Goal: Transaction & Acquisition: Purchase product/service

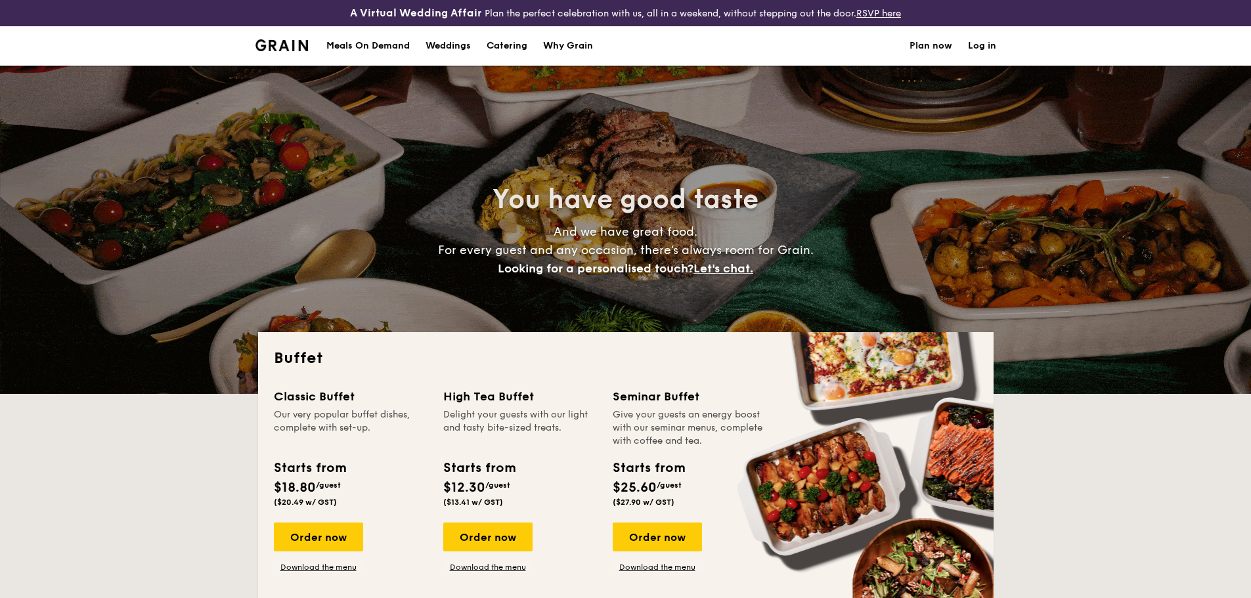
select select
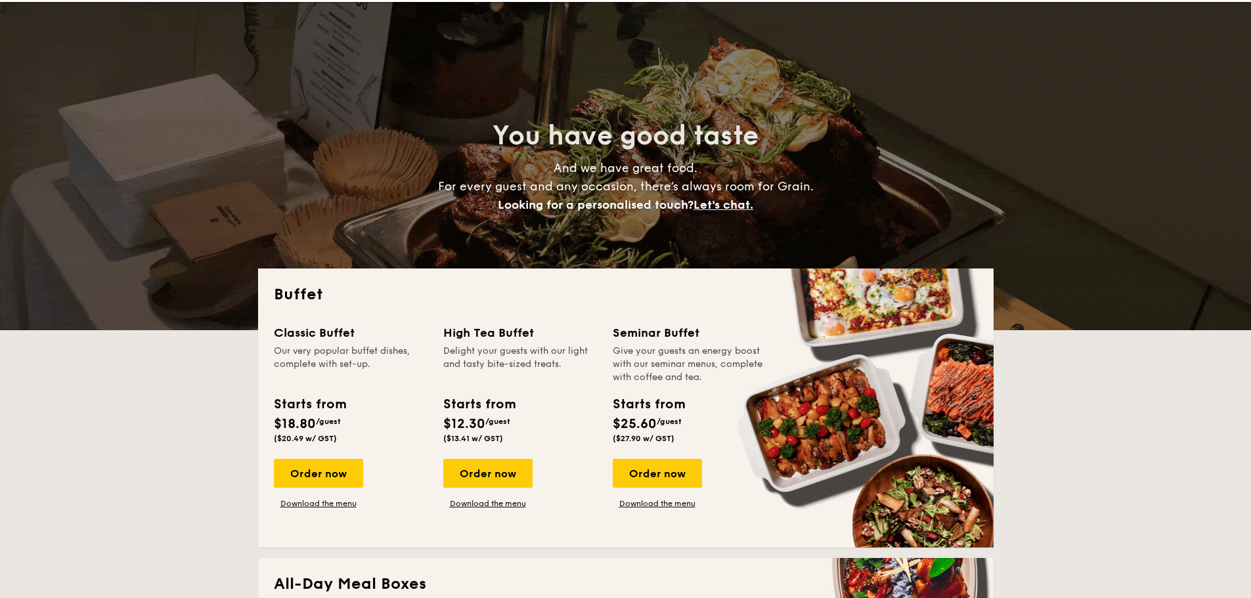
scroll to position [66, 0]
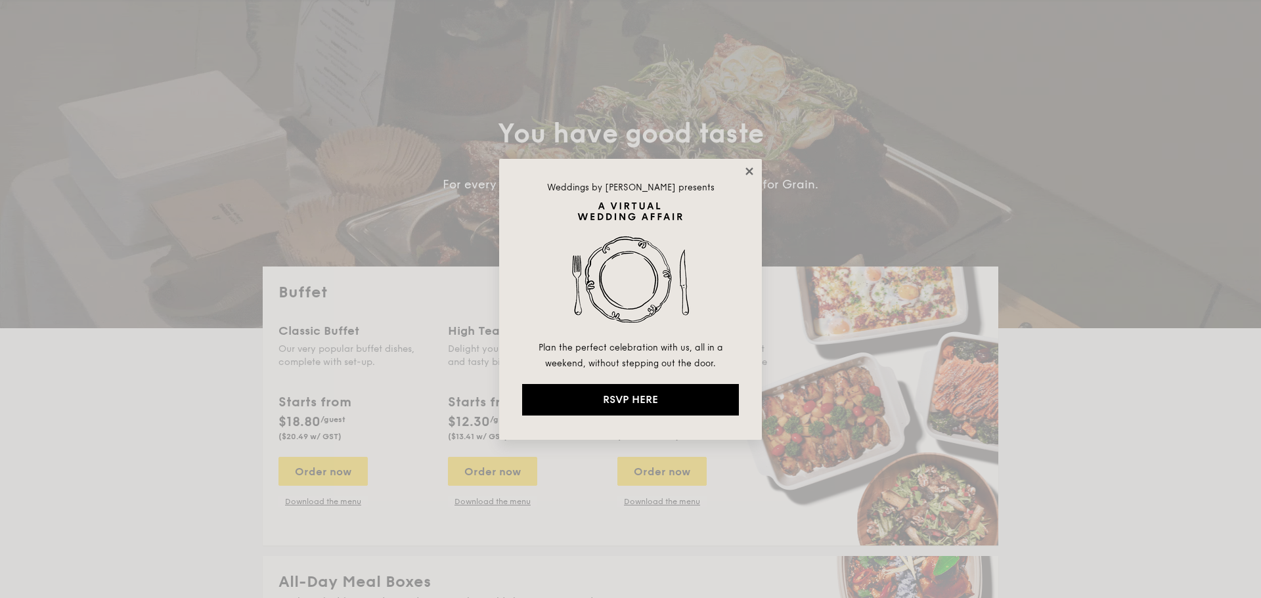
click at [746, 172] on icon at bounding box center [749, 171] width 12 height 12
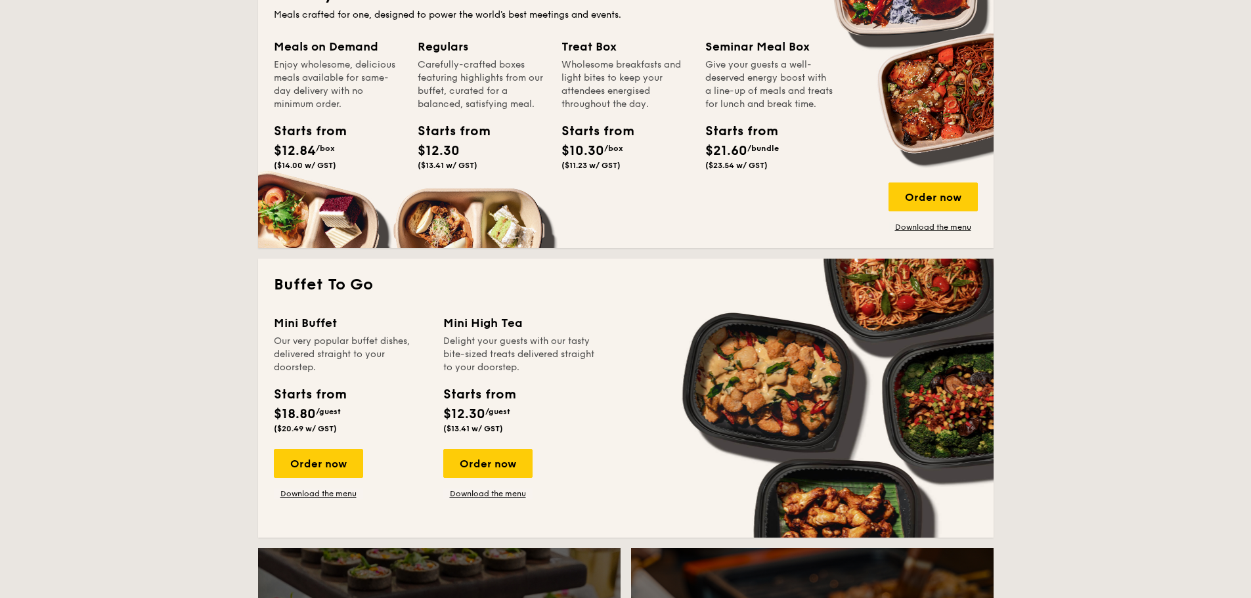
scroll to position [722, 0]
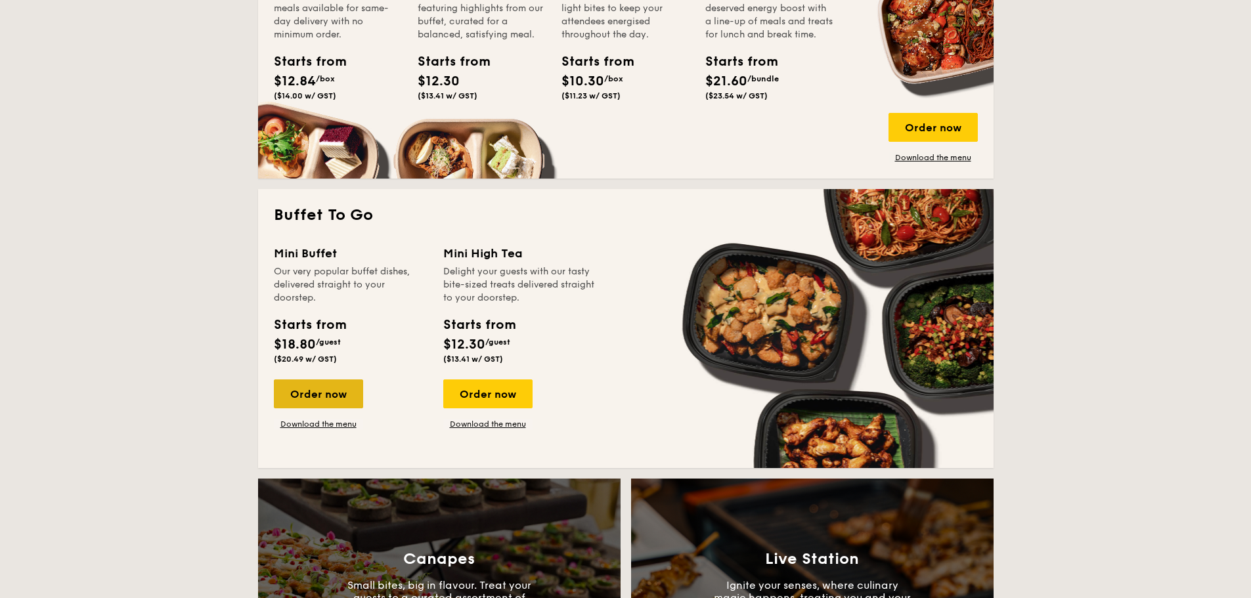
click at [335, 393] on div "Order now" at bounding box center [318, 393] width 89 height 29
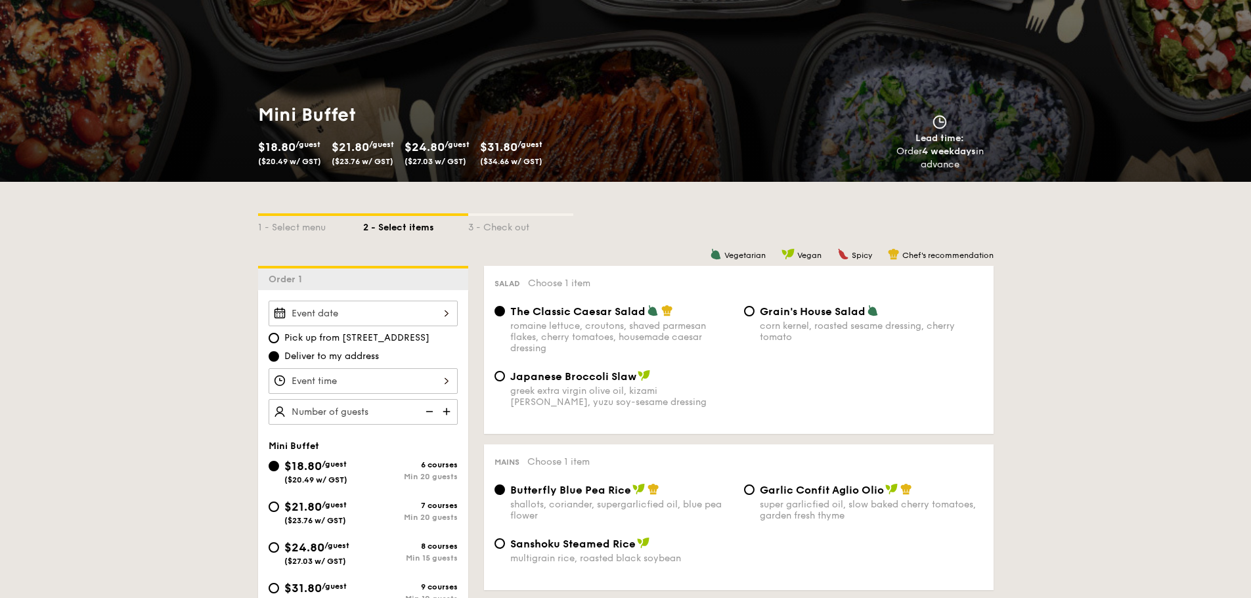
scroll to position [131, 0]
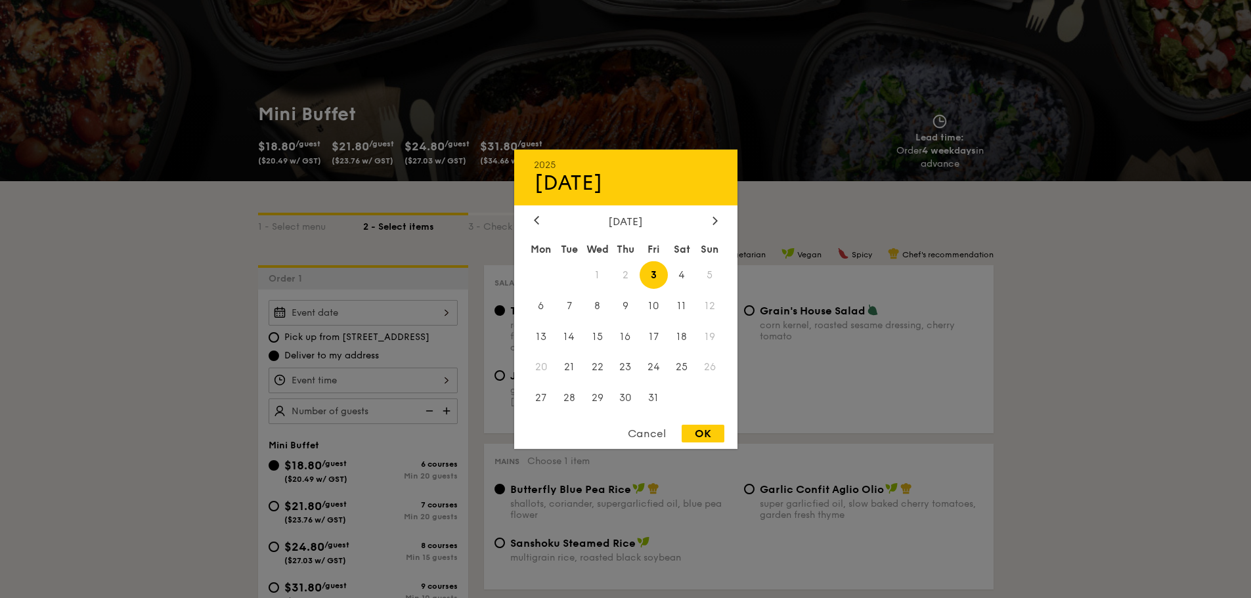
click at [442, 314] on div "2025 Oct 03 October 2025 Mon Tue Wed Thu Fri Sat Sun 1 2 3 4 5 6 7 8 9 10 11 12…" at bounding box center [363, 313] width 189 height 26
click at [683, 307] on span "11" at bounding box center [682, 305] width 28 height 28
click at [697, 432] on div "OK" at bounding box center [702, 434] width 43 height 18
type input "Oct 11, 2025"
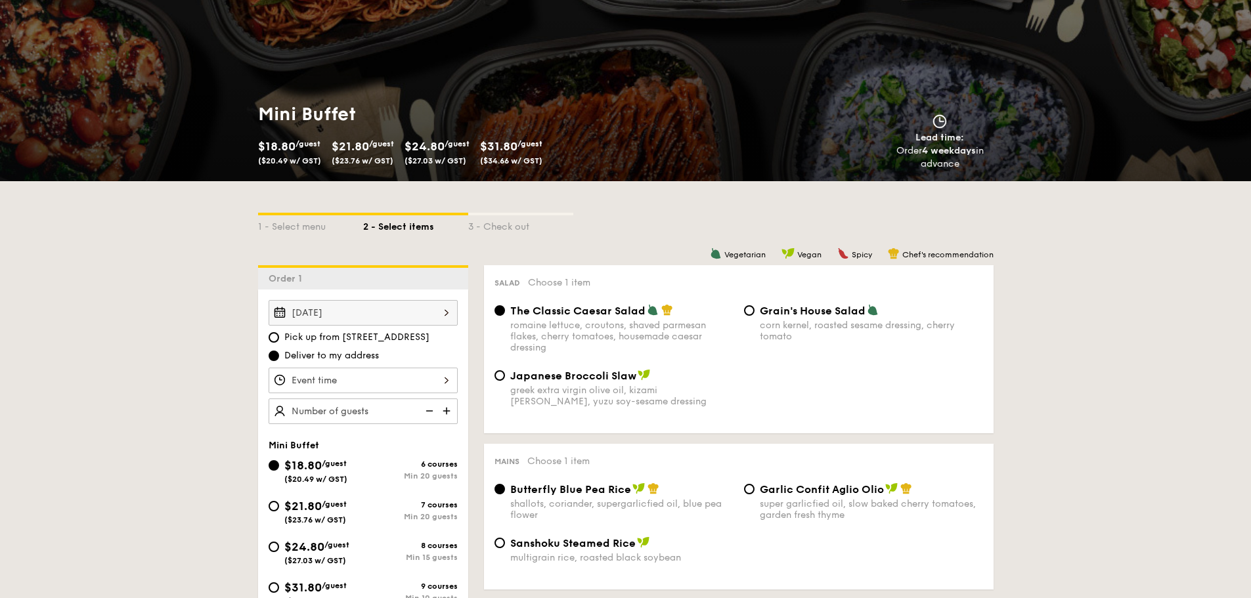
click at [444, 377] on div at bounding box center [363, 381] width 189 height 26
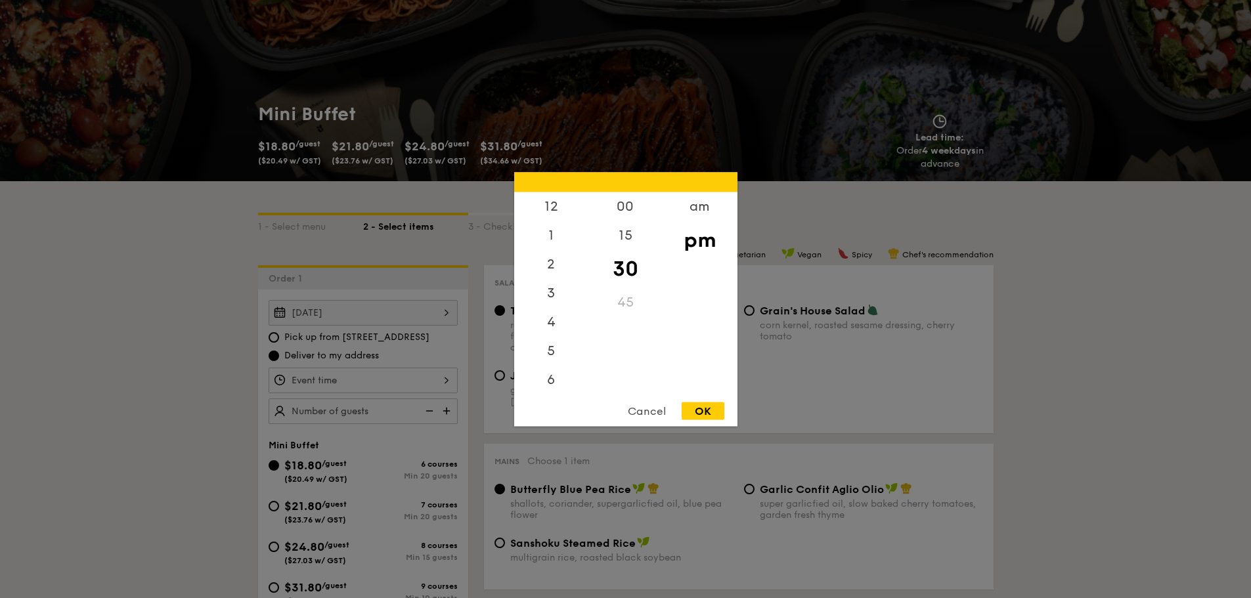
scroll to position [58, 0]
click at [552, 327] on div "6" at bounding box center [551, 326] width 74 height 38
drag, startPoint x: 618, startPoint y: 289, endPoint x: 620, endPoint y: 343, distance: 53.9
click at [620, 343] on div "00 15 30 45" at bounding box center [625, 292] width 74 height 200
click at [620, 207] on div "00" at bounding box center [625, 211] width 74 height 38
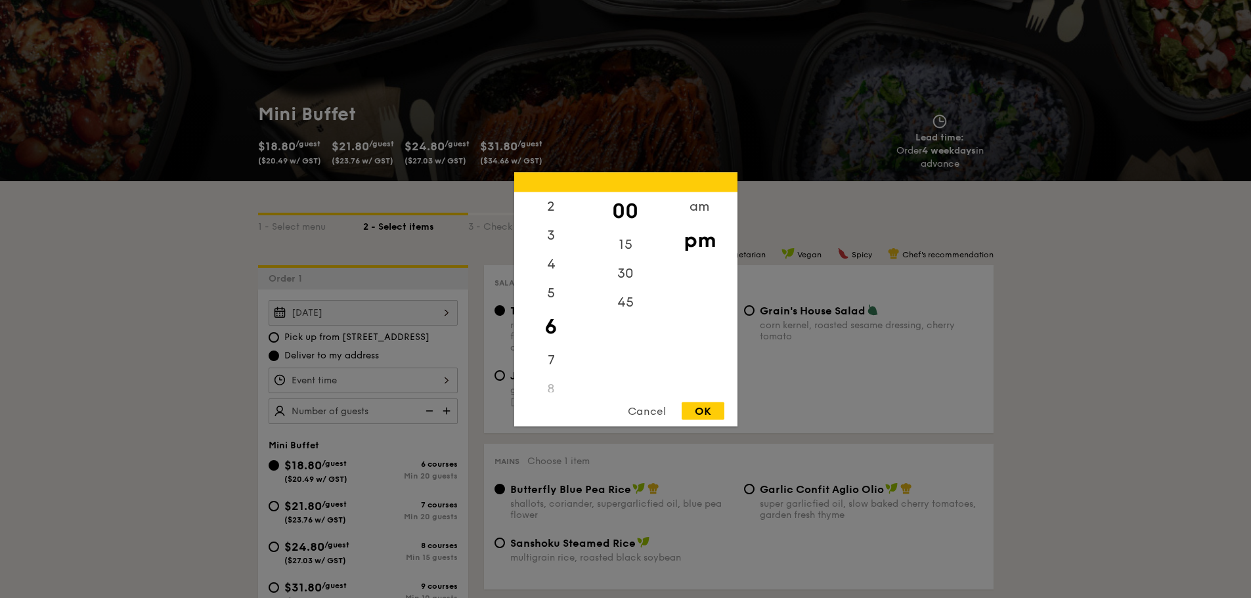
click at [701, 408] on div "OK" at bounding box center [702, 411] width 43 height 18
type input "6:00PM"
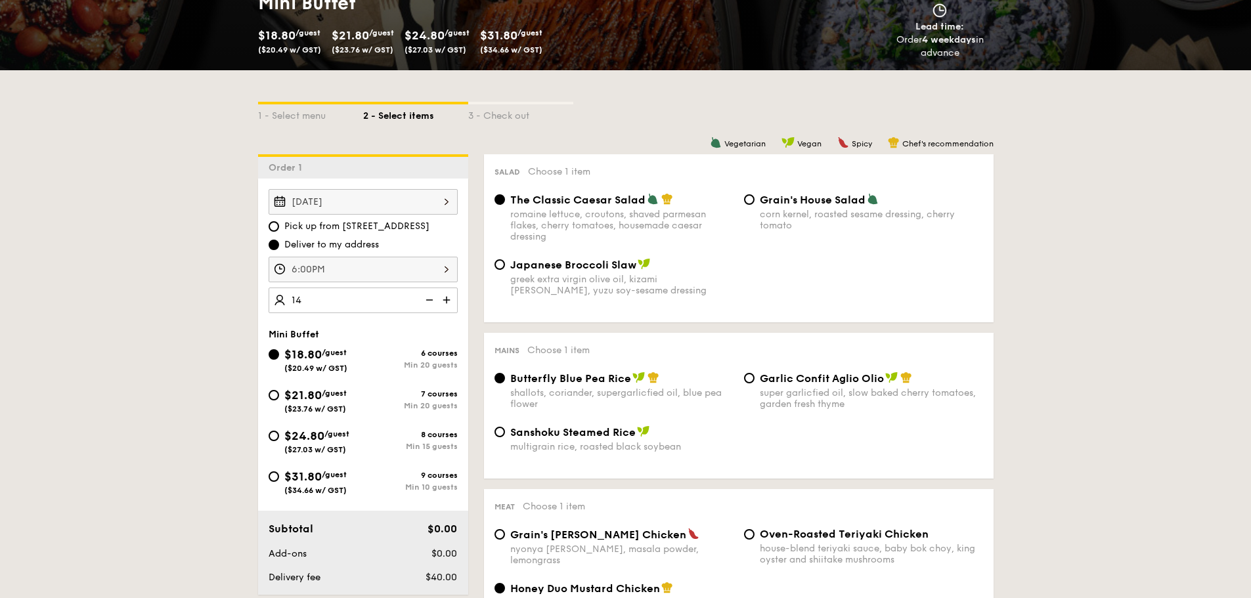
scroll to position [263, 0]
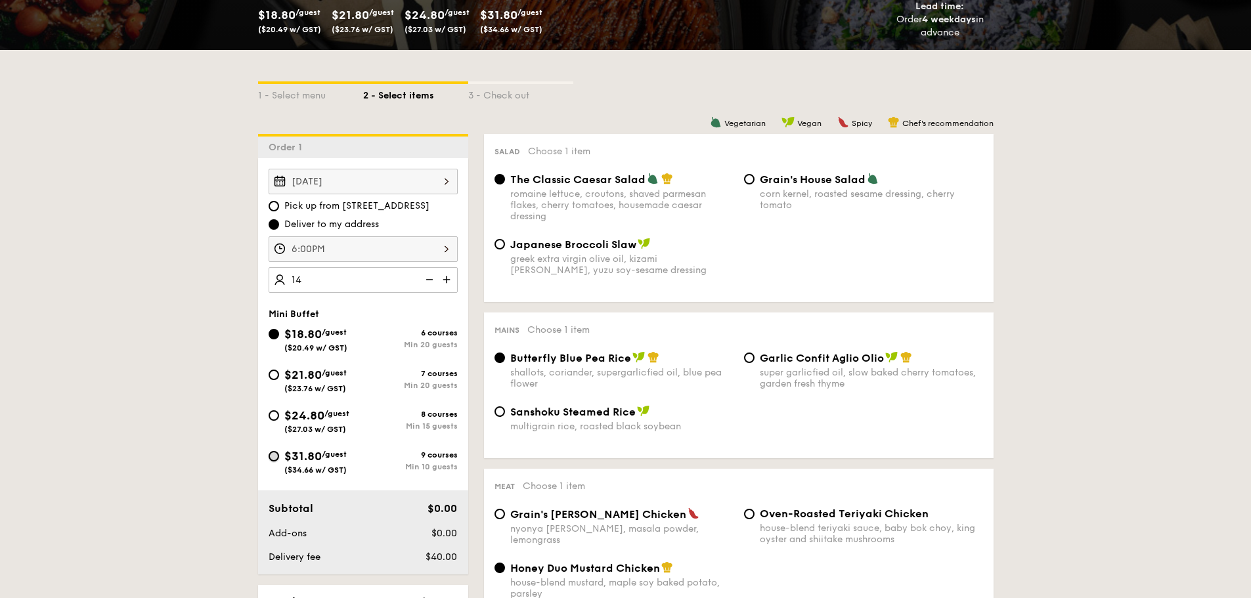
type input "20 guests"
drag, startPoint x: 272, startPoint y: 455, endPoint x: 293, endPoint y: 455, distance: 20.4
click at [272, 454] on input "$31.80 /guest ($34.66 w/ GST) 9 courses Min 10 guests" at bounding box center [274, 456] width 11 height 11
radio input "true"
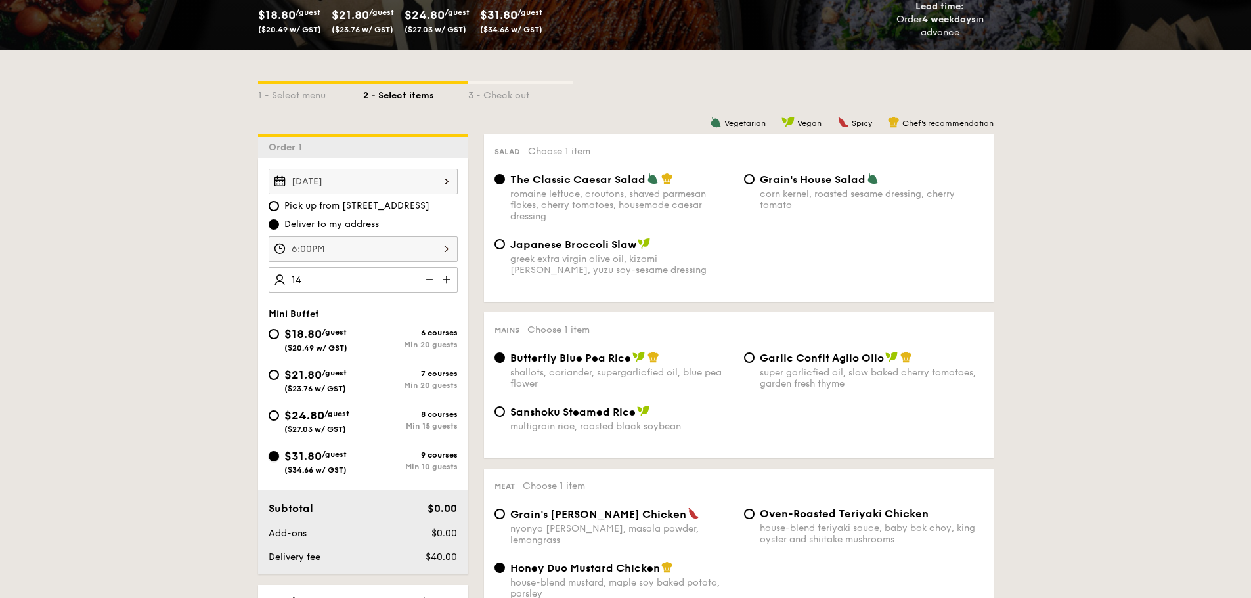
radio input "true"
radio input "false"
radio input "true"
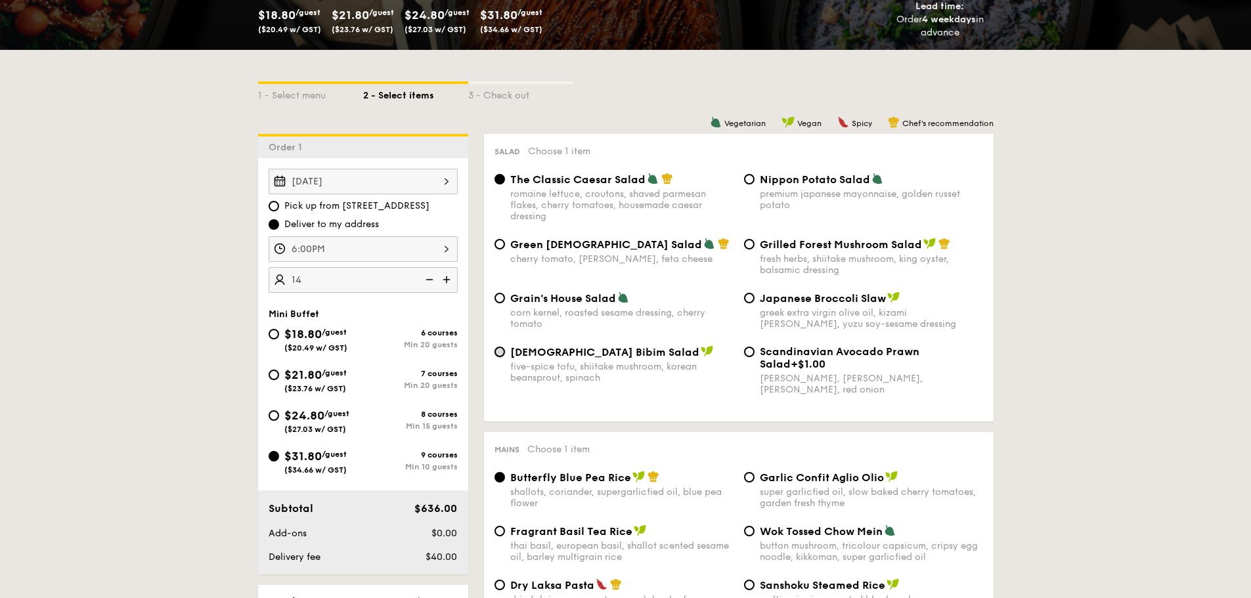
click at [502, 351] on input "Korean Bibim Salad five-spice tofu, shiitake mushroom, korean beansprout, spina…" at bounding box center [499, 352] width 11 height 11
radio input "true"
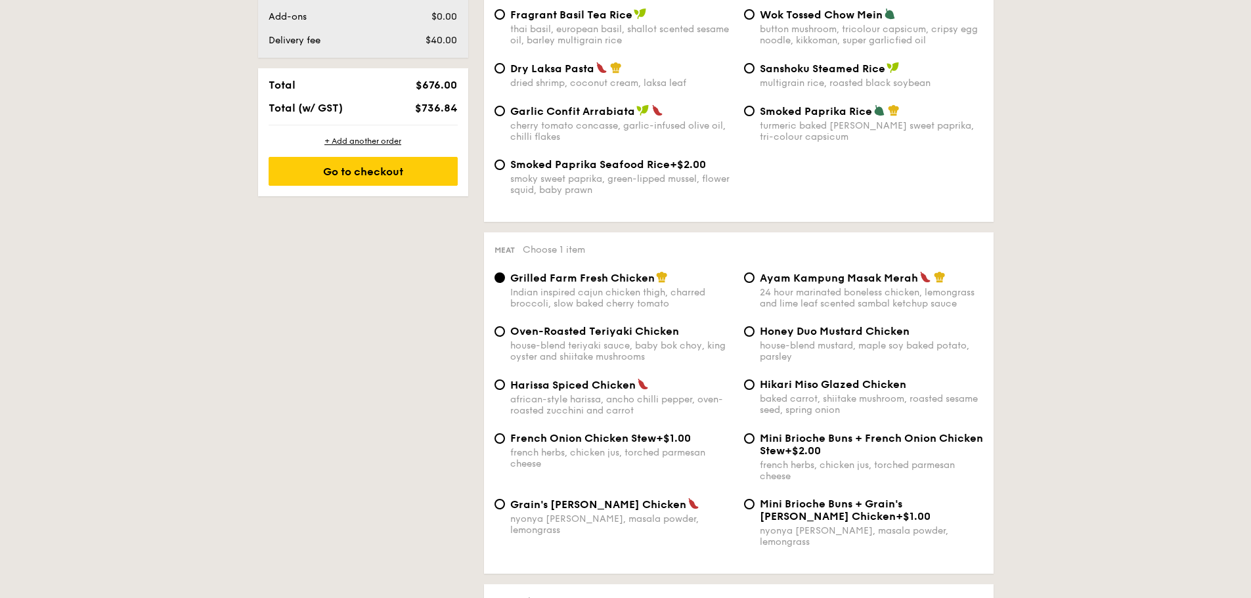
scroll to position [788, 0]
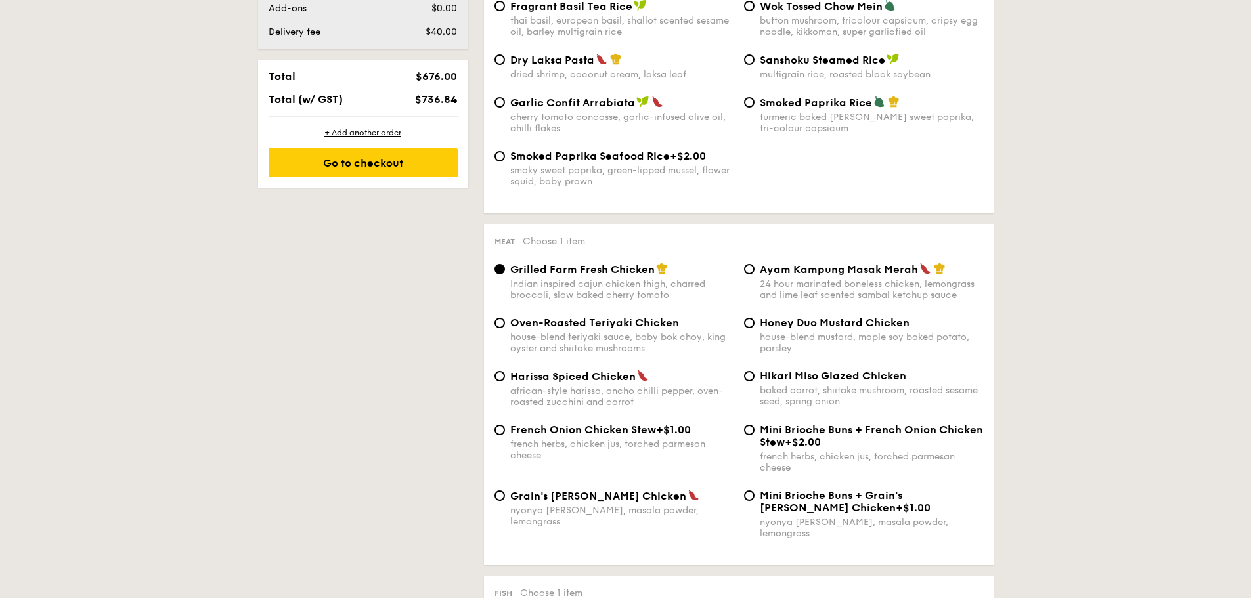
click at [539, 499] on span "Grain's Curry Chicken" at bounding box center [598, 496] width 176 height 12
click at [505, 499] on input "Grain's Curry Chicken nyonya curry, masala powder, lemongrass" at bounding box center [499, 495] width 11 height 11
radio input "true"
click at [755, 494] on div "Mini Brioche Buns + Grain's Curry Chicken +$1.00 nyonya curry, masala powder, l…" at bounding box center [863, 514] width 249 height 50
click at [751, 495] on input "Mini Brioche Buns + Grain's Curry Chicken +$1.00 nyonya curry, masala powder, l…" at bounding box center [749, 495] width 11 height 11
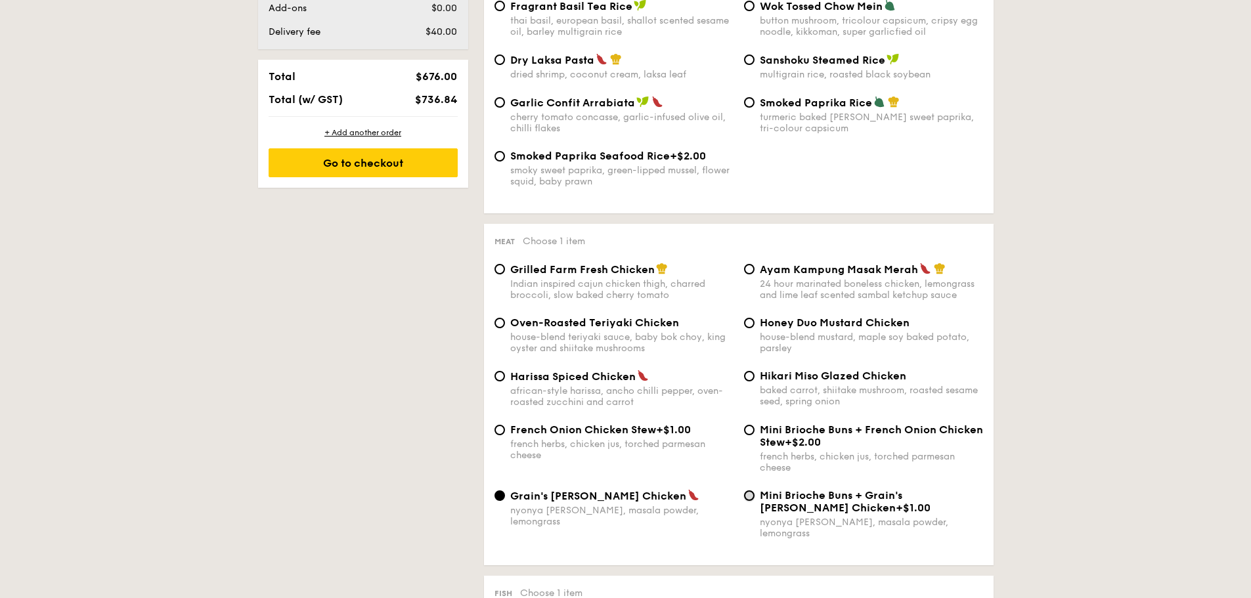
radio input "true"
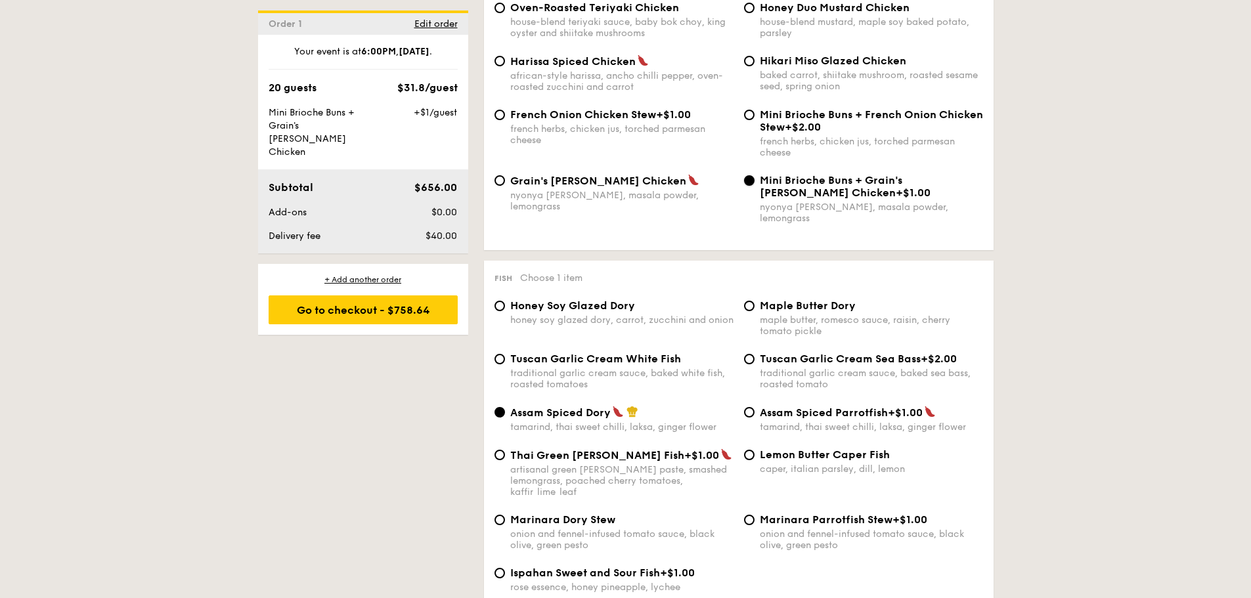
scroll to position [1111, 0]
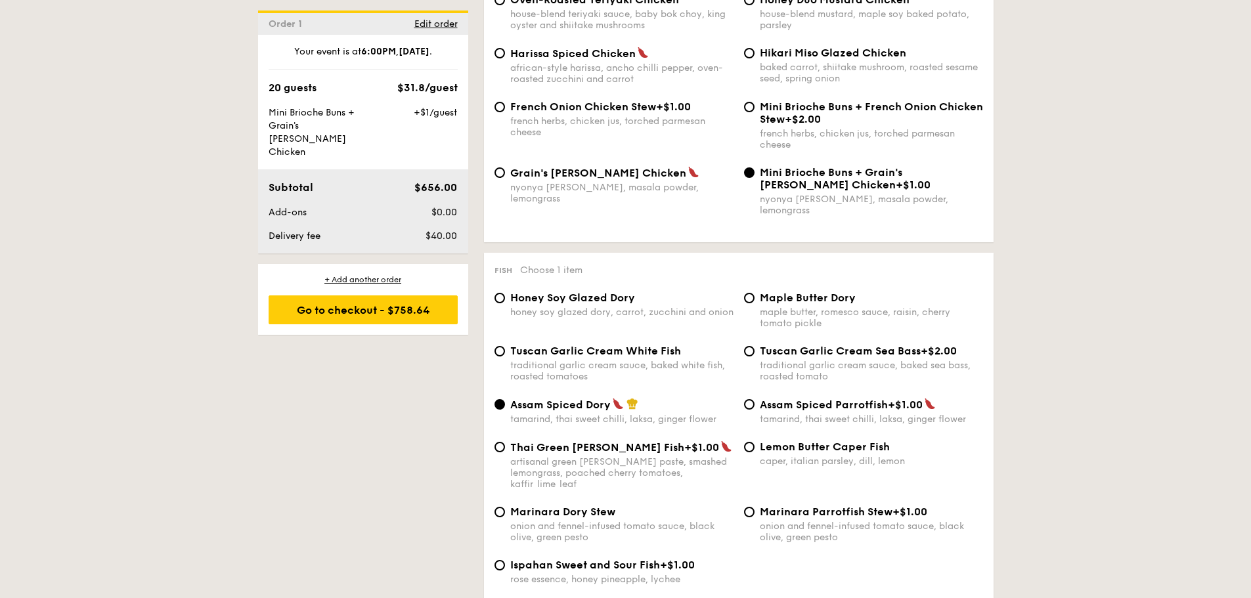
click at [558, 559] on span "Ispahan Sweet and Sour Fish" at bounding box center [585, 565] width 150 height 12
click at [505, 560] on input "Ispahan Sweet and Sour Fish +$1.00 rose essence, honey pineapple, lychee" at bounding box center [499, 565] width 11 height 11
radio input "true"
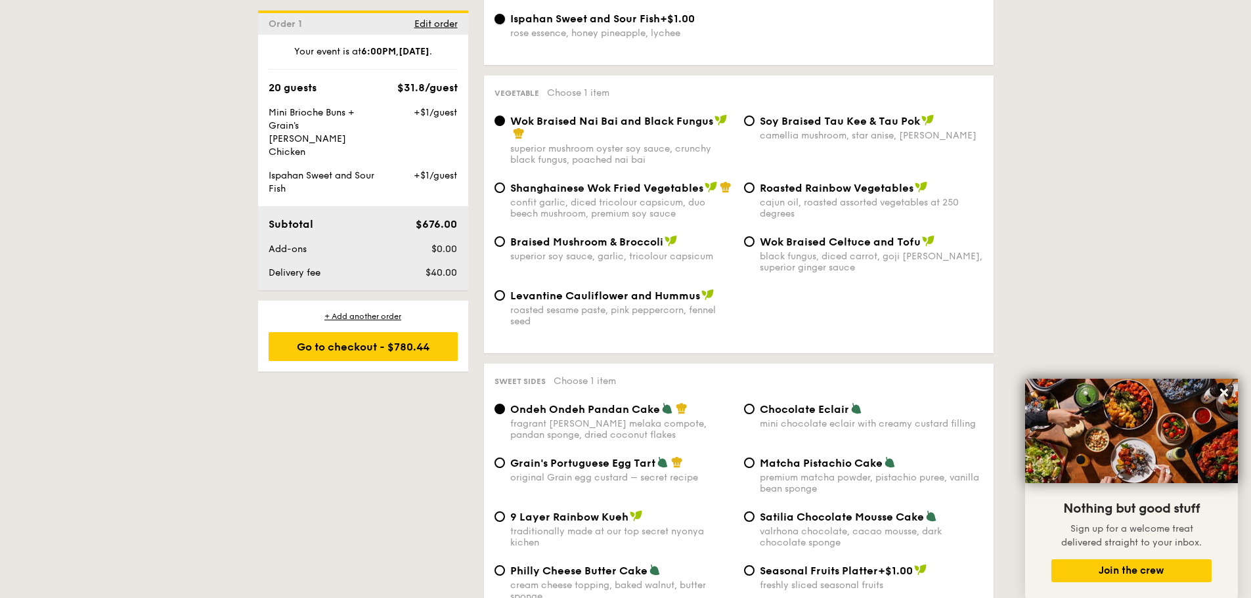
scroll to position [1702, 0]
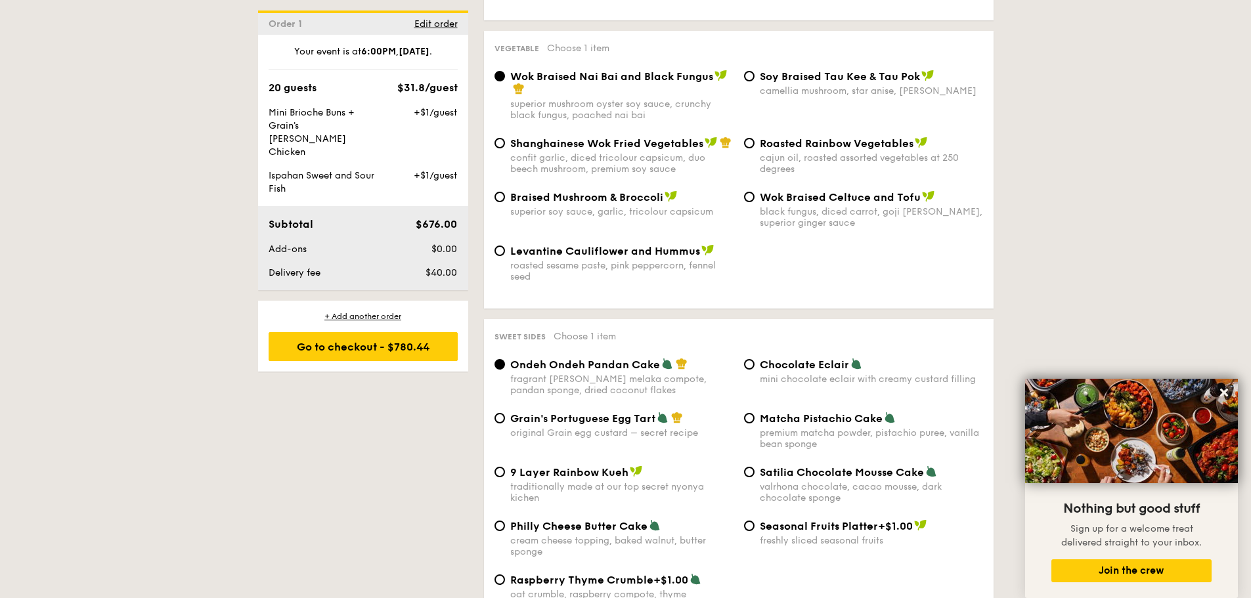
click at [575, 412] on span "Grain's Portuguese Egg Tart" at bounding box center [582, 418] width 145 height 12
click at [505, 413] on input "Grain's Portuguese Egg Tart original Grain egg custard – secret recipe" at bounding box center [499, 418] width 11 height 11
radio input "true"
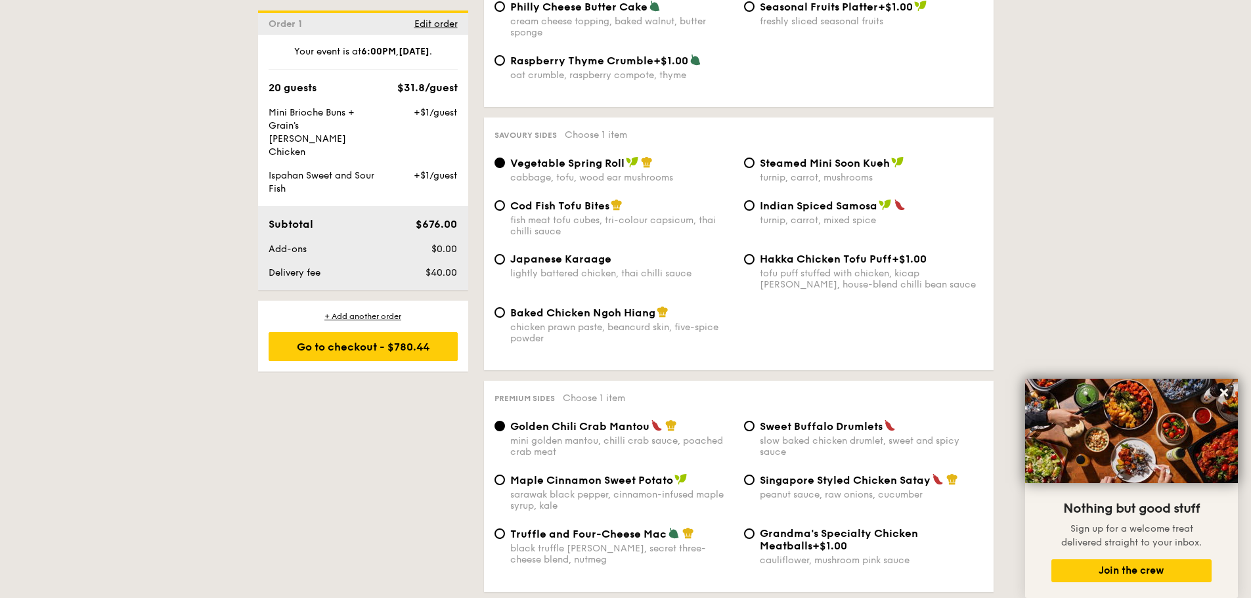
scroll to position [2227, 0]
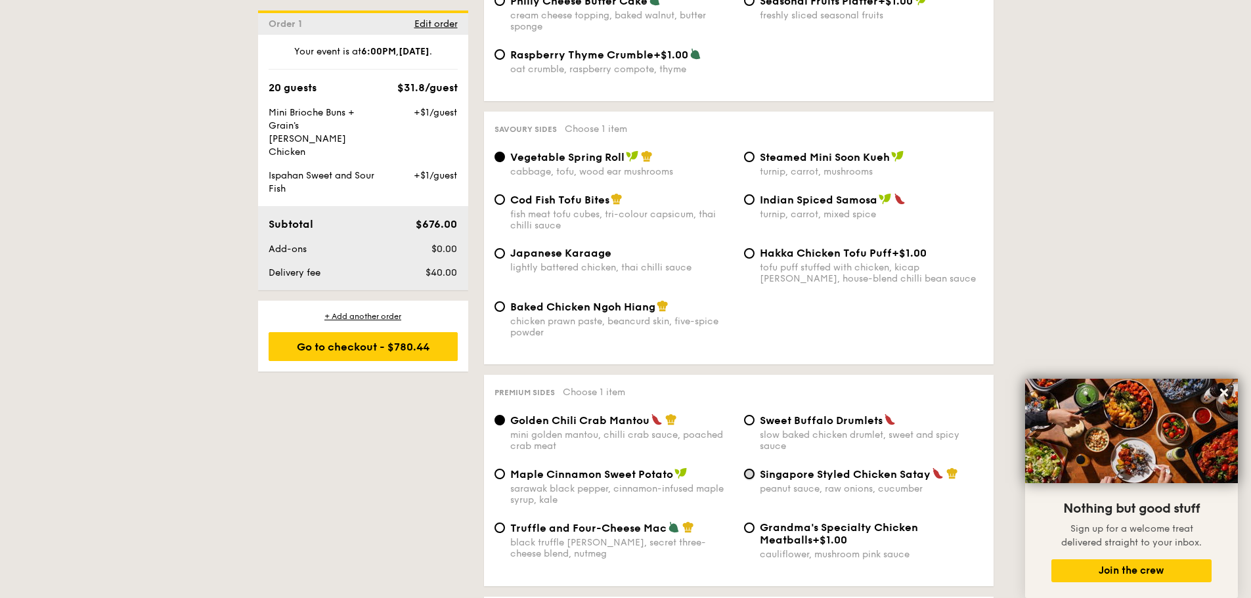
click at [748, 469] on input "Singapore Styled Chicken Satay peanut sauce, raw onions, cucumber" at bounding box center [749, 474] width 11 height 11
radio input "true"
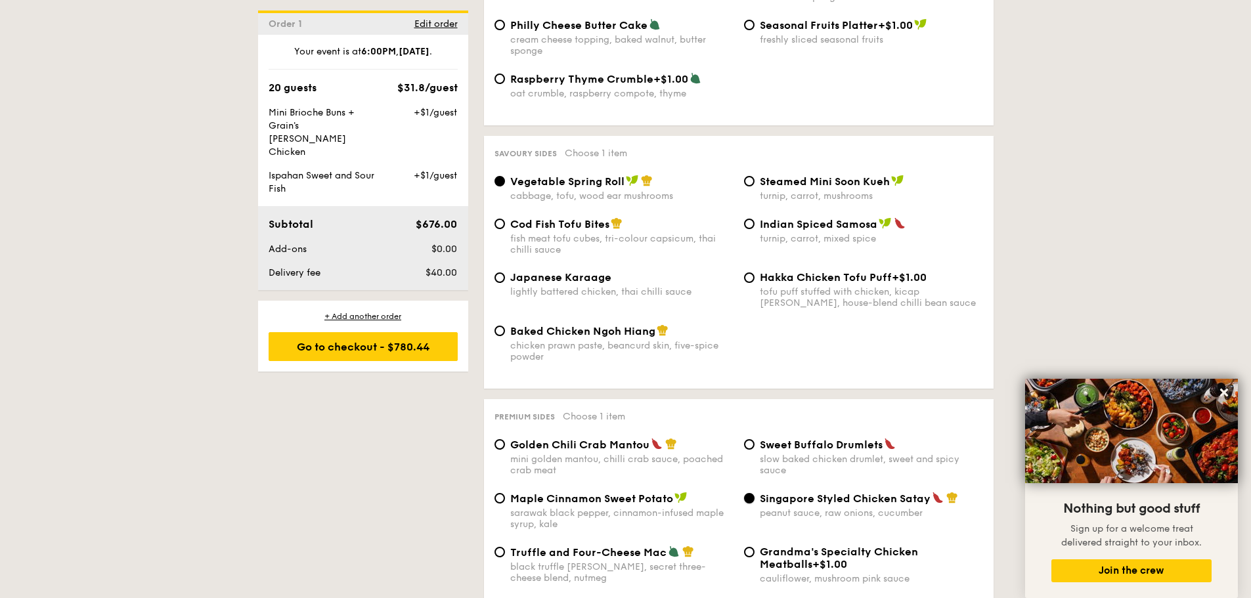
scroll to position [2161, 0]
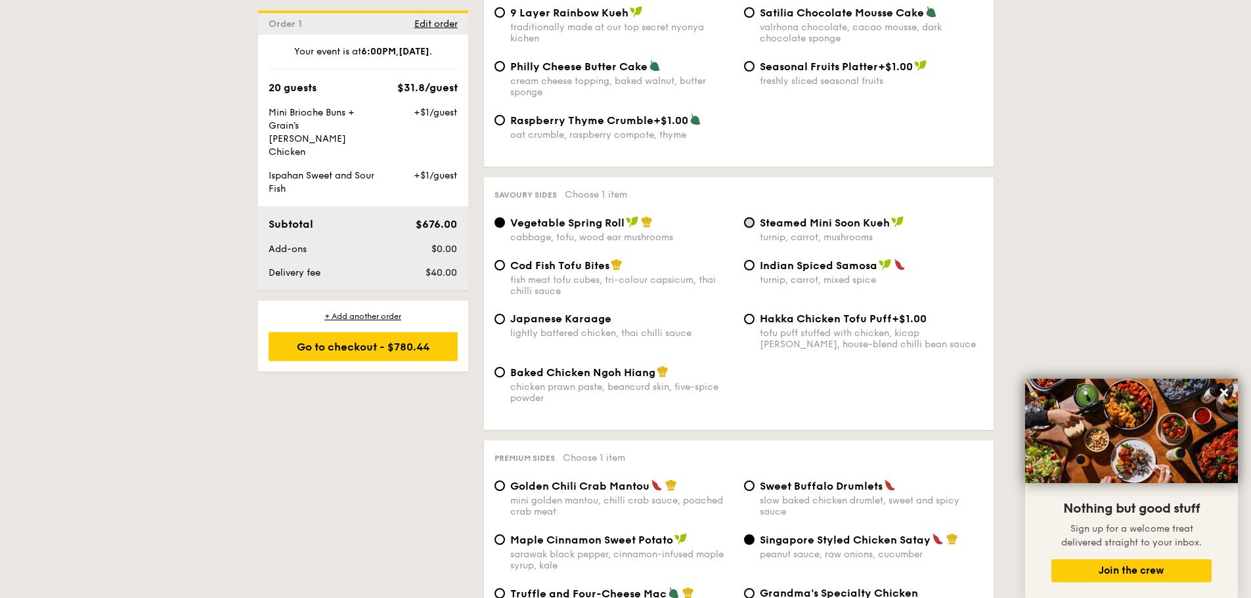
click at [750, 217] on input "Steamed Mini Soon Kueh turnip, carrot, mushrooms" at bounding box center [749, 222] width 11 height 11
radio input "true"
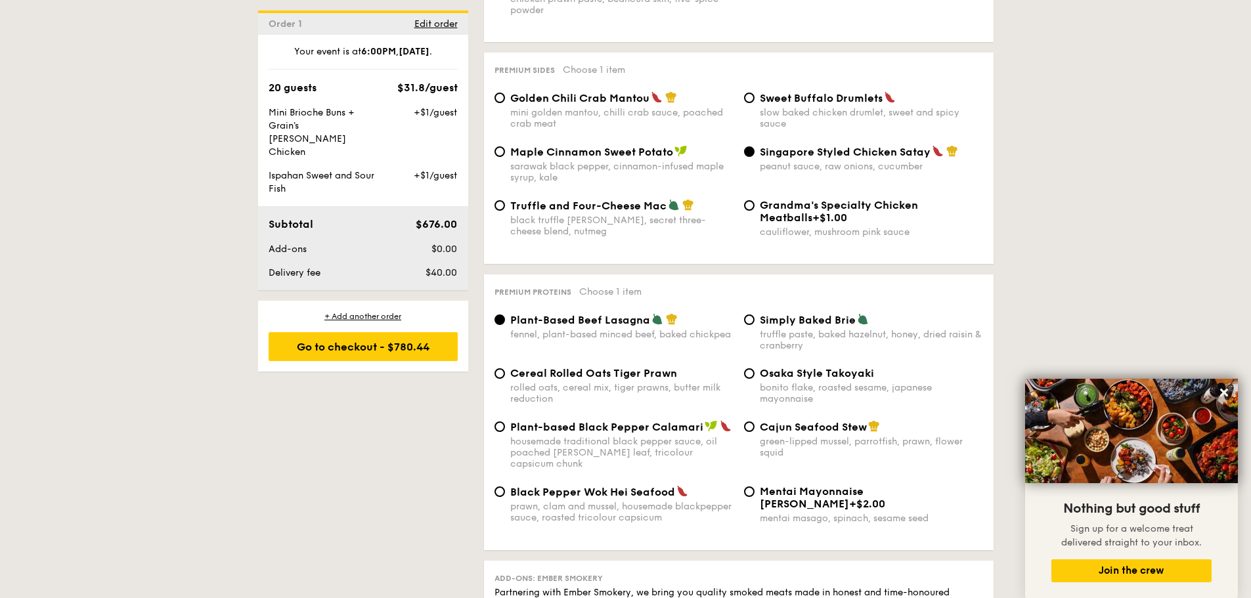
scroll to position [2555, 0]
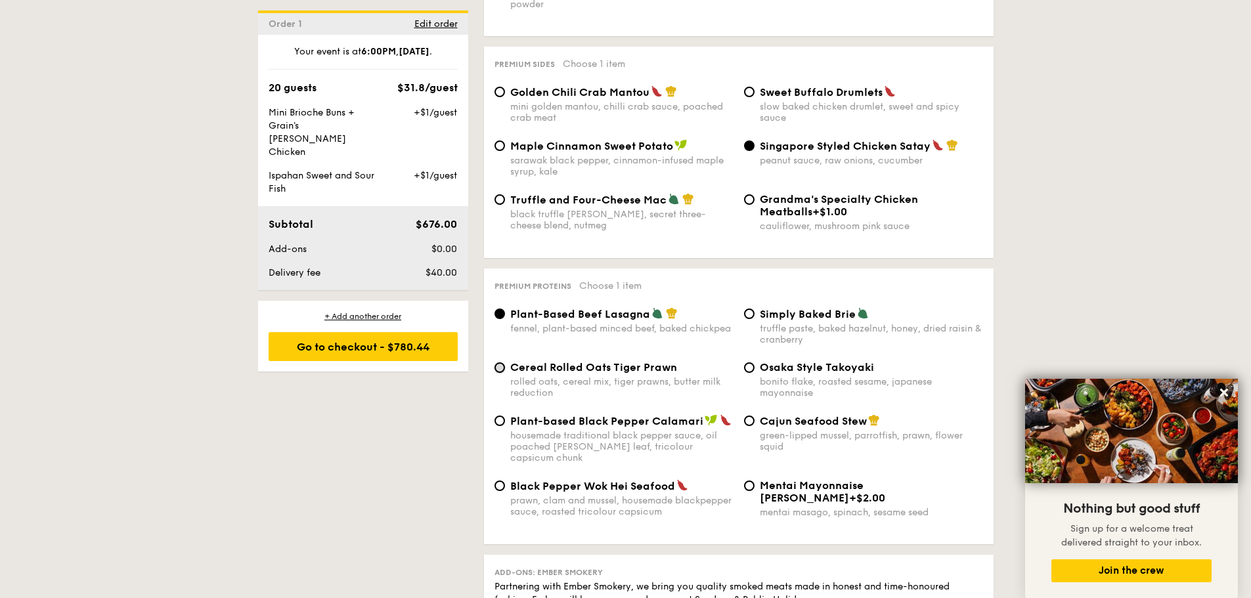
click at [500, 362] on input "Cereal Rolled Oats Tiger Prawn rolled oats, cereal mix, tiger prawns, butter mi…" at bounding box center [499, 367] width 11 height 11
radio input "true"
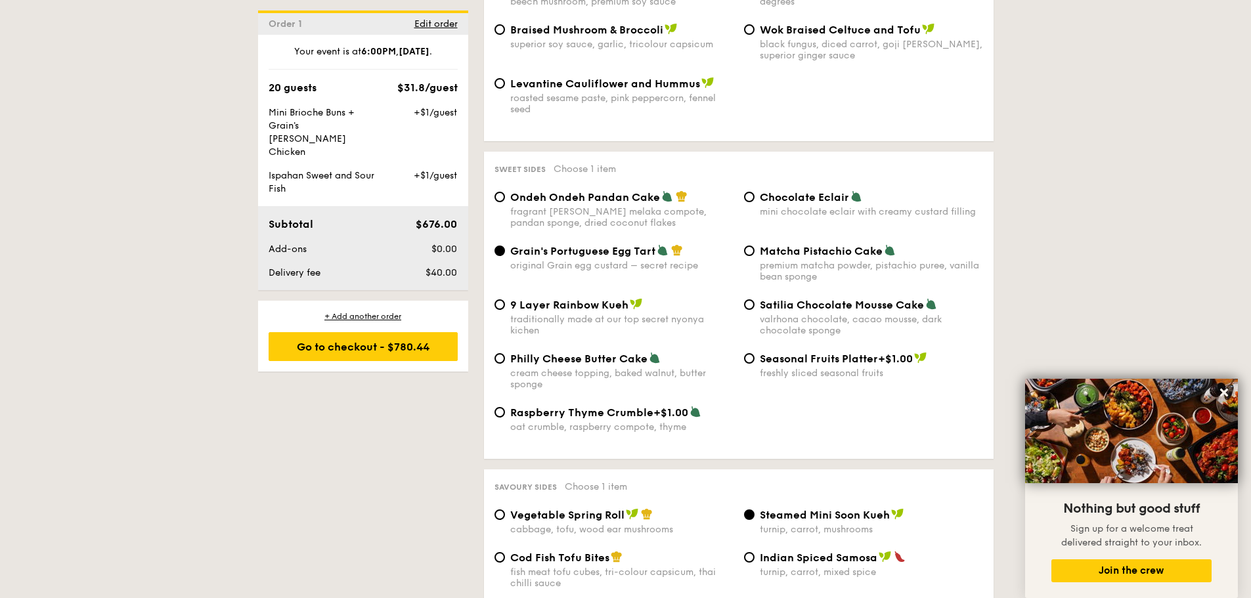
scroll to position [1833, 0]
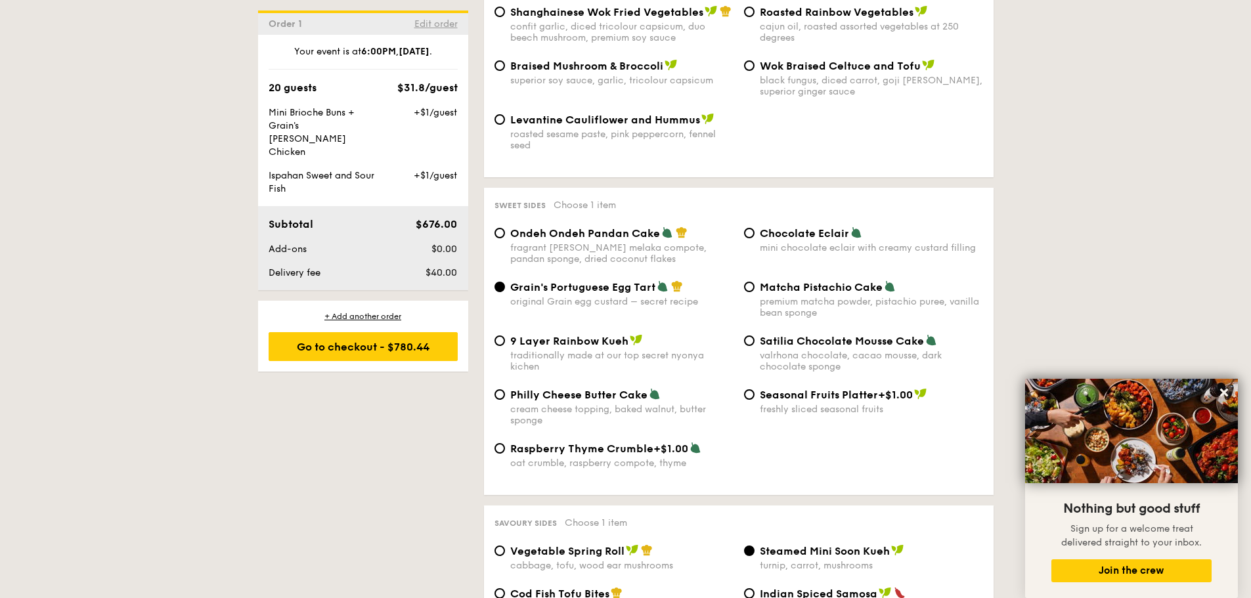
click at [427, 23] on span "Edit order" at bounding box center [435, 23] width 43 height 11
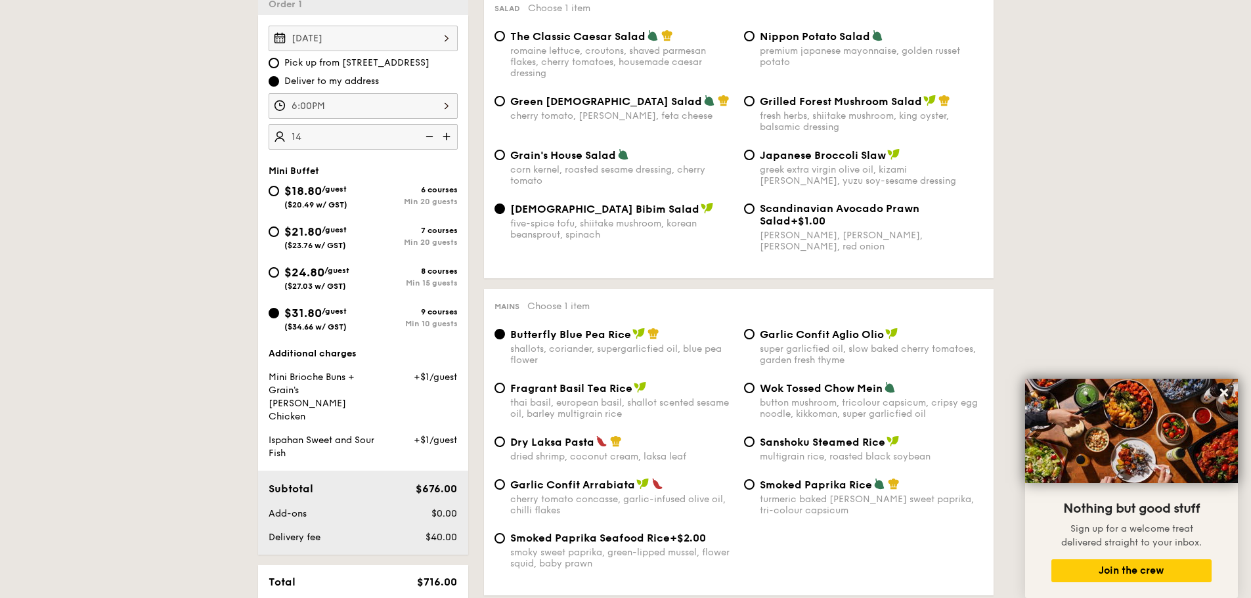
scroll to position [377, 0]
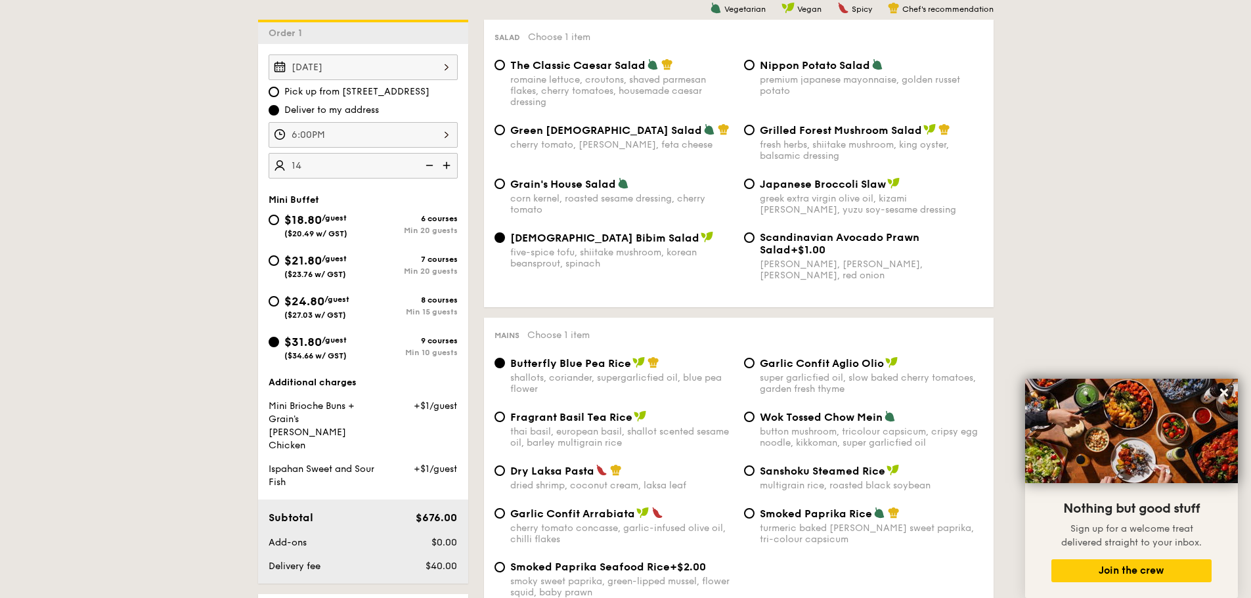
click at [425, 165] on img at bounding box center [428, 165] width 20 height 25
click at [427, 163] on img at bounding box center [428, 165] width 20 height 25
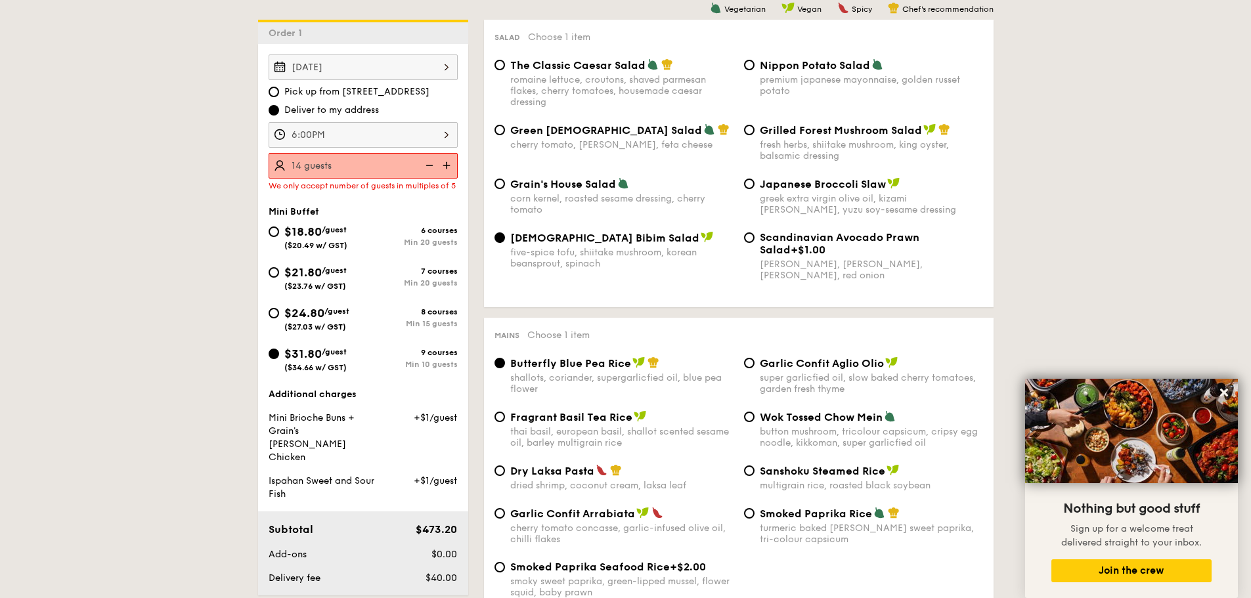
click at [452, 165] on img at bounding box center [448, 165] width 20 height 25
type input "15 guests"
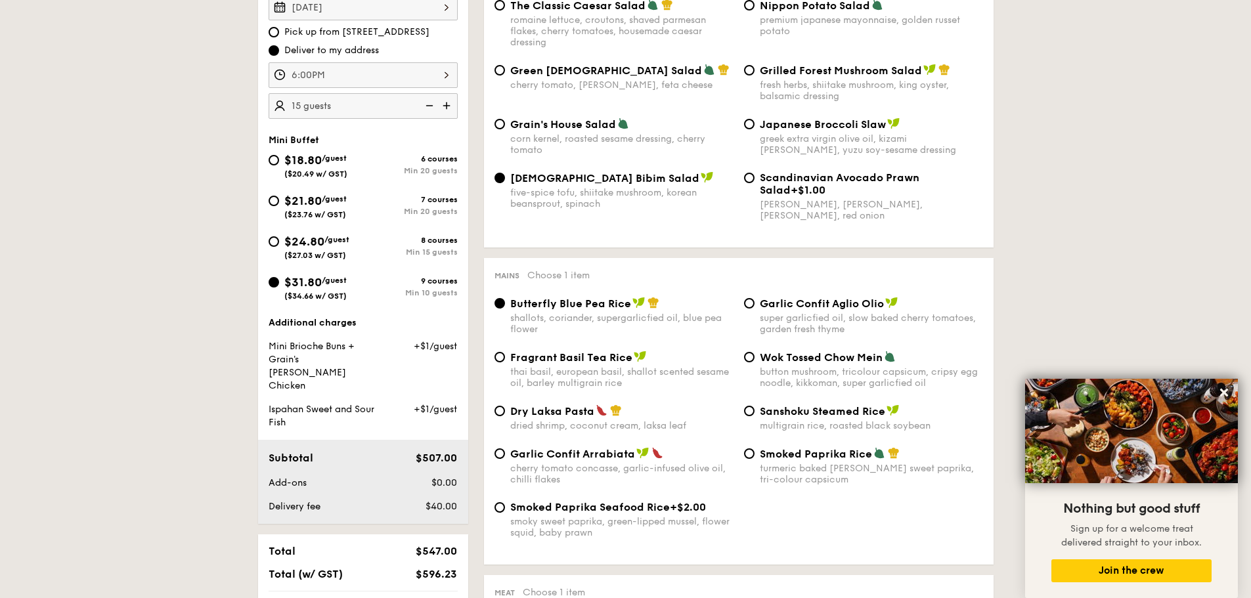
scroll to position [442, 0]
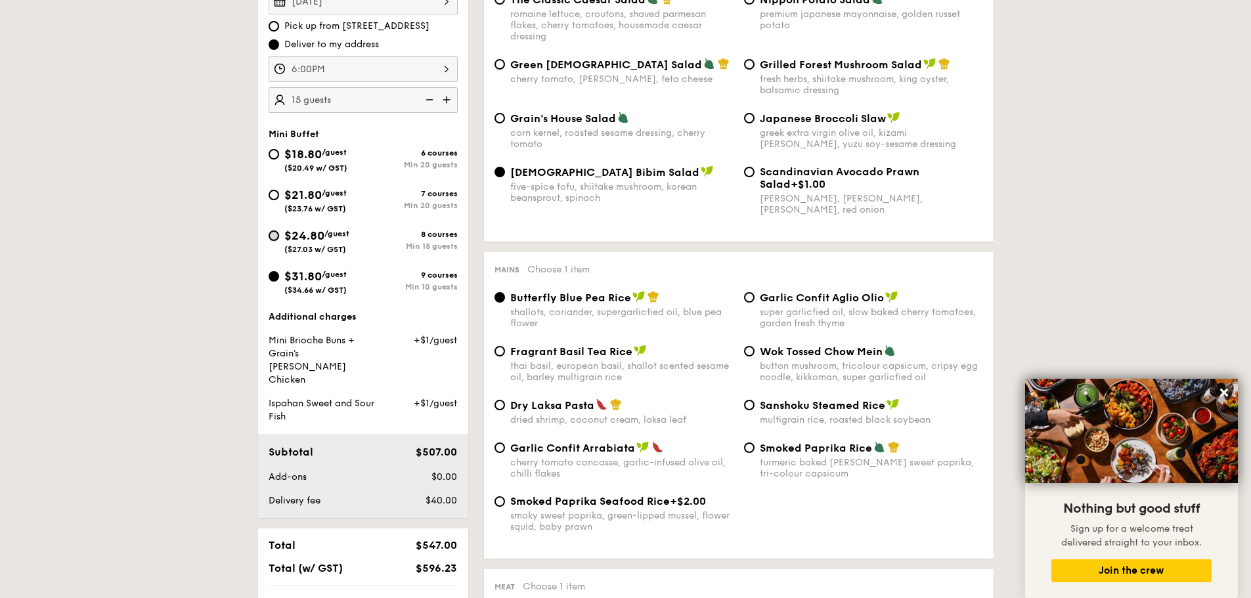
click at [274, 232] on input "$24.80 /guest ($27.03 w/ GST) 8 courses Min 15 guests" at bounding box center [274, 235] width 11 height 11
radio input "true"
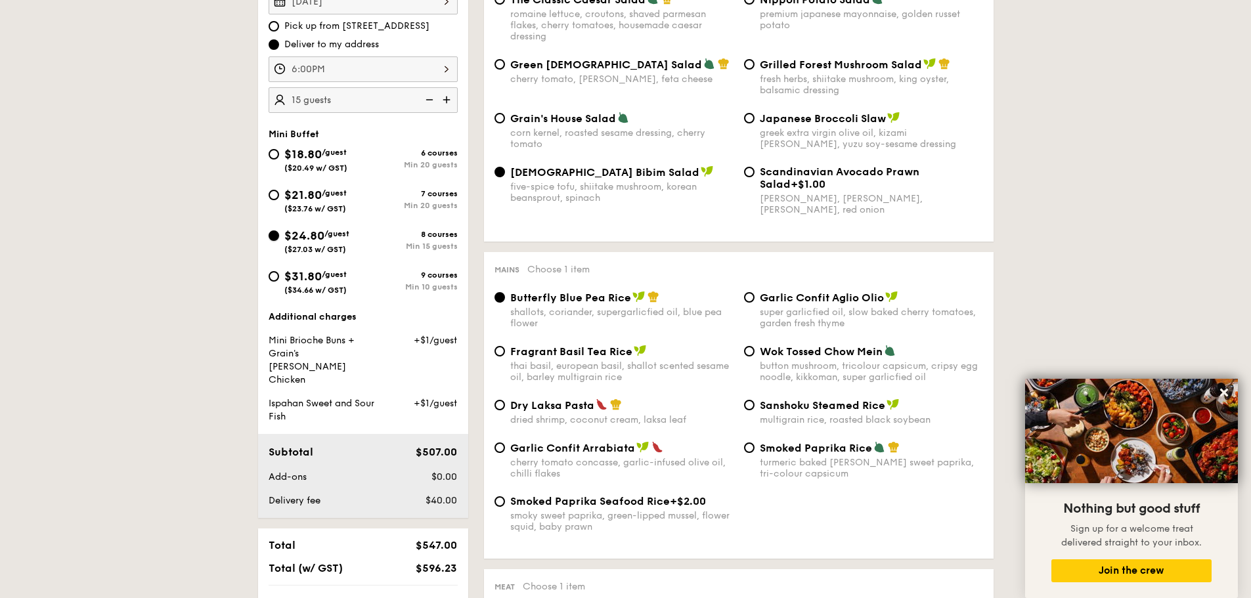
radio input "true"
radio input "false"
radio input "true"
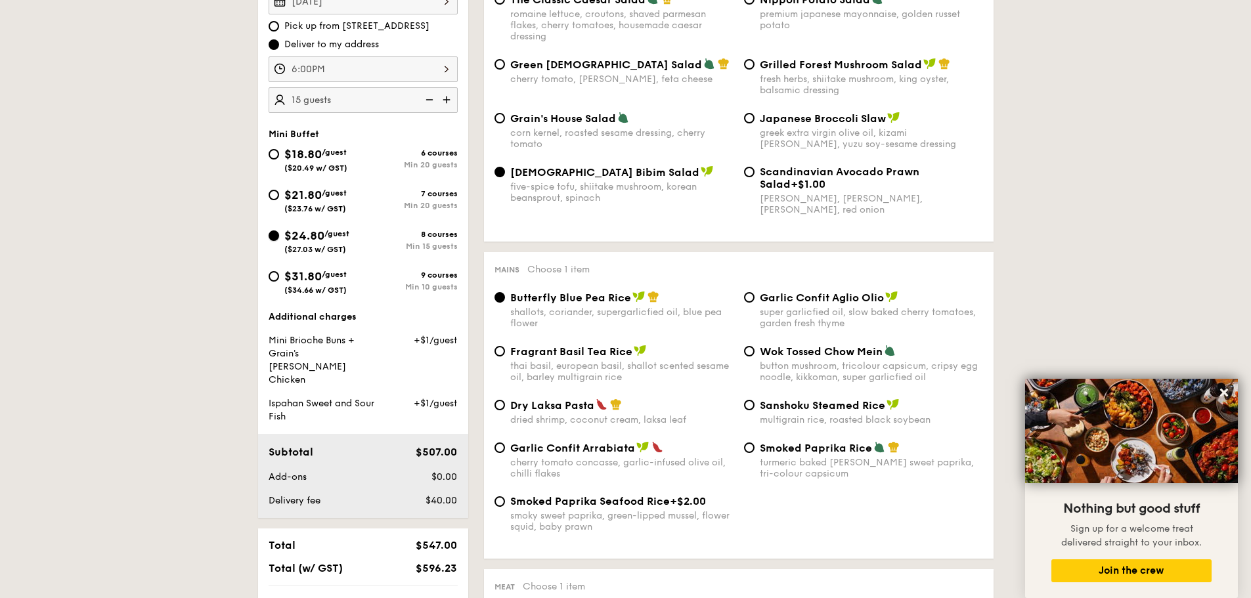
radio input "true"
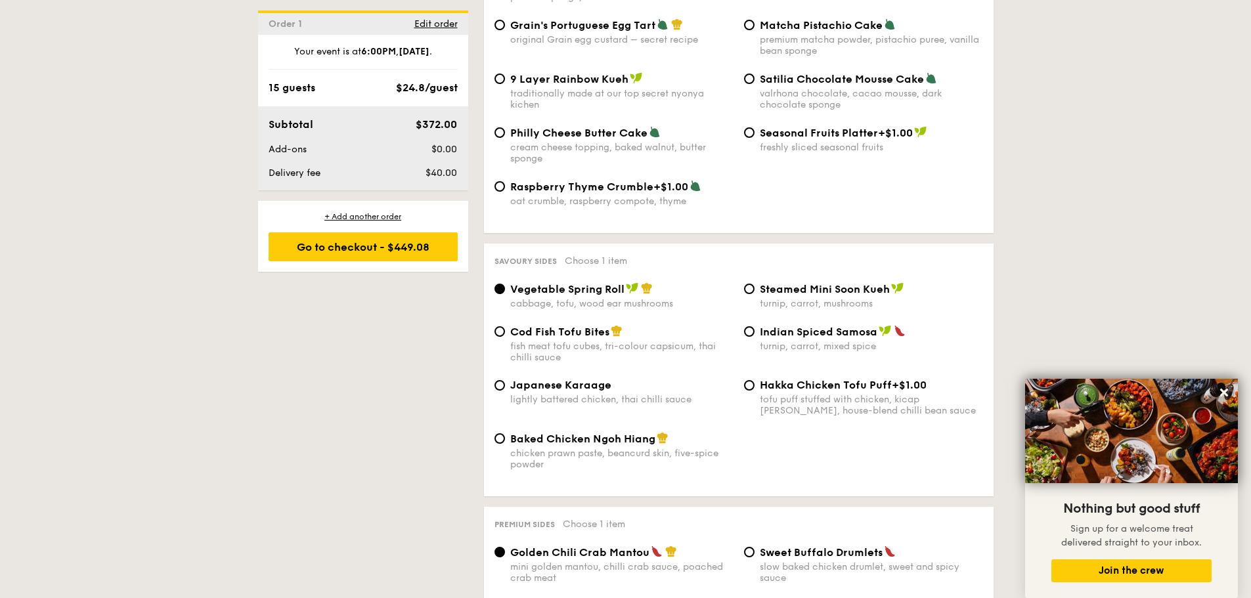
scroll to position [2149, 0]
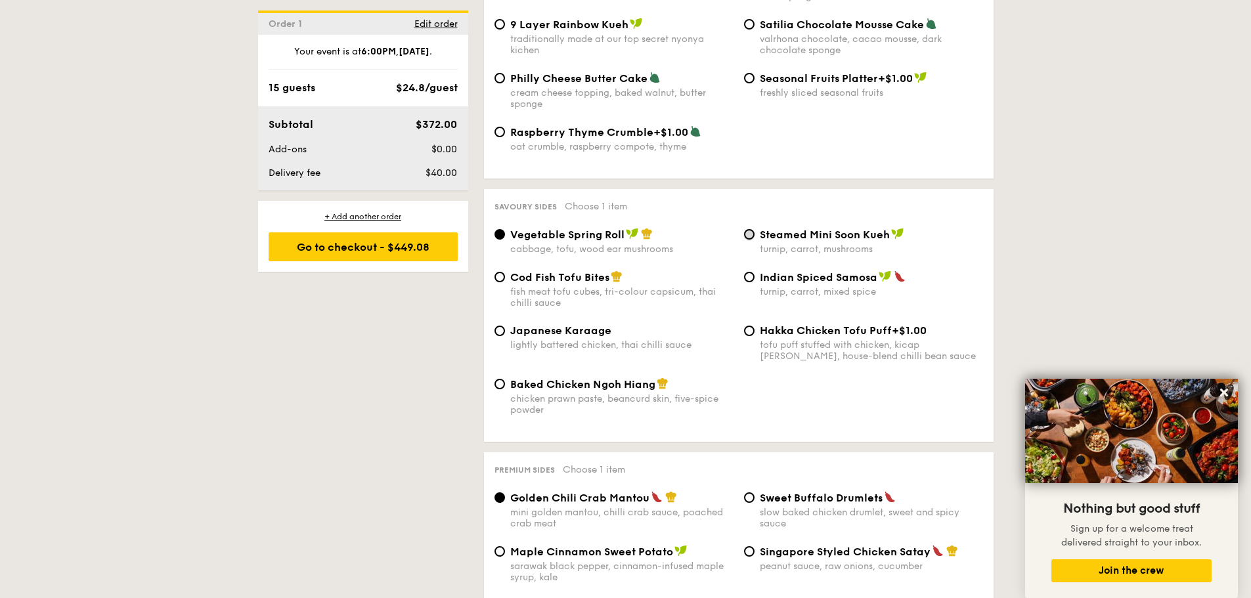
click at [748, 229] on input "Steamed Mini Soon Kueh turnip, carrot, mushrooms" at bounding box center [749, 234] width 11 height 11
radio input "true"
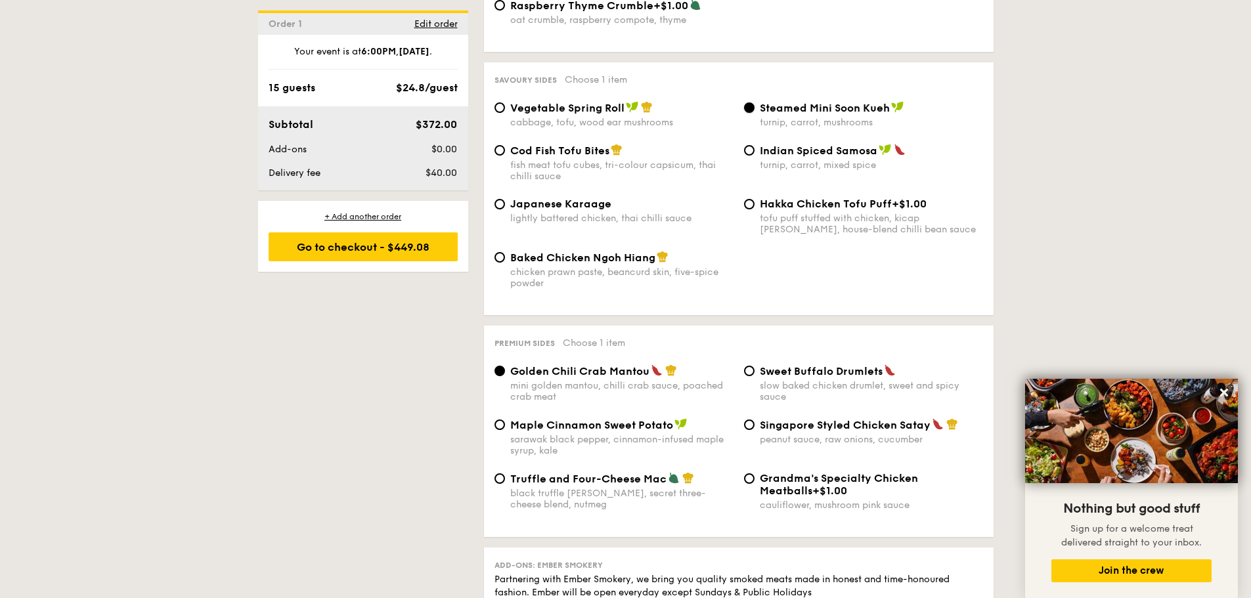
scroll to position [2281, 0]
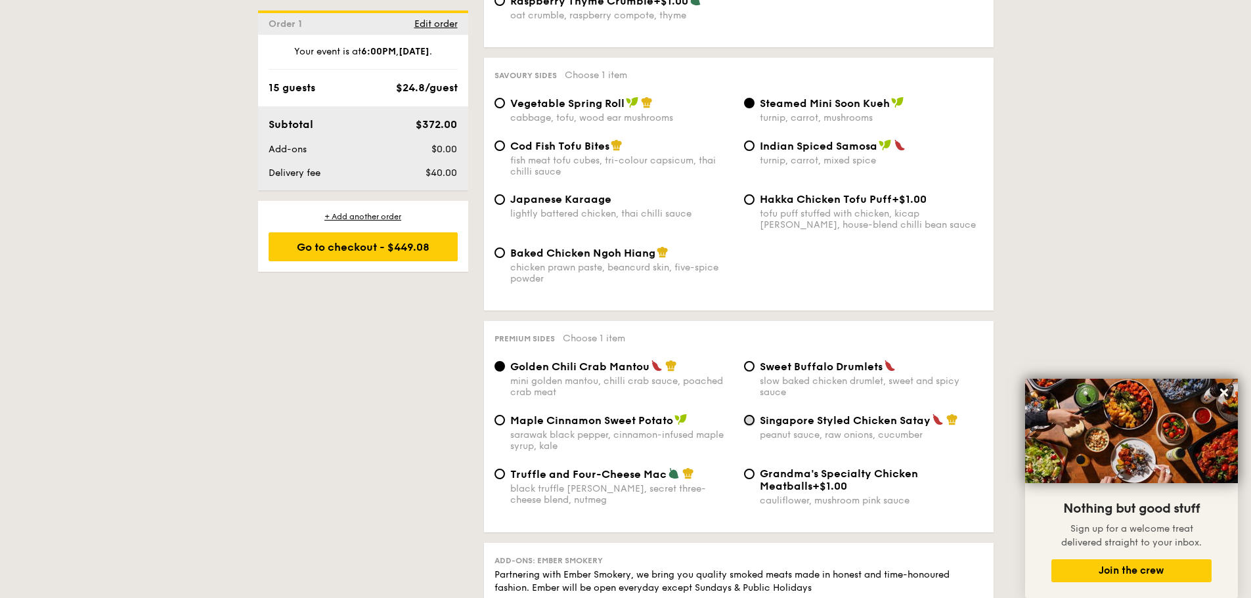
click at [747, 415] on input "Singapore Styled Chicken Satay peanut sauce, raw onions, cucumber" at bounding box center [749, 420] width 11 height 11
radio input "true"
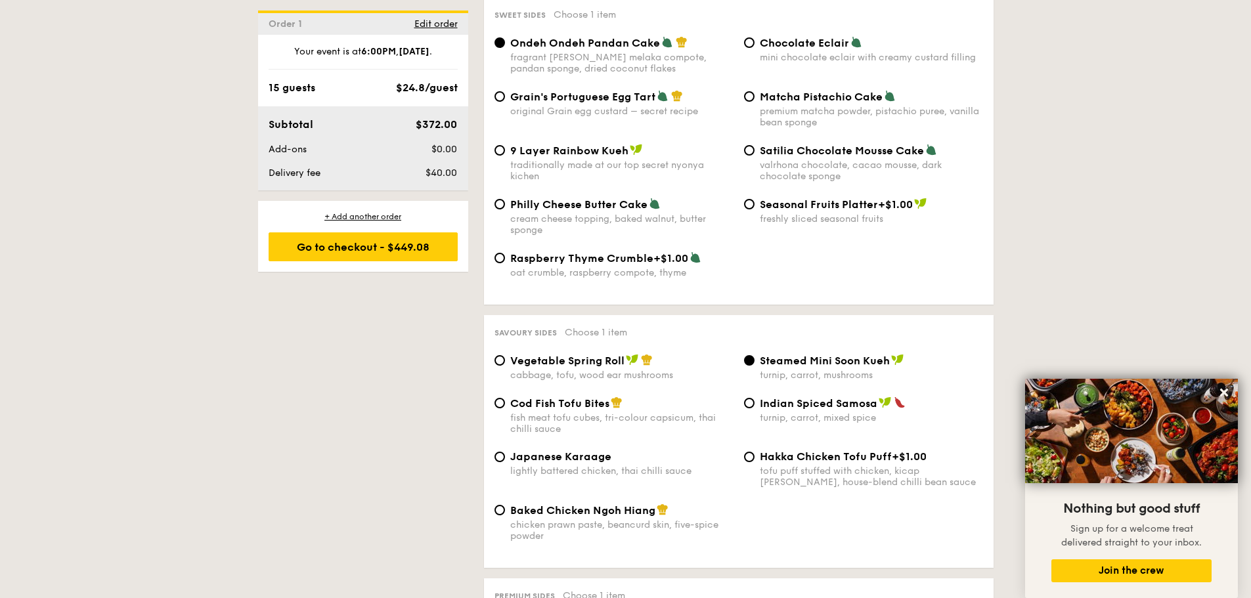
scroll to position [2018, 0]
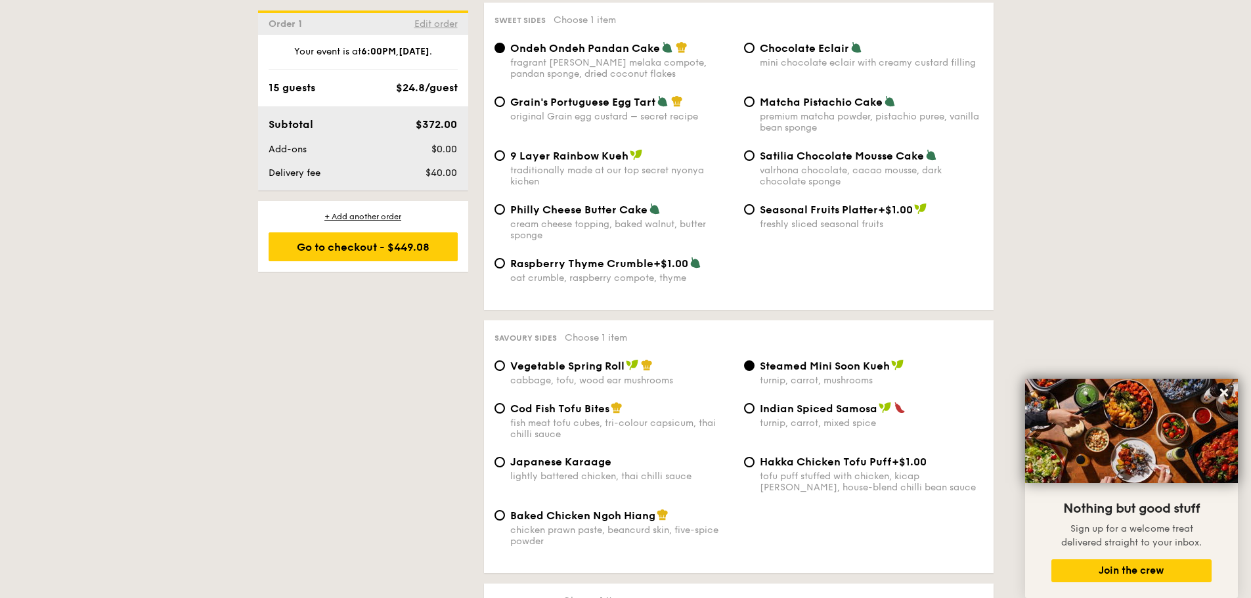
click at [437, 22] on span "Edit order" at bounding box center [435, 23] width 43 height 11
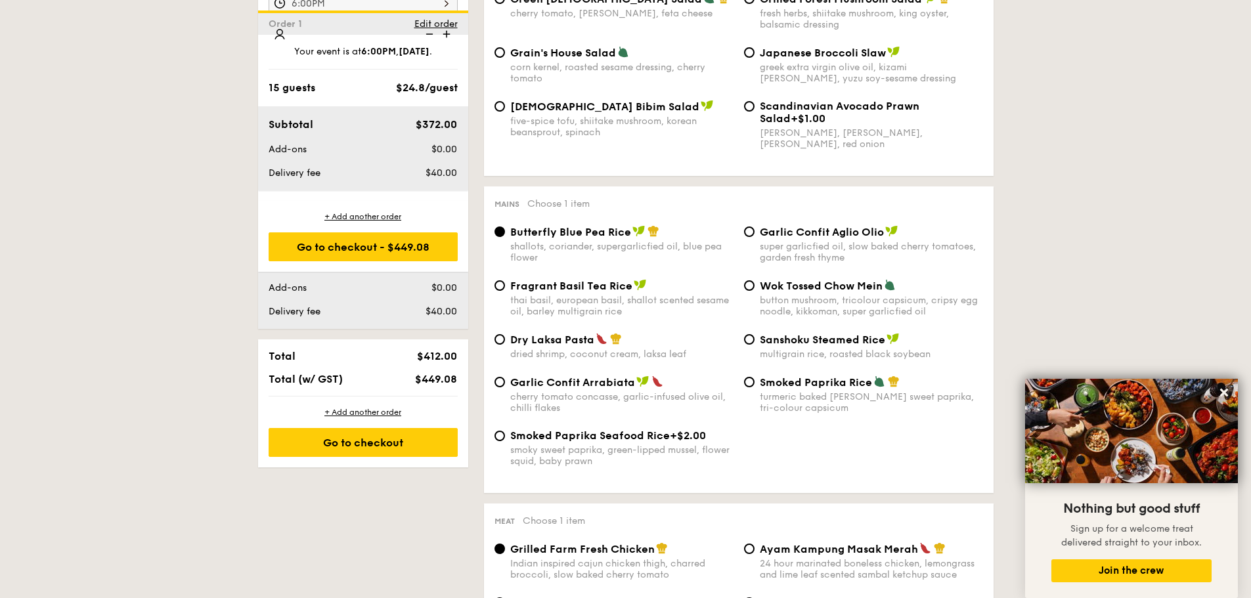
scroll to position [377, 0]
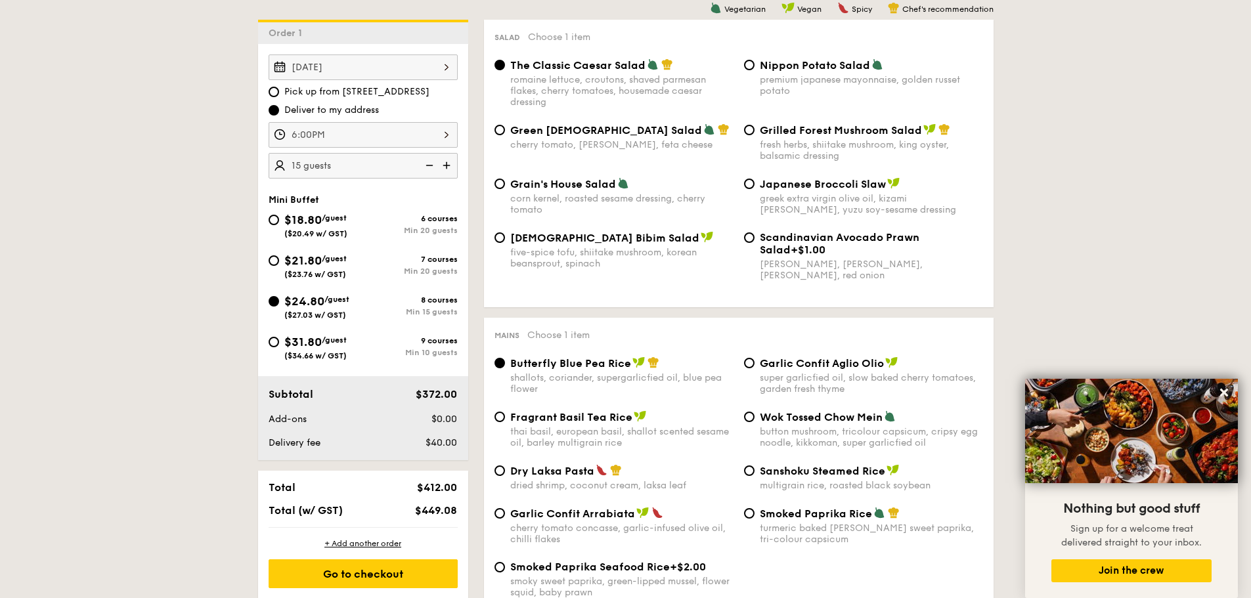
click at [277, 335] on div "$31.80 /guest ($34.66 w/ GST)" at bounding box center [316, 347] width 95 height 28
click at [277, 337] on input "$31.80 /guest ($34.66 w/ GST) 9 courses Min 10 guests" at bounding box center [274, 342] width 11 height 11
radio input "true"
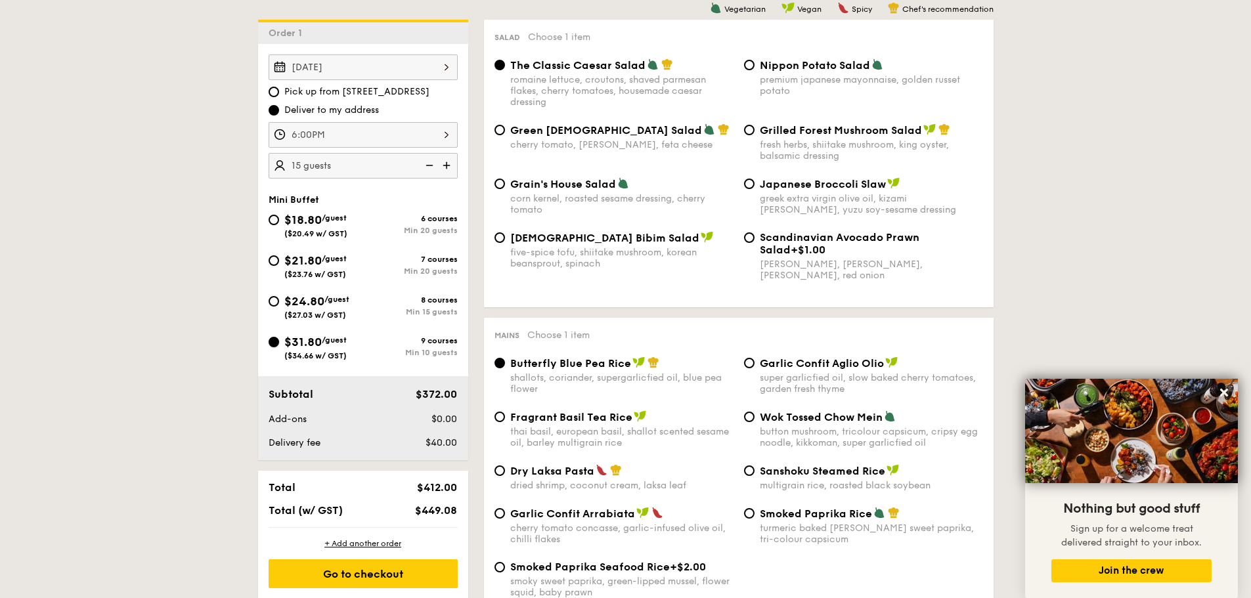
radio input "true"
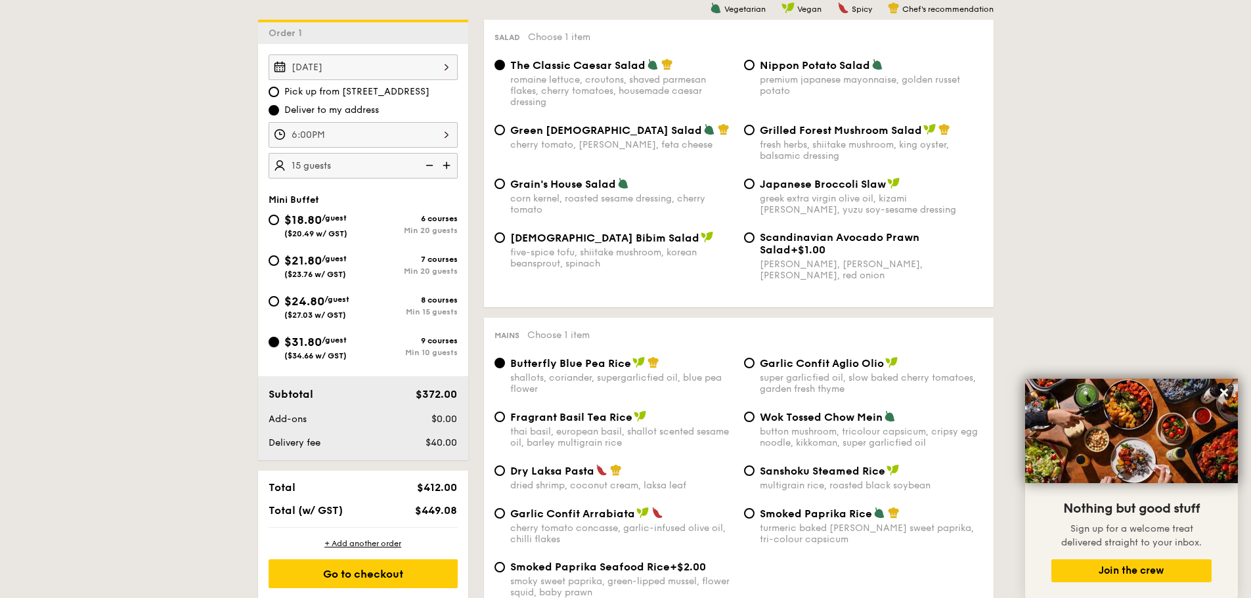
radio input "true"
click at [565, 233] on span "Korean Bibim Salad" at bounding box center [604, 238] width 189 height 12
click at [505, 233] on input "Korean Bibim Salad five-spice tofu, shiitake mushroom, korean beansprout, spina…" at bounding box center [499, 237] width 11 height 11
radio input "true"
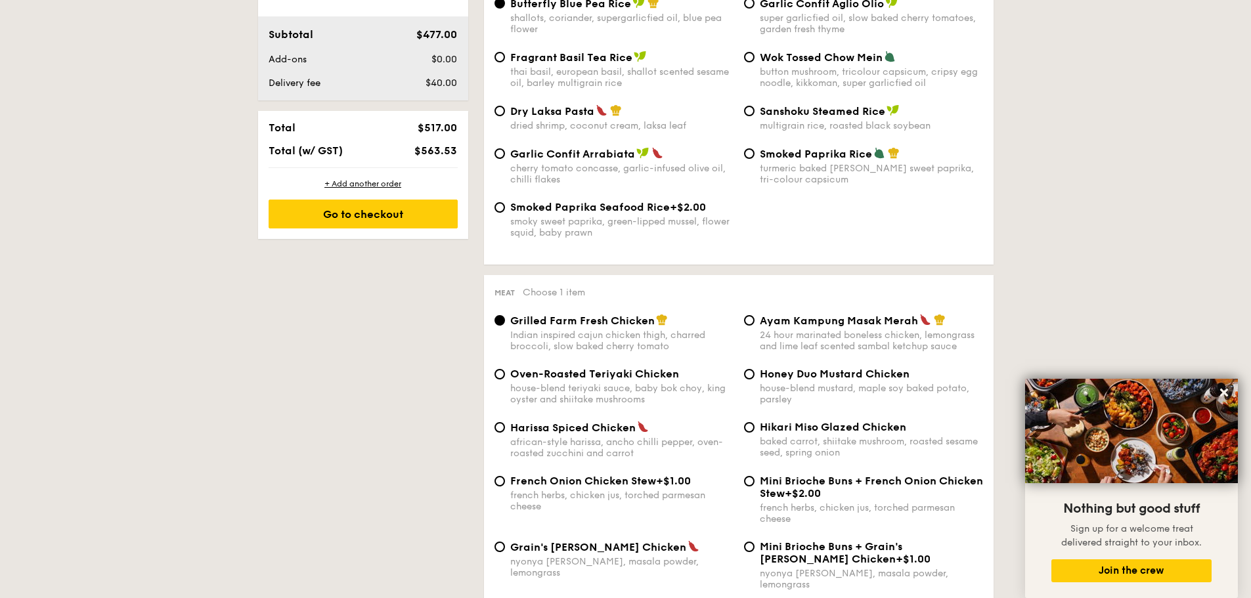
scroll to position [771, 0]
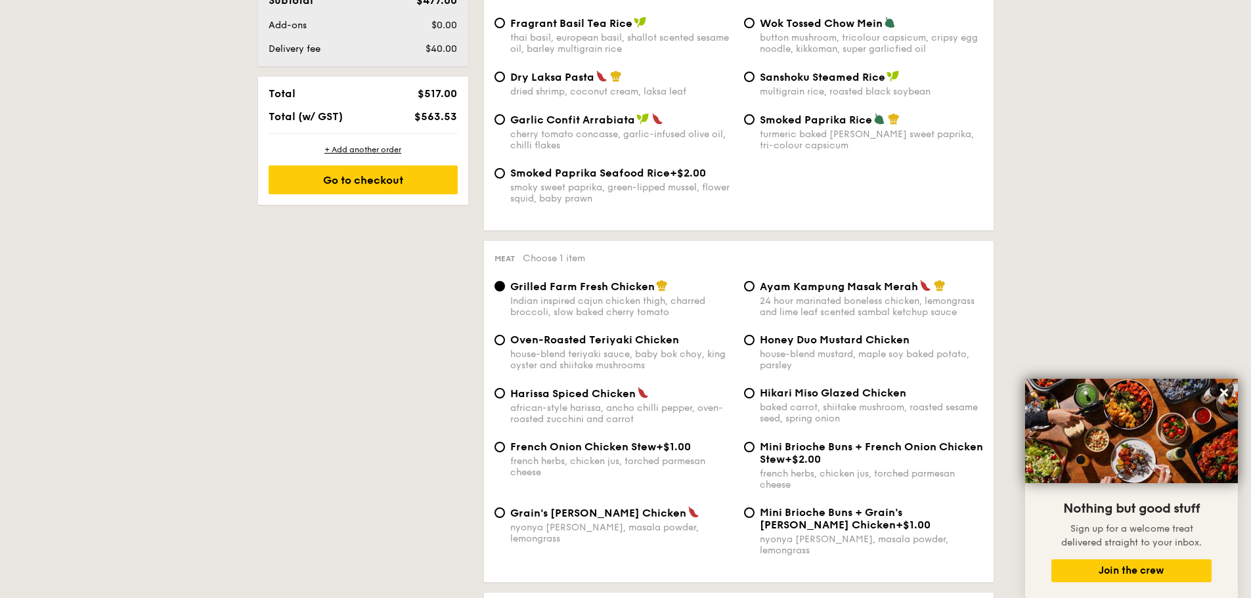
click at [804, 511] on span "Mini Brioche Buns + Grain's Curry Chicken" at bounding box center [831, 518] width 142 height 25
click at [754, 511] on input "Mini Brioche Buns + Grain's Curry Chicken +$1.00 nyonya curry, masala powder, l…" at bounding box center [749, 512] width 11 height 11
radio input "true"
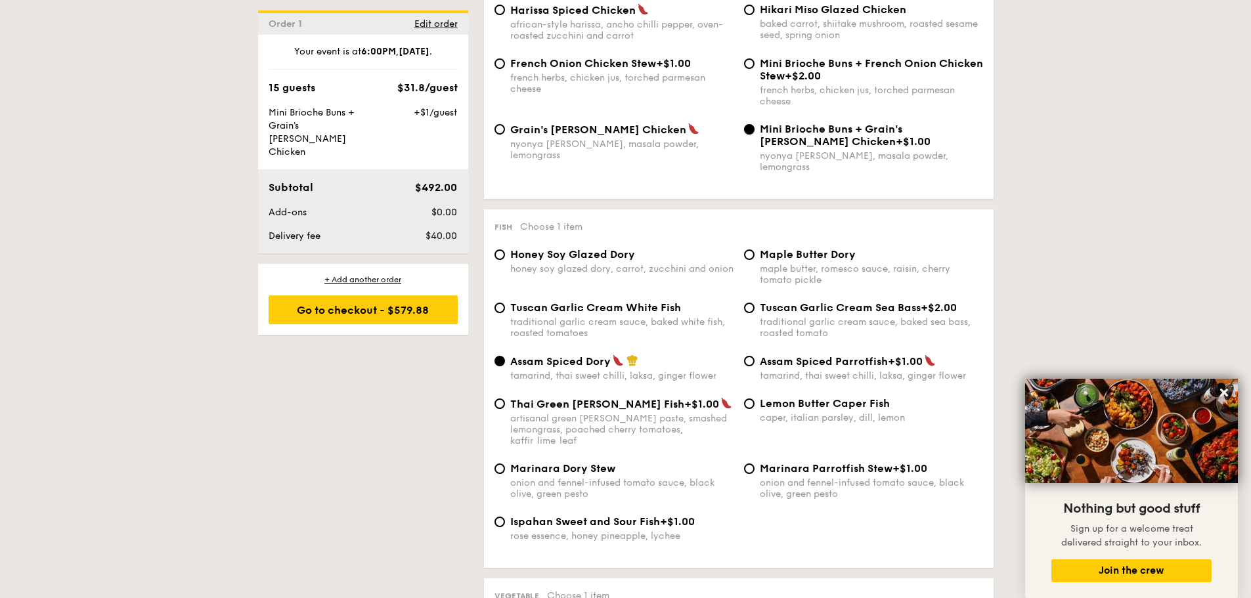
scroll to position [1159, 0]
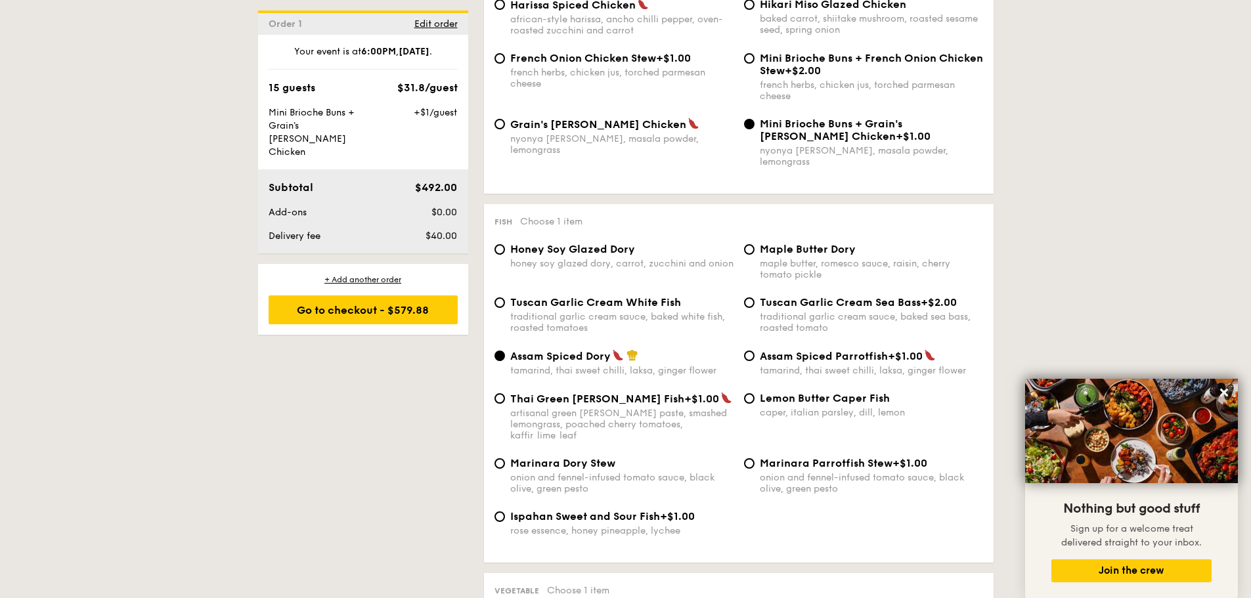
click at [559, 510] on span "Ispahan Sweet and Sour Fish" at bounding box center [585, 516] width 150 height 12
click at [505, 511] on input "Ispahan Sweet and Sour Fish +$1.00 rose essence, honey pineapple, lychee" at bounding box center [499, 516] width 11 height 11
radio input "true"
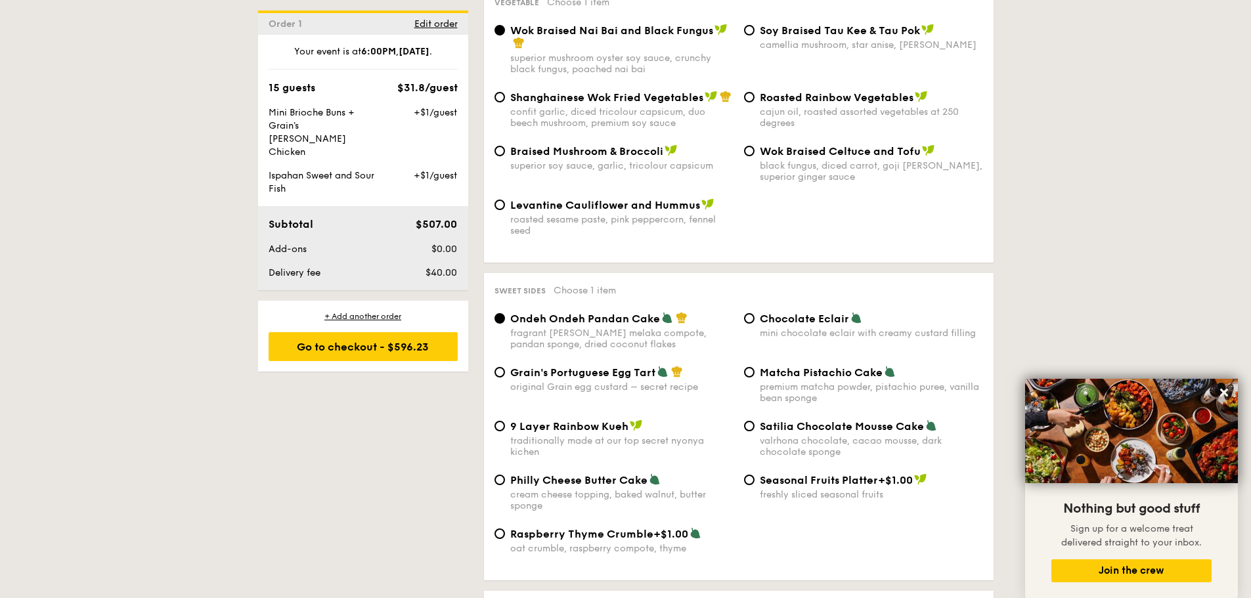
scroll to position [1750, 0]
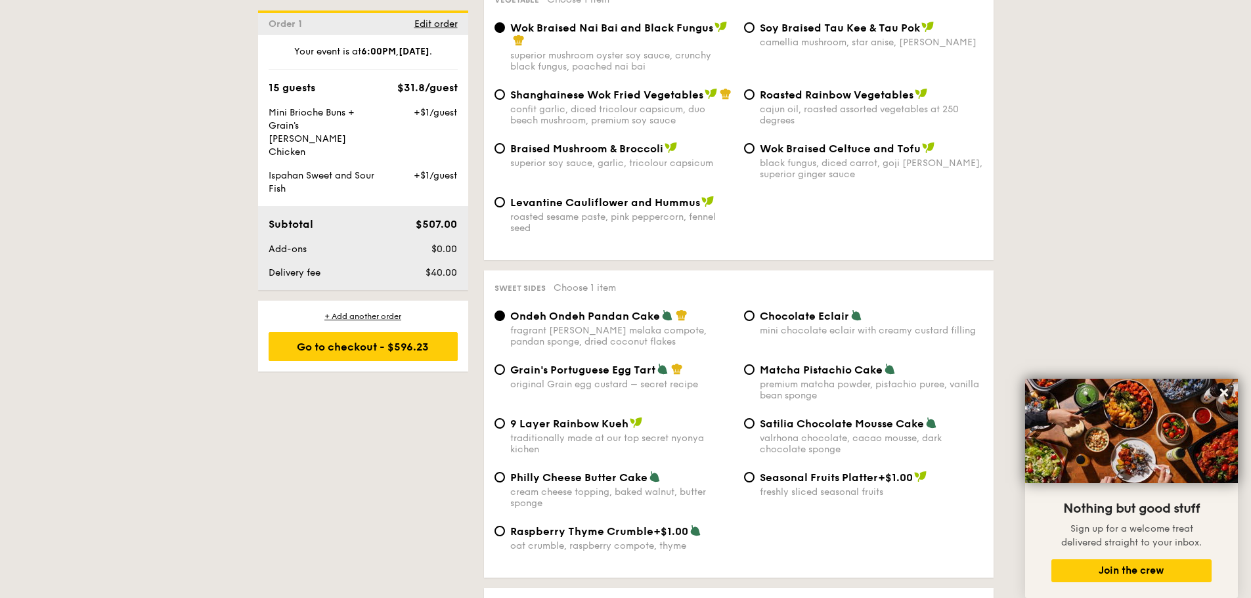
click at [592, 364] on span "Grain's Portuguese Egg Tart" at bounding box center [582, 370] width 145 height 12
click at [505, 364] on input "Grain's Portuguese Egg Tart original Grain egg custard – secret recipe" at bounding box center [499, 369] width 11 height 11
radio input "true"
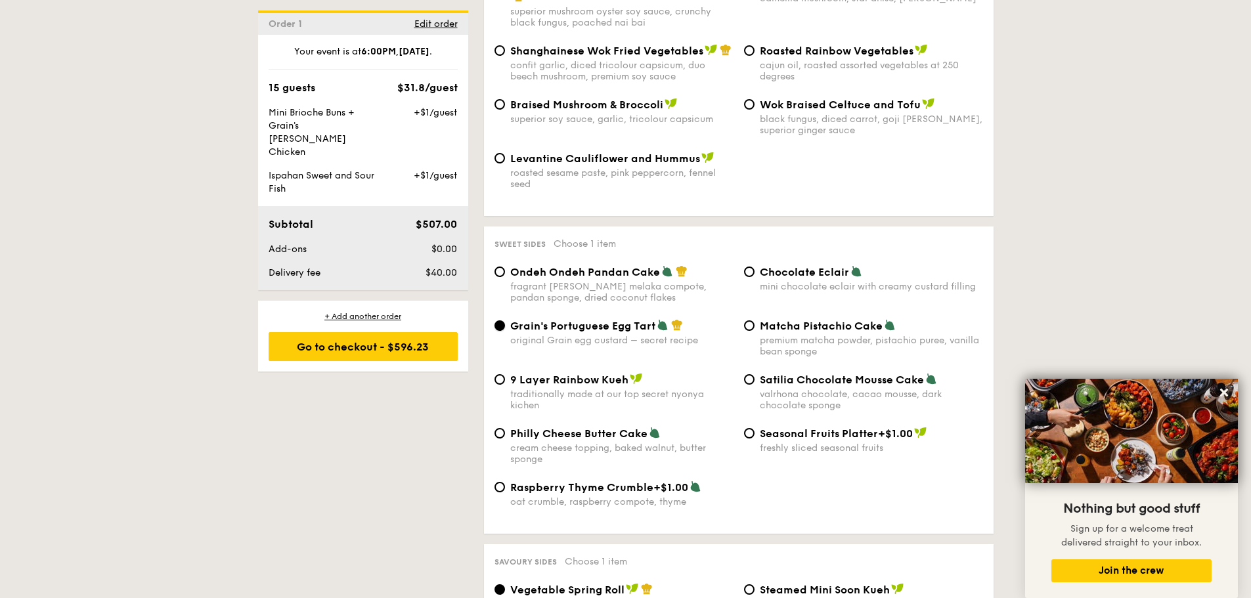
scroll to position [2013, 0]
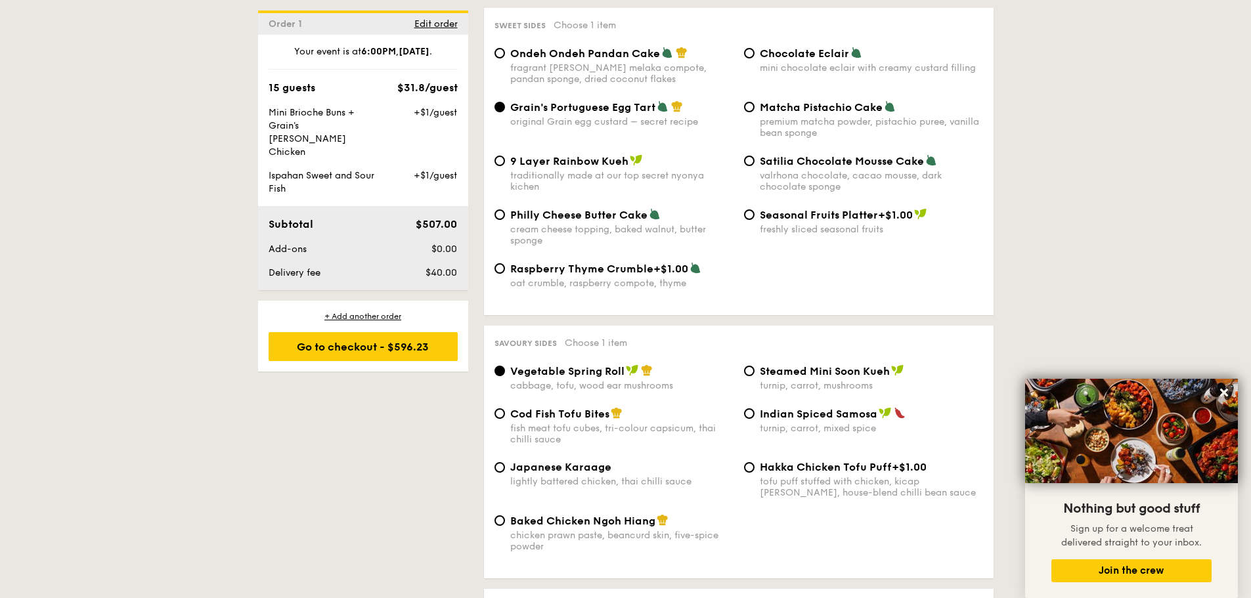
click at [793, 365] on span "Steamed Mini Soon Kueh" at bounding box center [825, 371] width 130 height 12
click at [754, 366] on input "Steamed Mini Soon Kueh turnip, carrot, mushrooms" at bounding box center [749, 371] width 11 height 11
radio input "true"
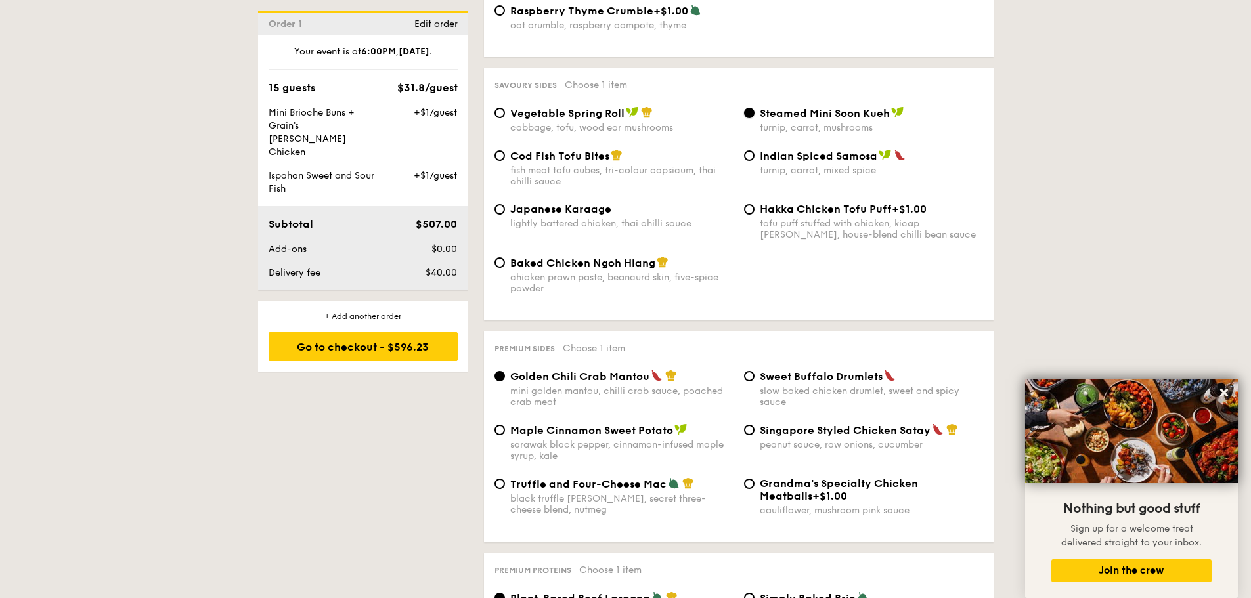
scroll to position [2275, 0]
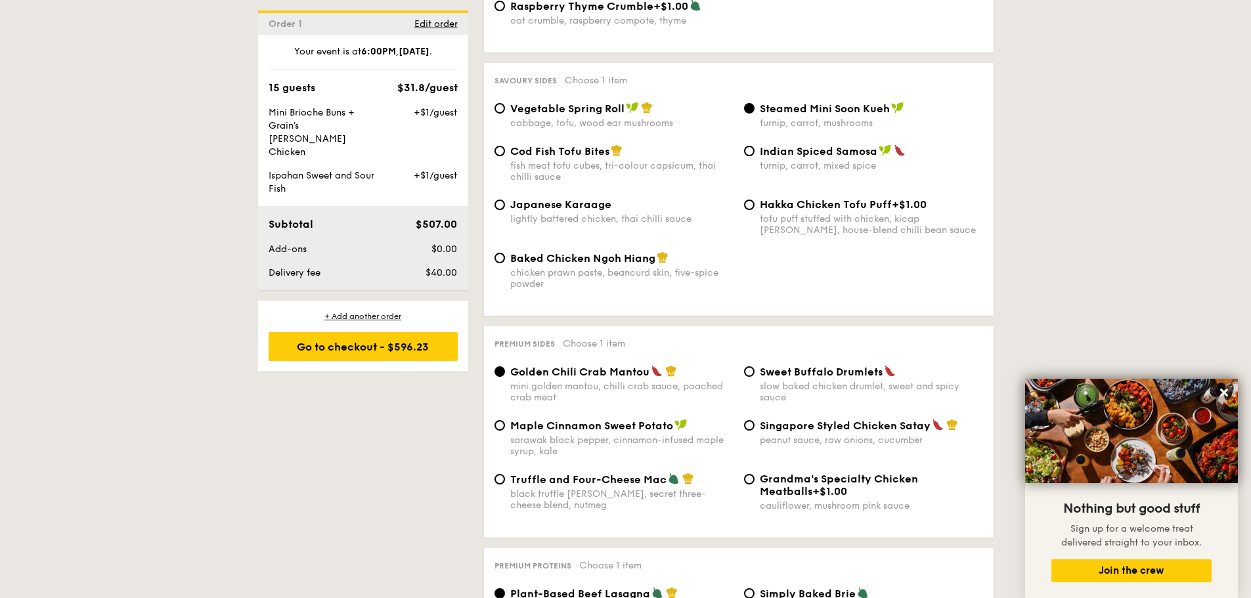
click at [777, 420] on span "Singapore Styled Chicken Satay" at bounding box center [845, 426] width 171 height 12
click at [754, 420] on input "Singapore Styled Chicken Satay peanut sauce, raw onions, cucumber" at bounding box center [749, 425] width 11 height 11
radio input "true"
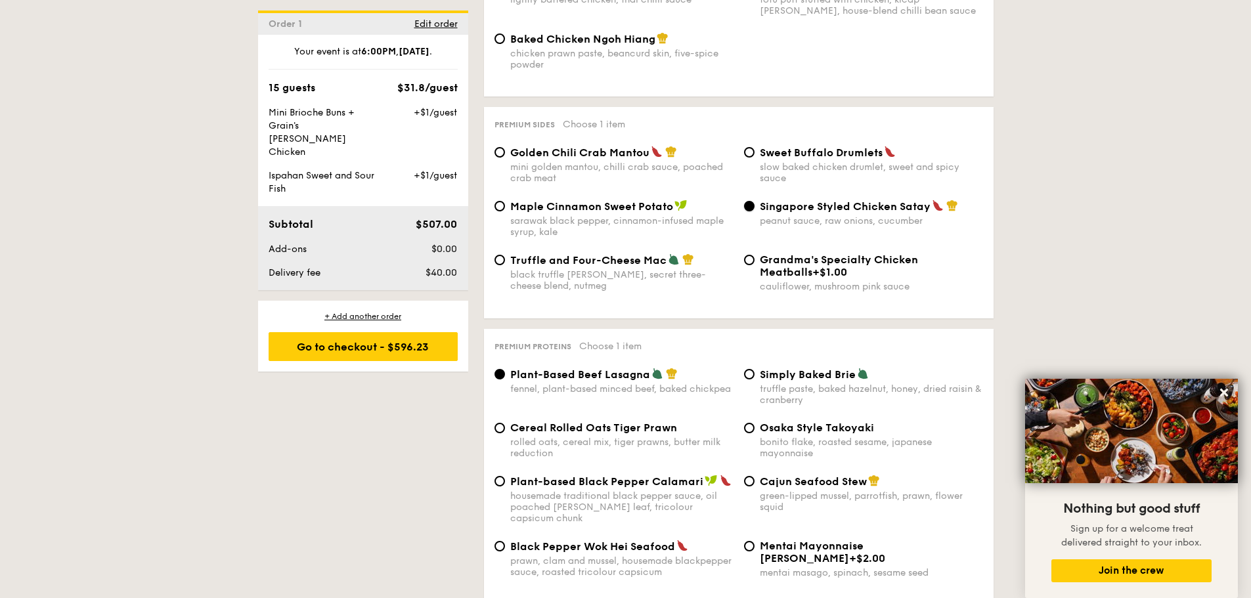
scroll to position [2538, 0]
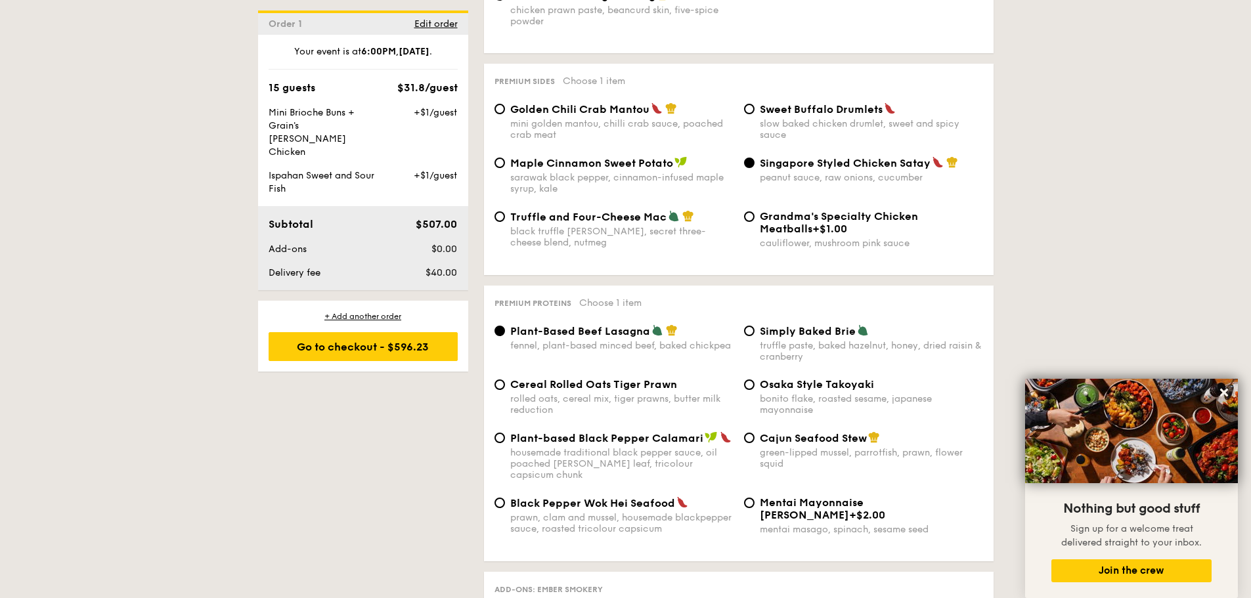
click at [513, 378] on span "Cereal Rolled Oats Tiger Prawn" at bounding box center [593, 384] width 167 height 12
click at [505, 379] on input "Cereal Rolled Oats Tiger Prawn rolled oats, cereal mix, tiger prawns, butter mi…" at bounding box center [499, 384] width 11 height 11
radio input "true"
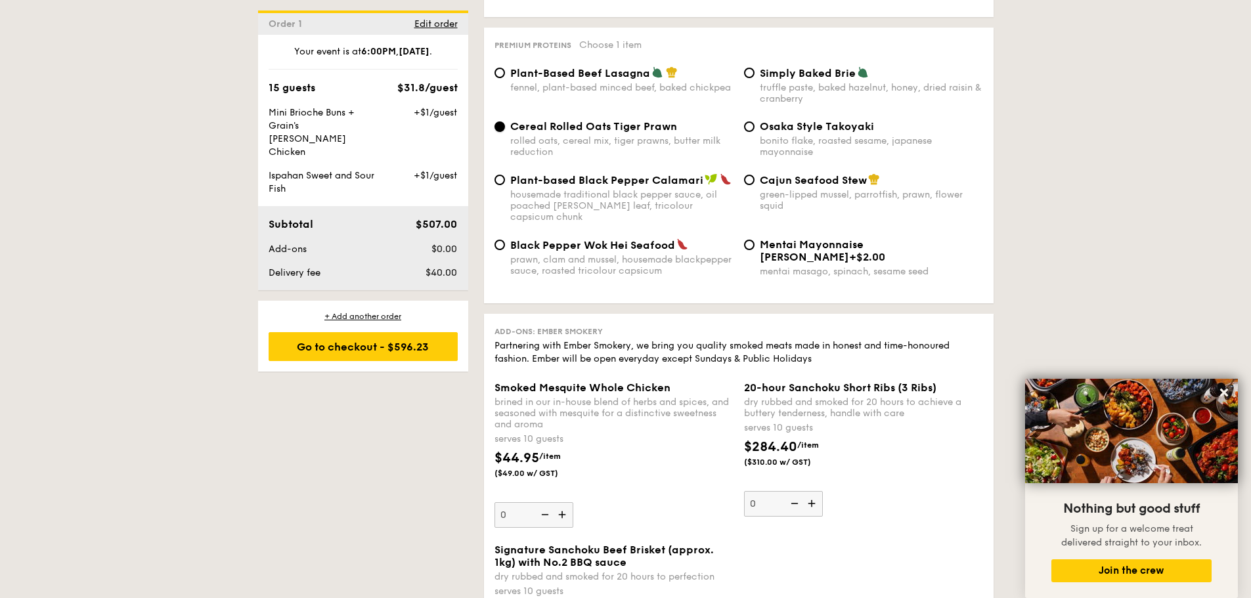
scroll to position [2801, 0]
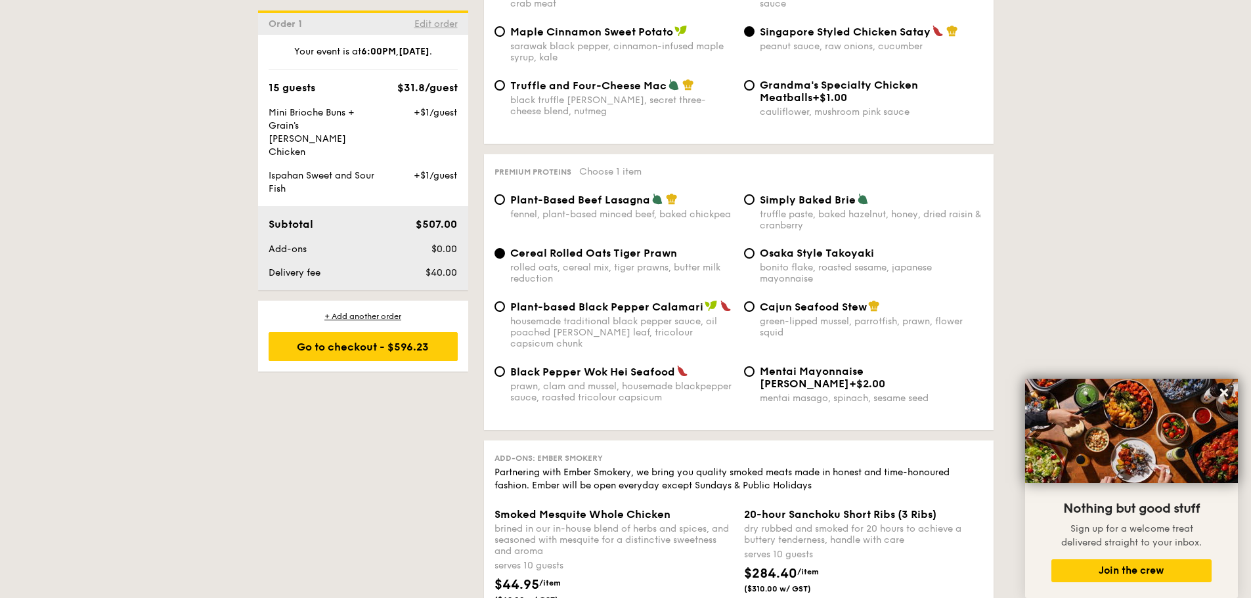
click at [431, 19] on span "Edit order" at bounding box center [435, 23] width 43 height 11
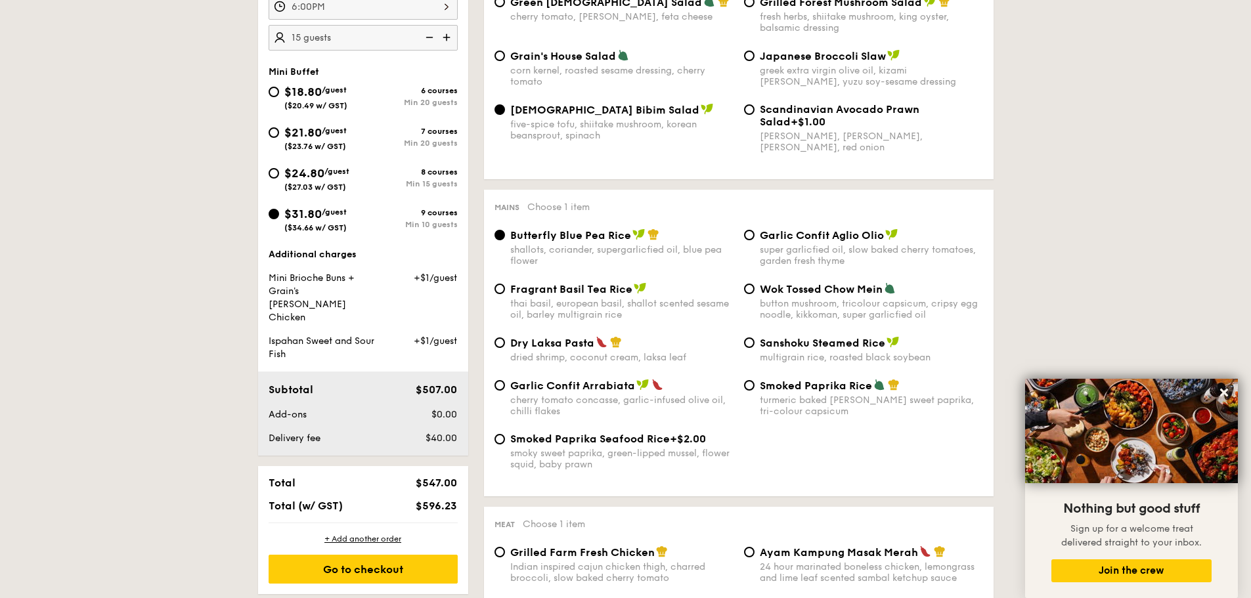
scroll to position [508, 0]
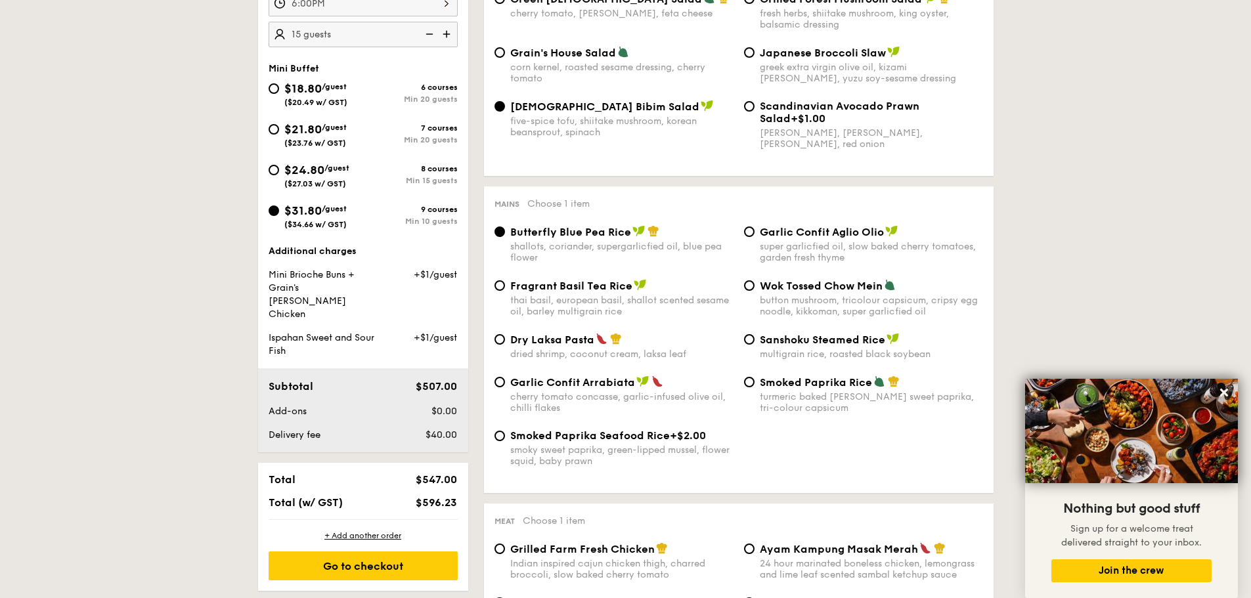
click at [292, 169] on span "$24.80" at bounding box center [304, 170] width 40 height 14
click at [279, 169] on input "$24.80 /guest ($27.03 w/ GST) 8 courses Min 15 guests" at bounding box center [274, 170] width 11 height 11
radio input "true"
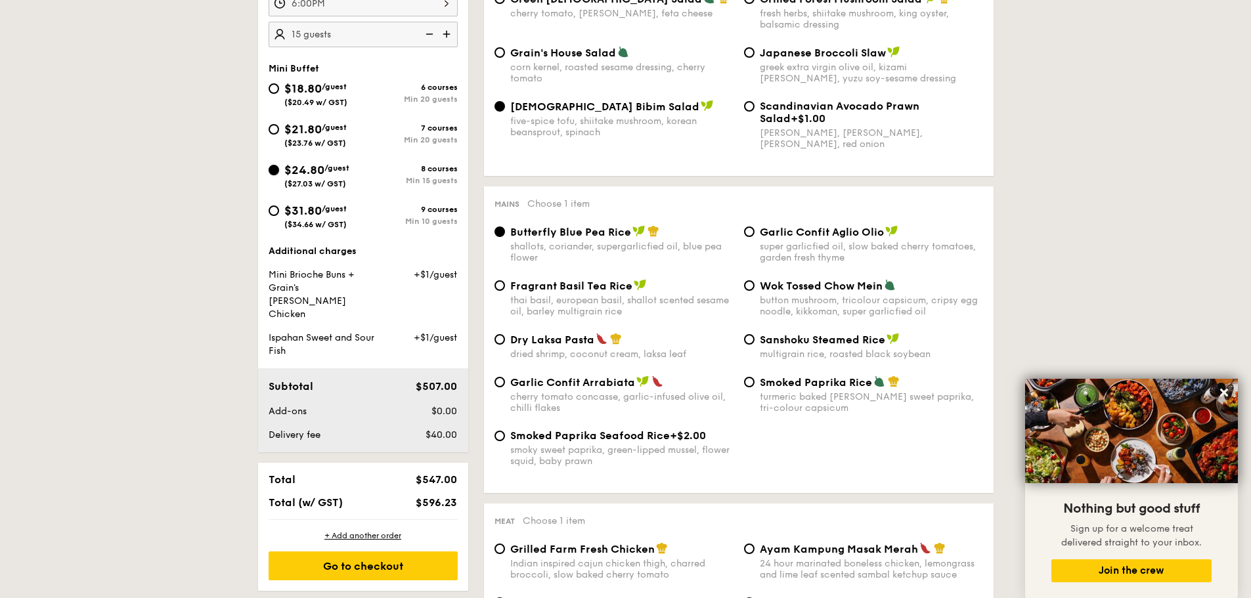
radio input "true"
radio input "false"
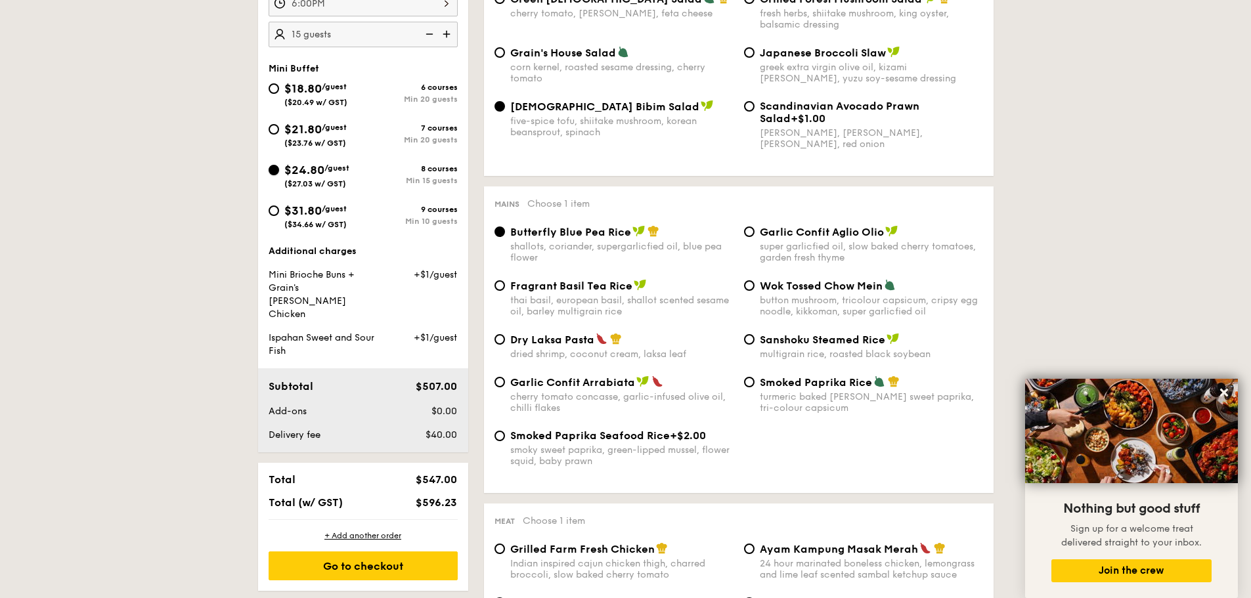
radio input "true"
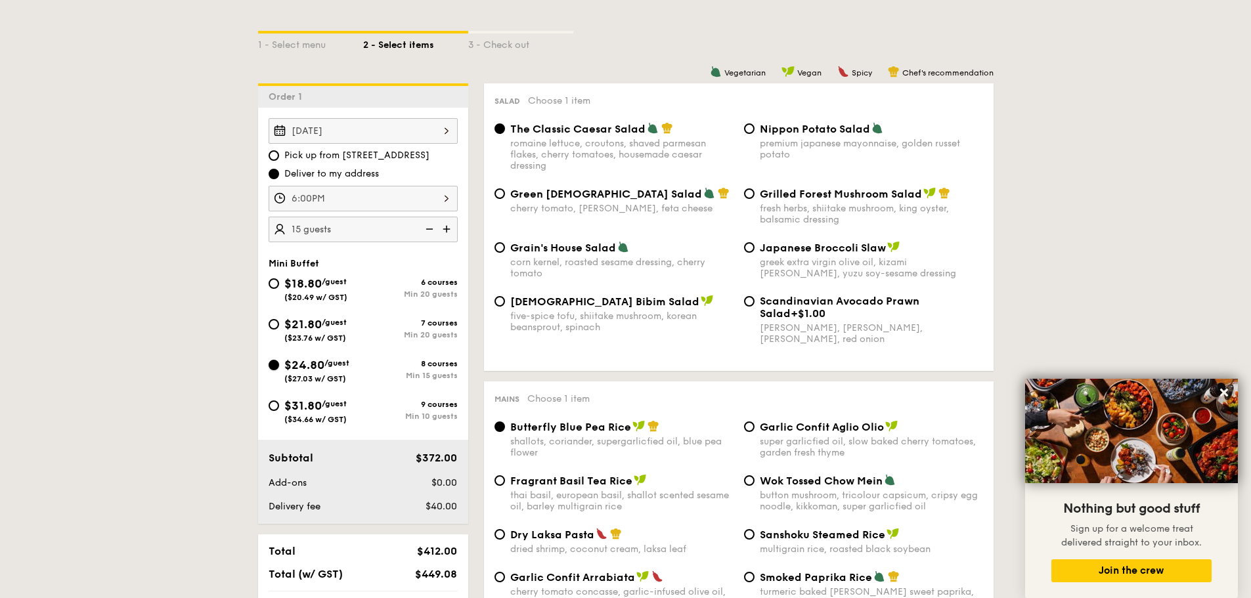
scroll to position [311, 0]
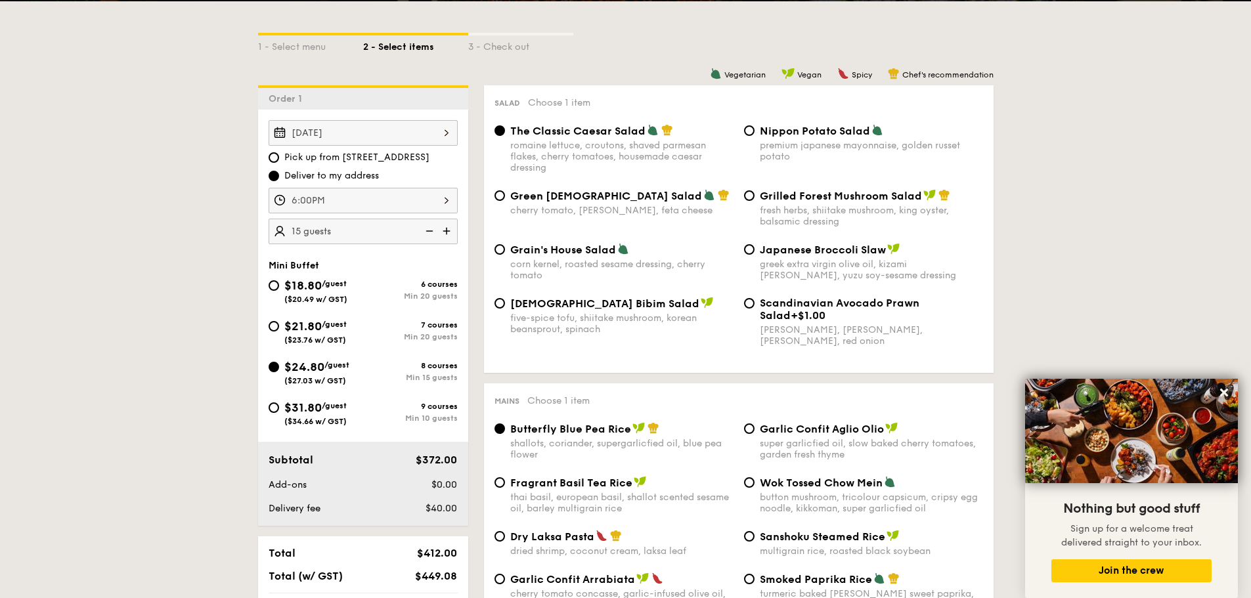
click at [559, 303] on span "Korean Bibim Salad" at bounding box center [604, 303] width 189 height 12
click at [505, 303] on input "Korean Bibim Salad five-spice tofu, shiitake mushroom, korean beansprout, spina…" at bounding box center [499, 303] width 11 height 11
radio input "true"
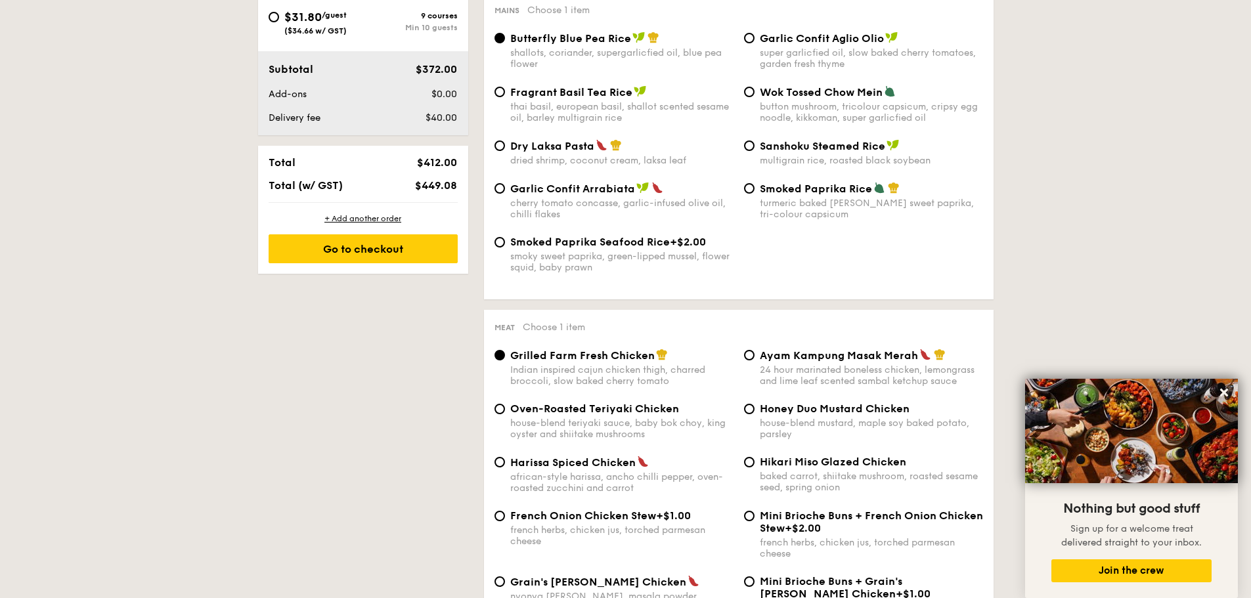
scroll to position [771, 0]
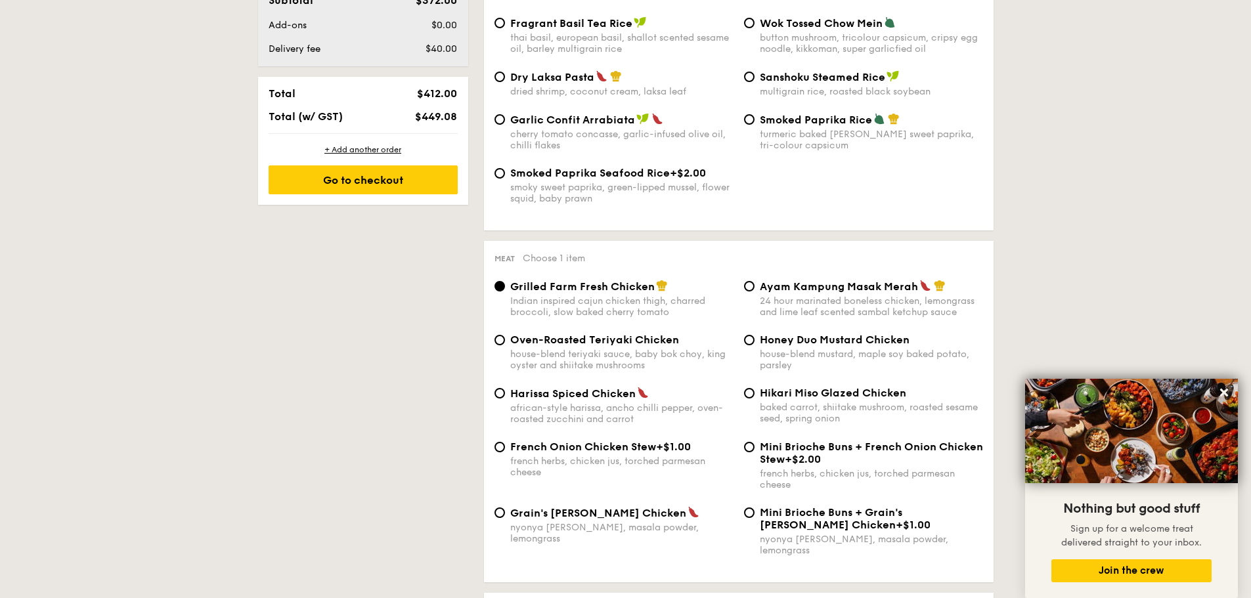
click at [809, 514] on span "Mini Brioche Buns + Grain's Curry Chicken" at bounding box center [831, 518] width 142 height 25
click at [754, 514] on input "Mini Brioche Buns + Grain's Curry Chicken +$1.00 nyonya curry, masala powder, l…" at bounding box center [749, 512] width 11 height 11
radio input "true"
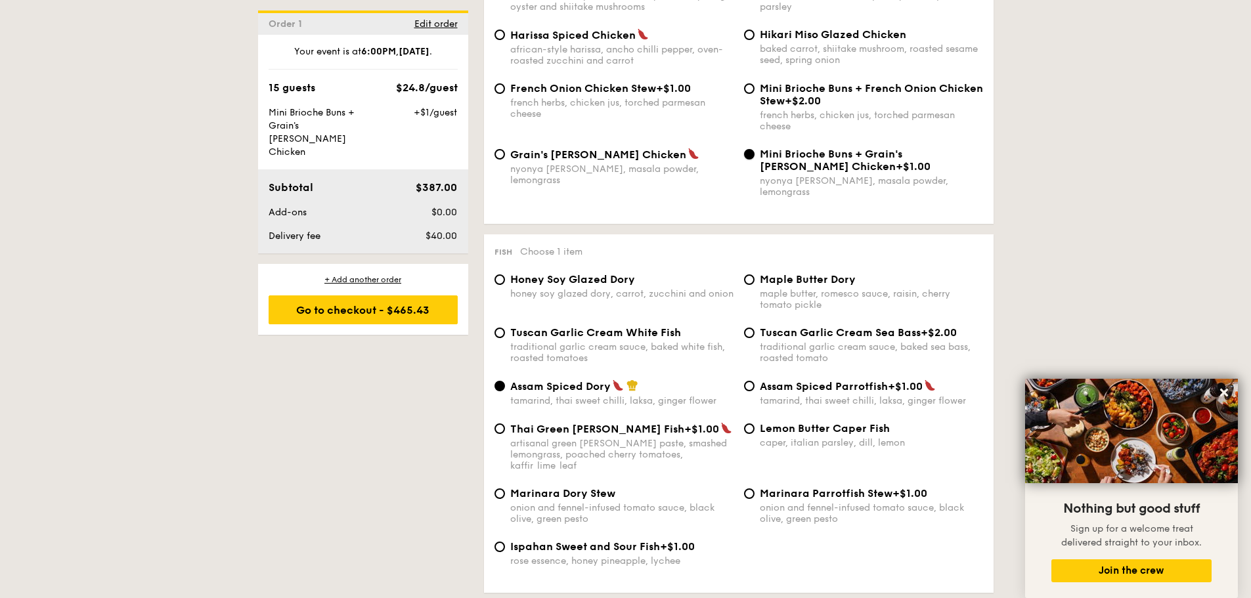
scroll to position [1159, 0]
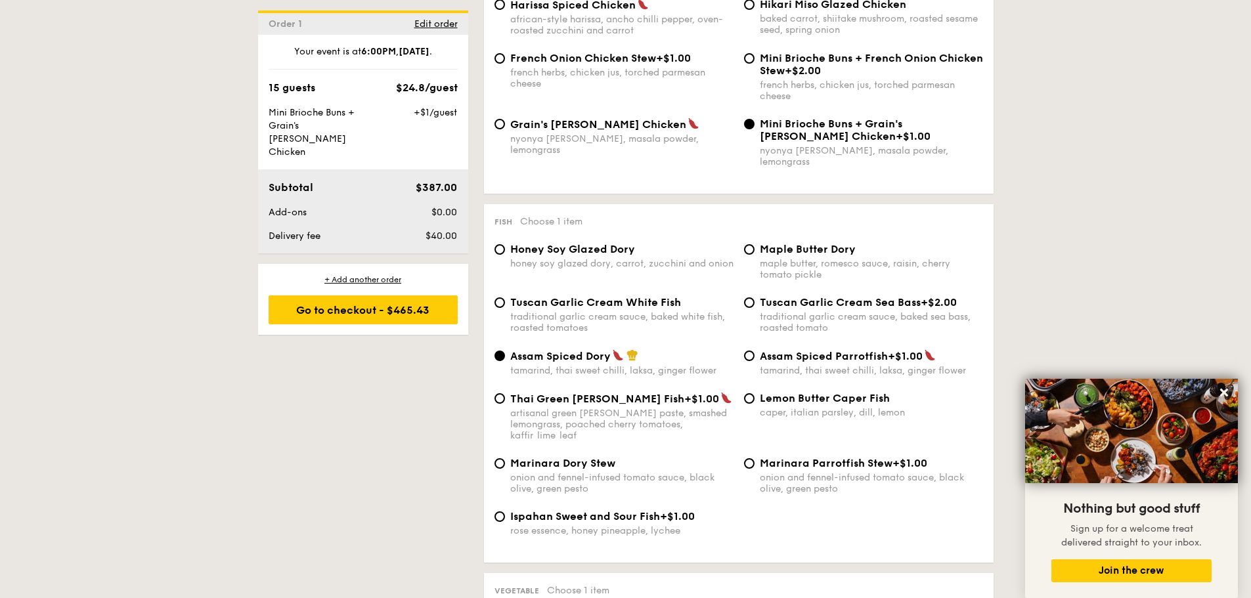
click at [565, 510] on span "Ispahan Sweet and Sour Fish" at bounding box center [585, 516] width 150 height 12
click at [505, 511] on input "Ispahan Sweet and Sour Fish +$1.00 rose essence, honey pineapple, lychee" at bounding box center [499, 516] width 11 height 11
radio input "true"
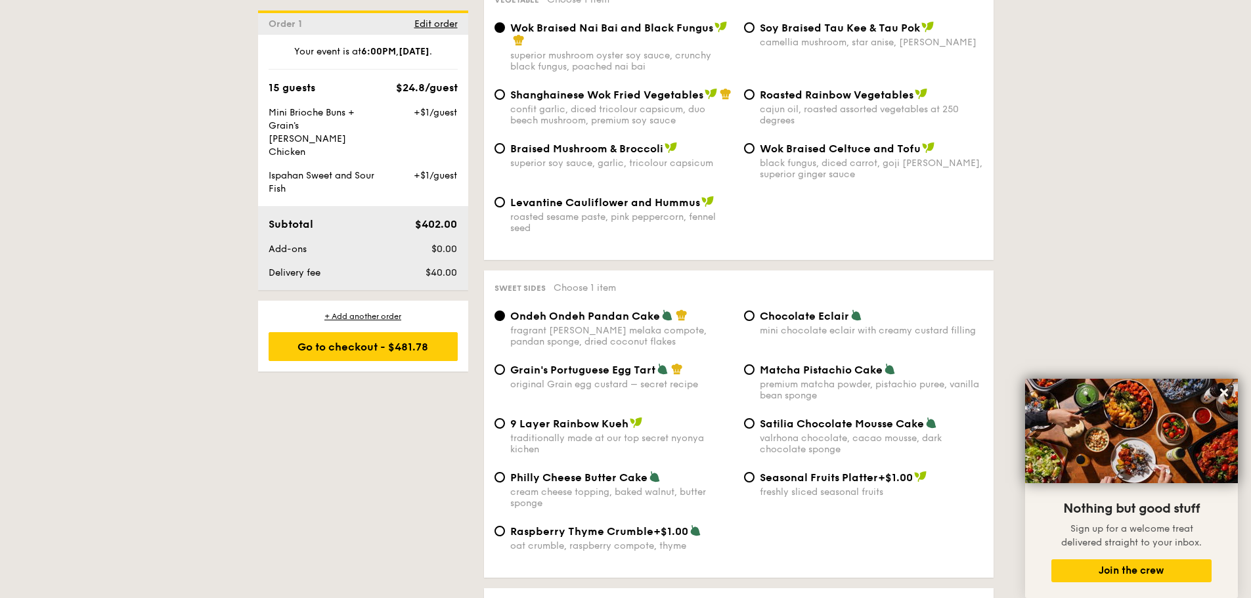
click at [599, 379] on div "original Grain egg custard – secret recipe" at bounding box center [621, 384] width 223 height 11
click at [505, 364] on input "Grain's Portuguese Egg Tart original Grain egg custard – secret recipe" at bounding box center [499, 369] width 11 height 11
radio input "true"
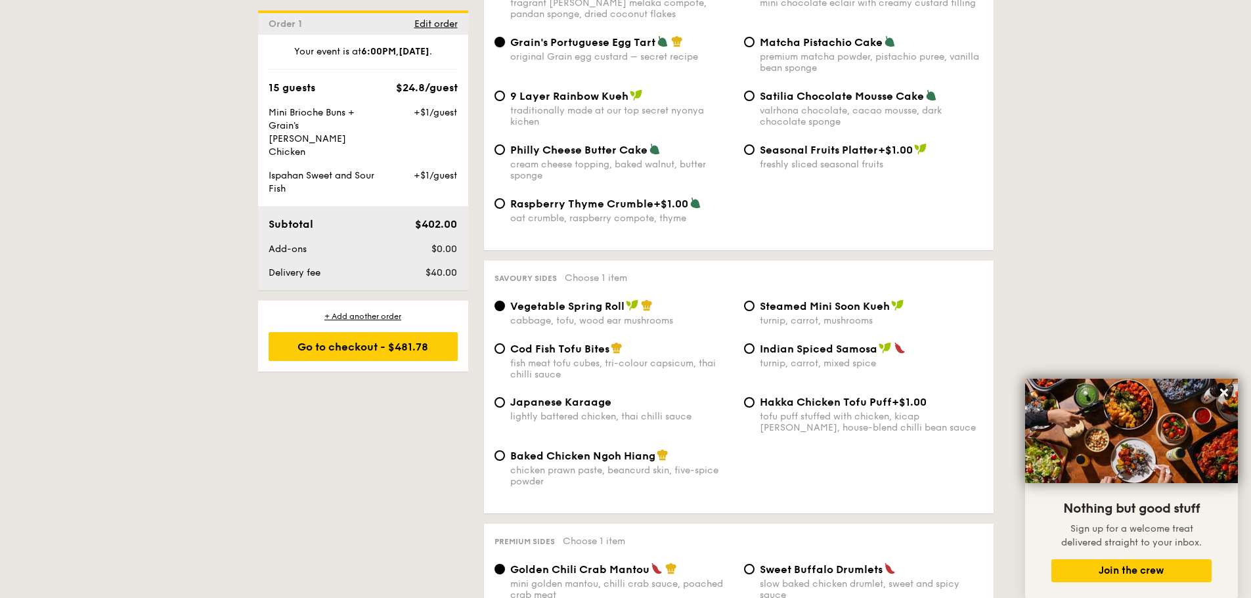
scroll to position [2079, 0]
click at [785, 299] on span "Steamed Mini Soon Kueh" at bounding box center [825, 305] width 130 height 12
click at [754, 300] on input "Steamed Mini Soon Kueh turnip, carrot, mushrooms" at bounding box center [749, 305] width 11 height 11
radio input "true"
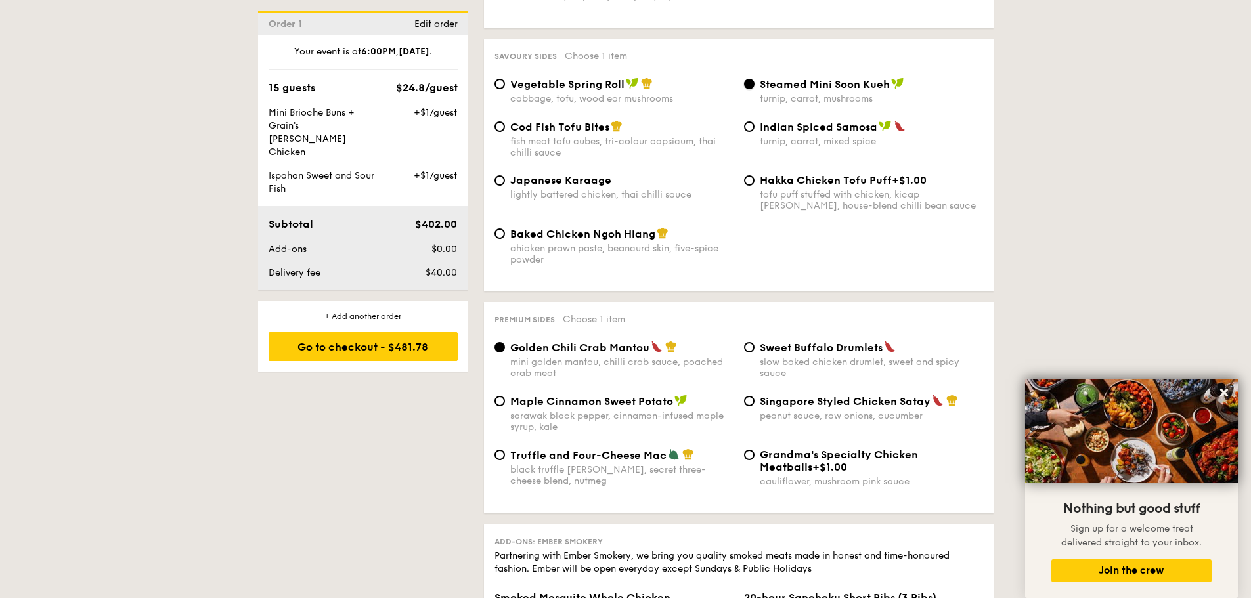
scroll to position [2341, 0]
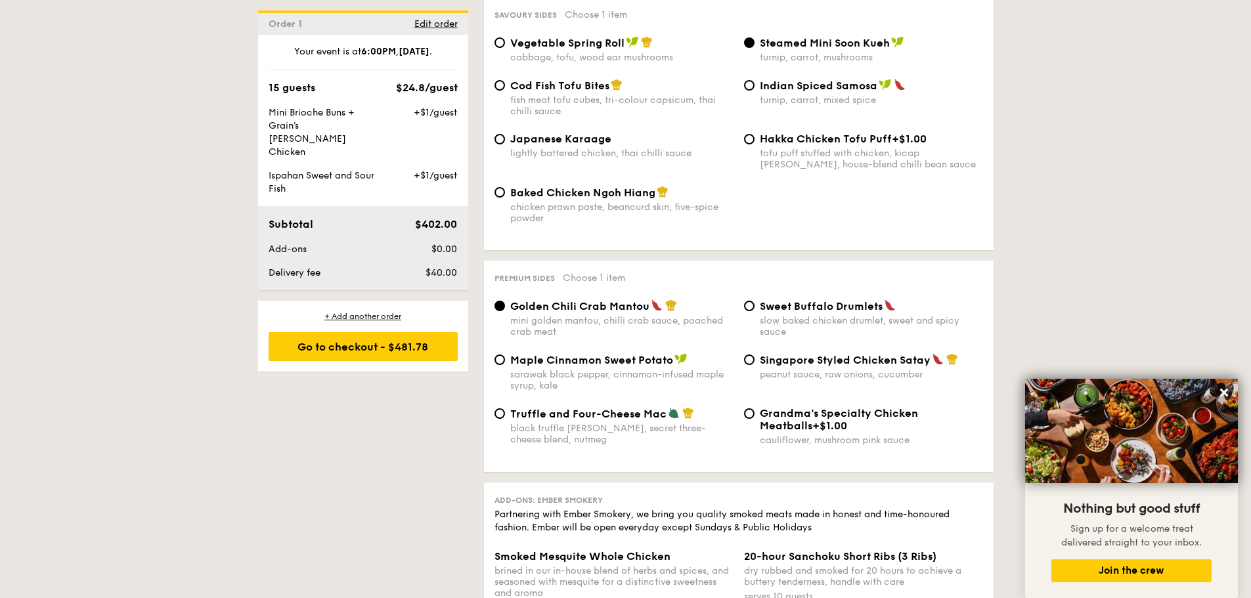
click at [755, 353] on div "Singapore Styled Chicken Satay peanut sauce, raw onions, cucumber" at bounding box center [863, 366] width 249 height 27
click at [754, 355] on input "Singapore Styled Chicken Satay peanut sauce, raw onions, cucumber" at bounding box center [749, 360] width 11 height 11
radio input "true"
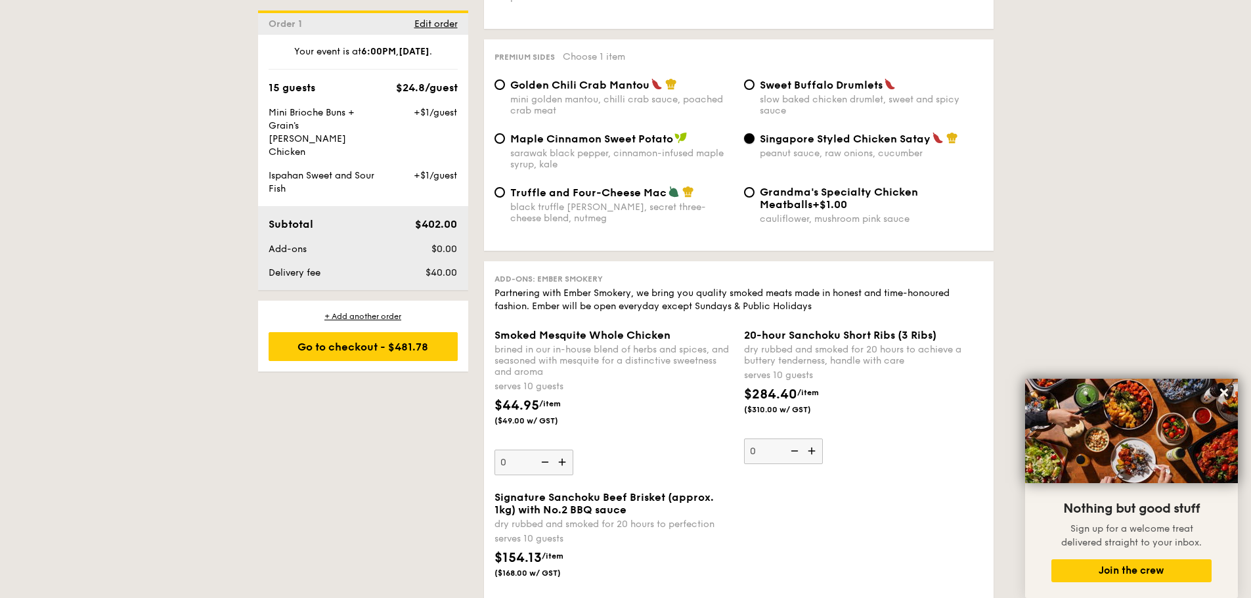
scroll to position [2604, 0]
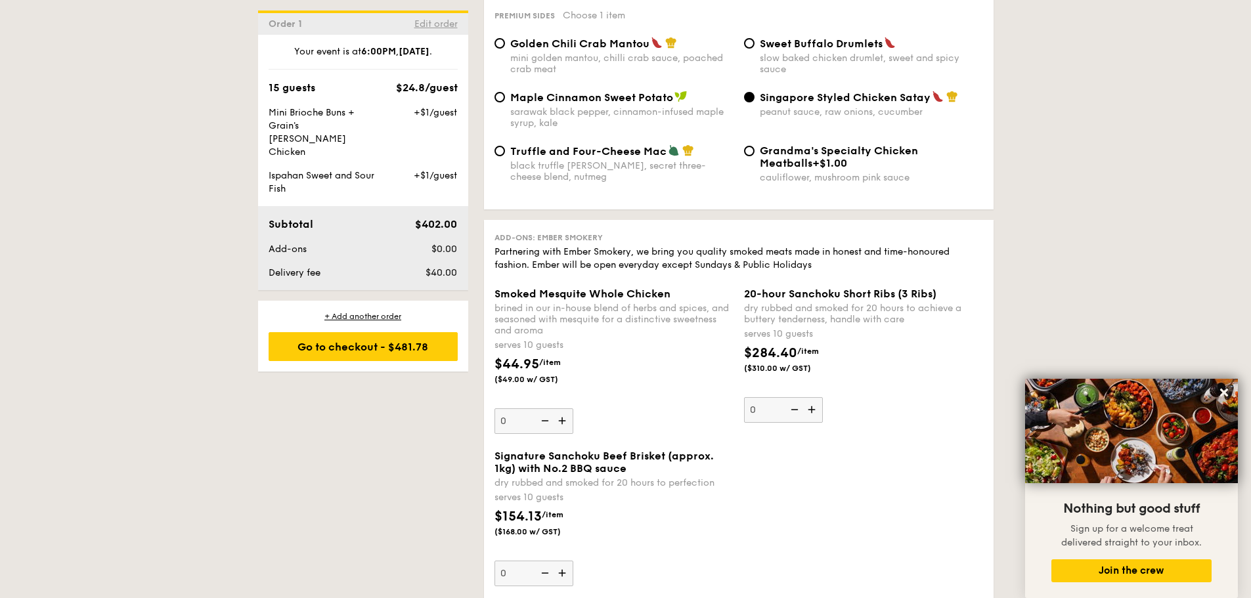
click at [435, 26] on span "Edit order" at bounding box center [435, 23] width 43 height 11
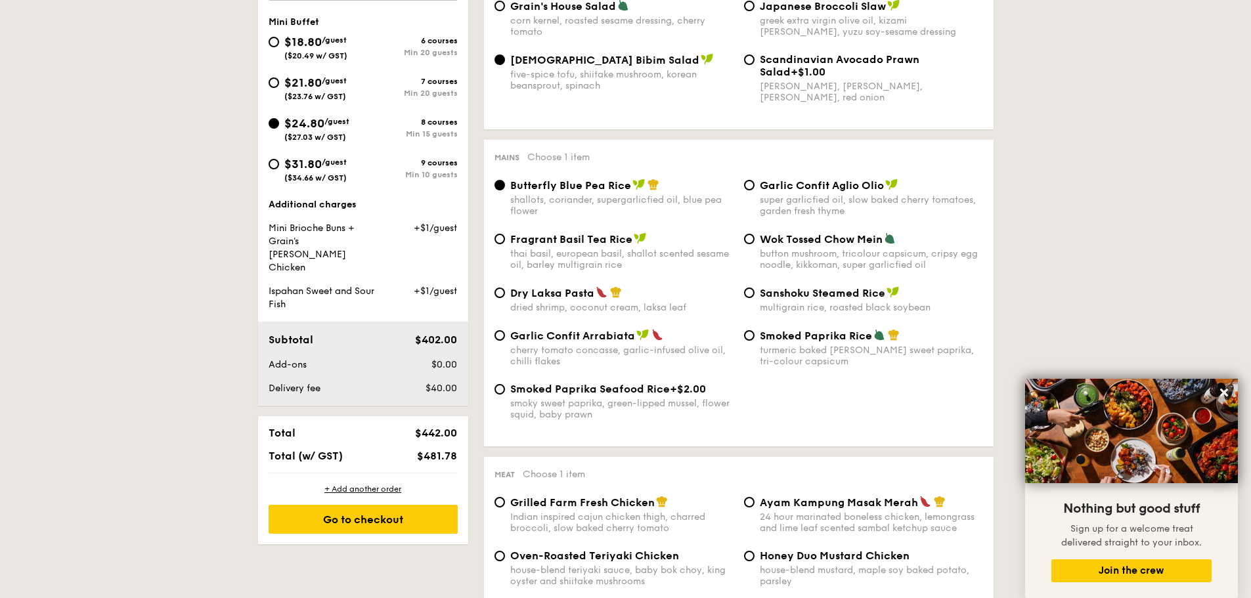
scroll to position [377, 0]
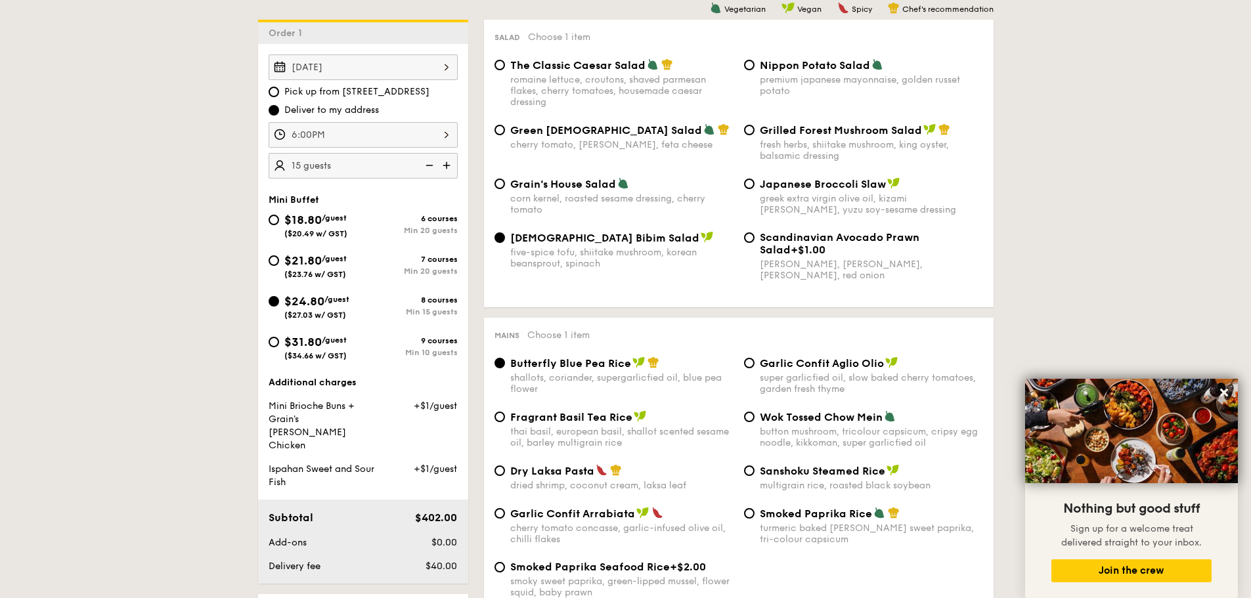
click at [319, 347] on span "$31.80" at bounding box center [302, 342] width 37 height 14
click at [279, 347] on input "$31.80 /guest ($34.66 w/ GST) 9 courses Min 10 guests" at bounding box center [274, 342] width 11 height 11
radio input "true"
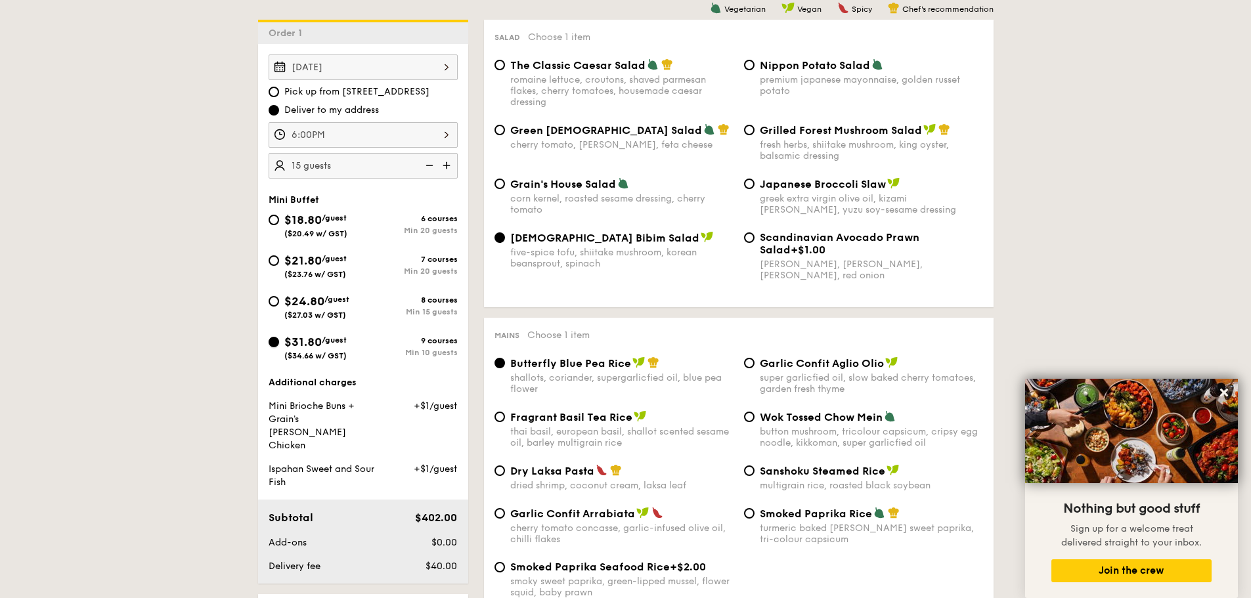
radio input "true"
radio input "false"
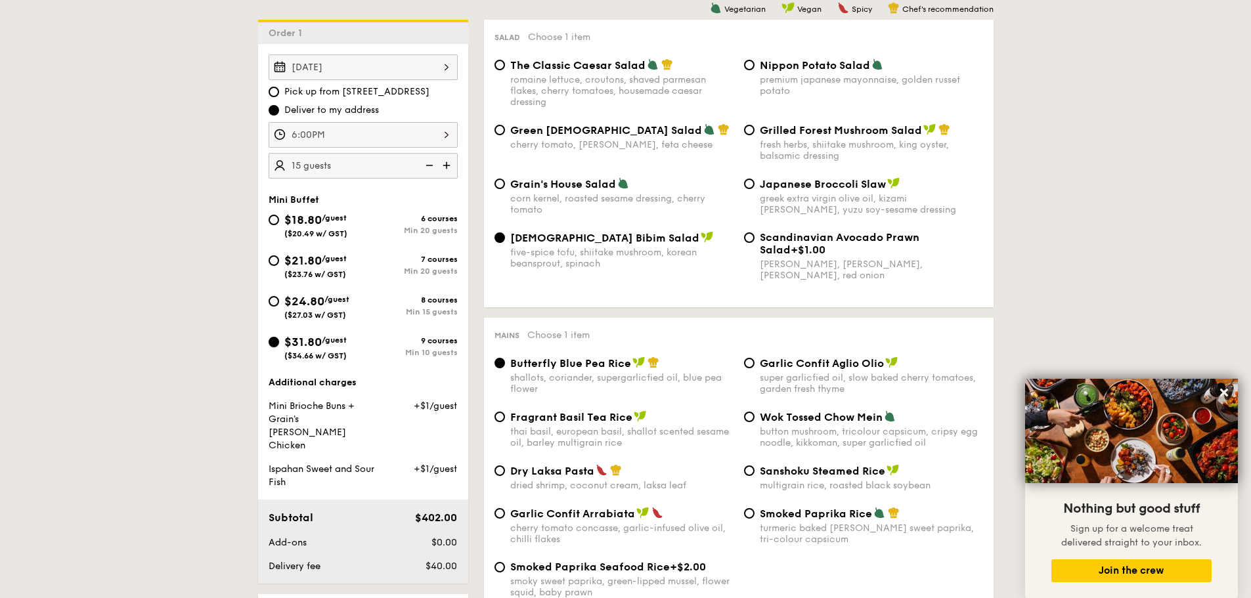
radio input "true"
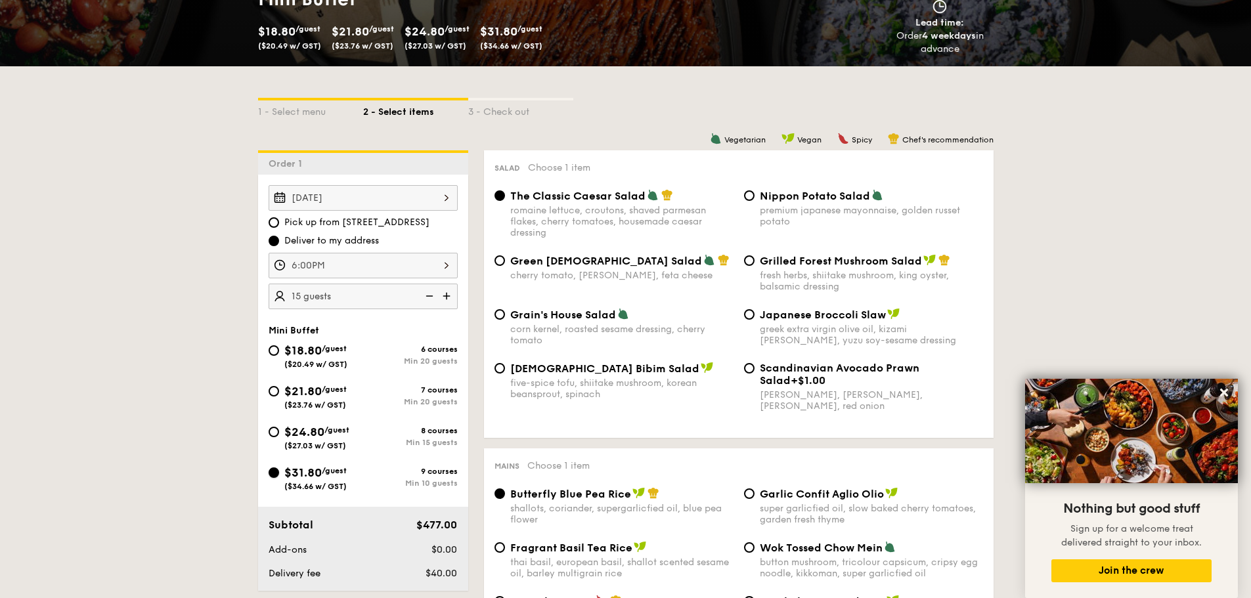
scroll to position [246, 0]
click at [571, 369] on span "Korean Bibim Salad" at bounding box center [604, 369] width 189 height 12
click at [505, 369] on input "Korean Bibim Salad five-spice tofu, shiitake mushroom, korean beansprout, spina…" at bounding box center [499, 369] width 11 height 11
radio input "true"
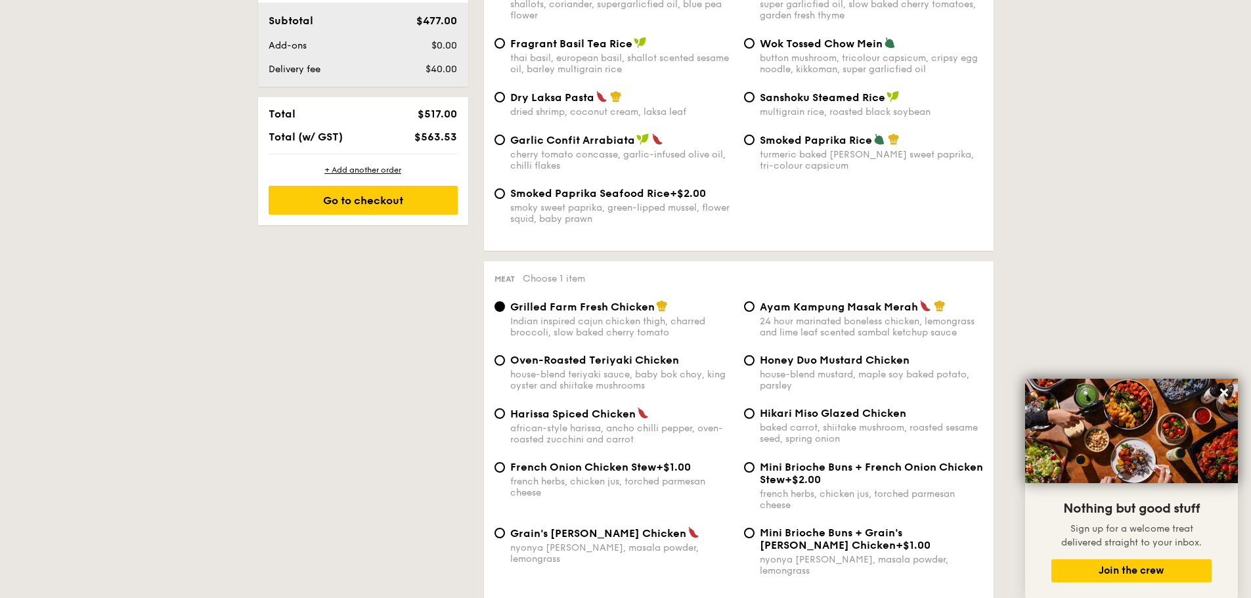
scroll to position [771, 0]
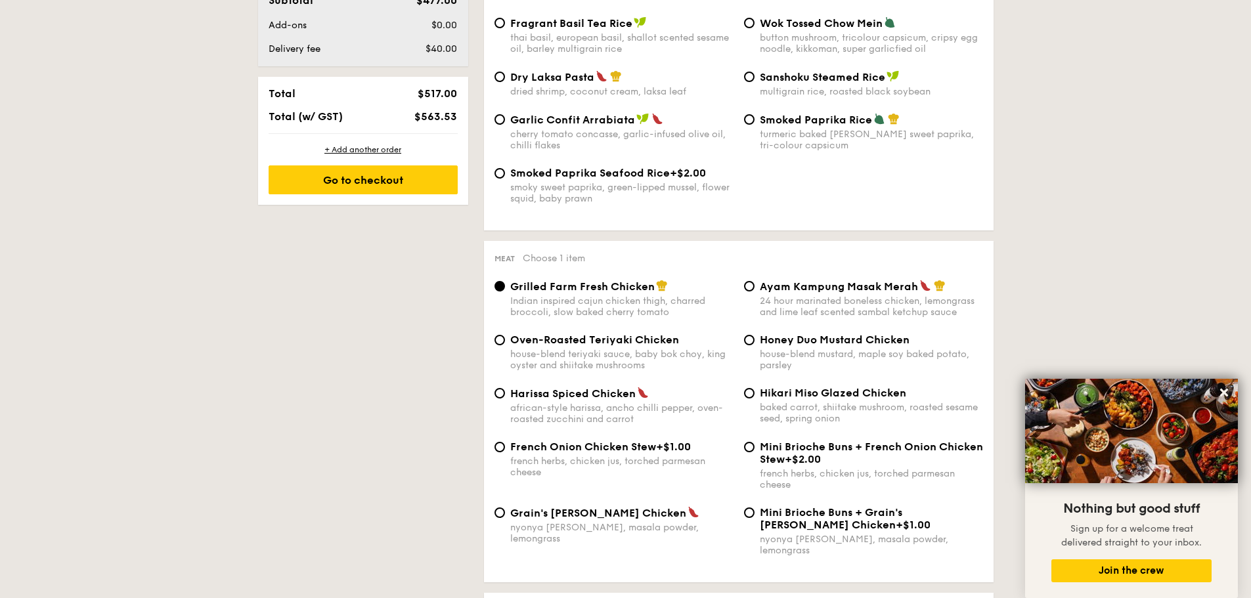
click at [795, 519] on div "Mini Brioche Buns + Grain's Curry Chicken +$1.00" at bounding box center [871, 518] width 223 height 25
click at [754, 518] on input "Mini Brioche Buns + Grain's Curry Chicken +$1.00 nyonya curry, masala powder, l…" at bounding box center [749, 512] width 11 height 11
radio input "true"
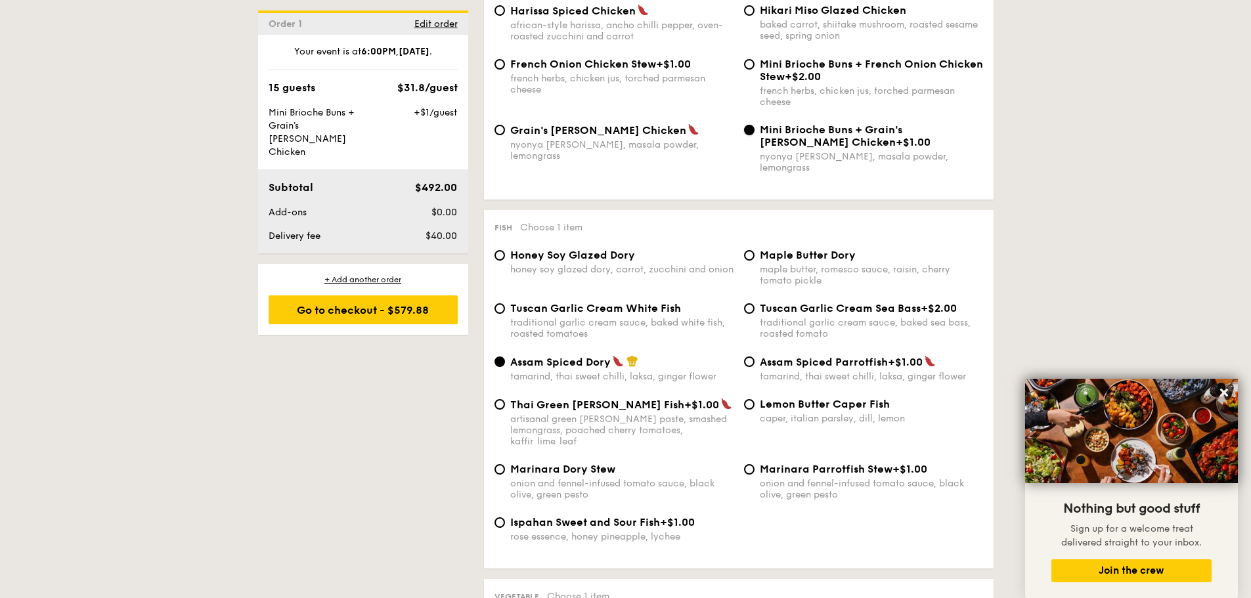
scroll to position [1159, 0]
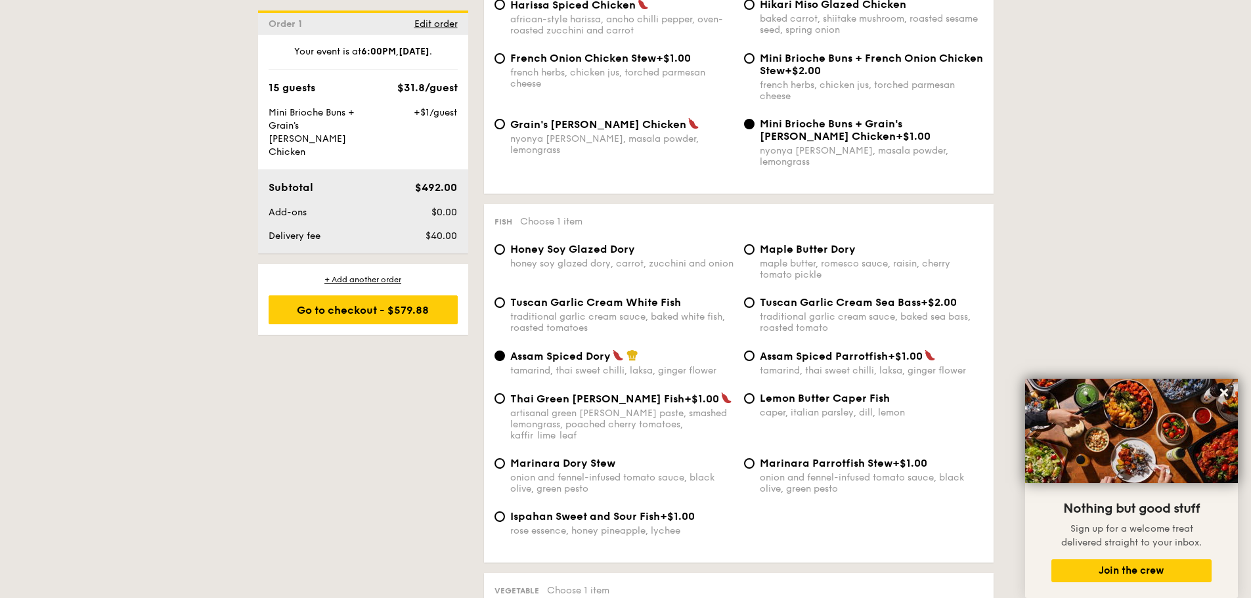
click at [652, 510] on span "Ispahan Sweet and Sour Fish" at bounding box center [585, 516] width 150 height 12
click at [505, 511] on input "Ispahan Sweet and Sour Fish +$1.00 rose essence, honey pineapple, lychee" at bounding box center [499, 516] width 11 height 11
radio input "true"
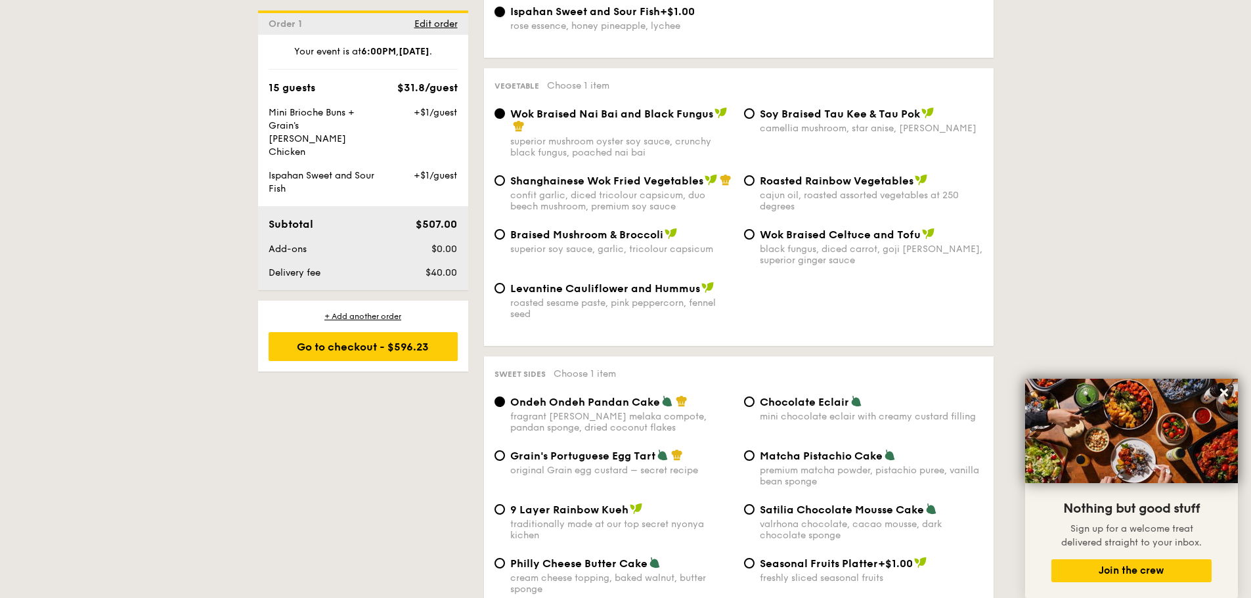
scroll to position [1685, 0]
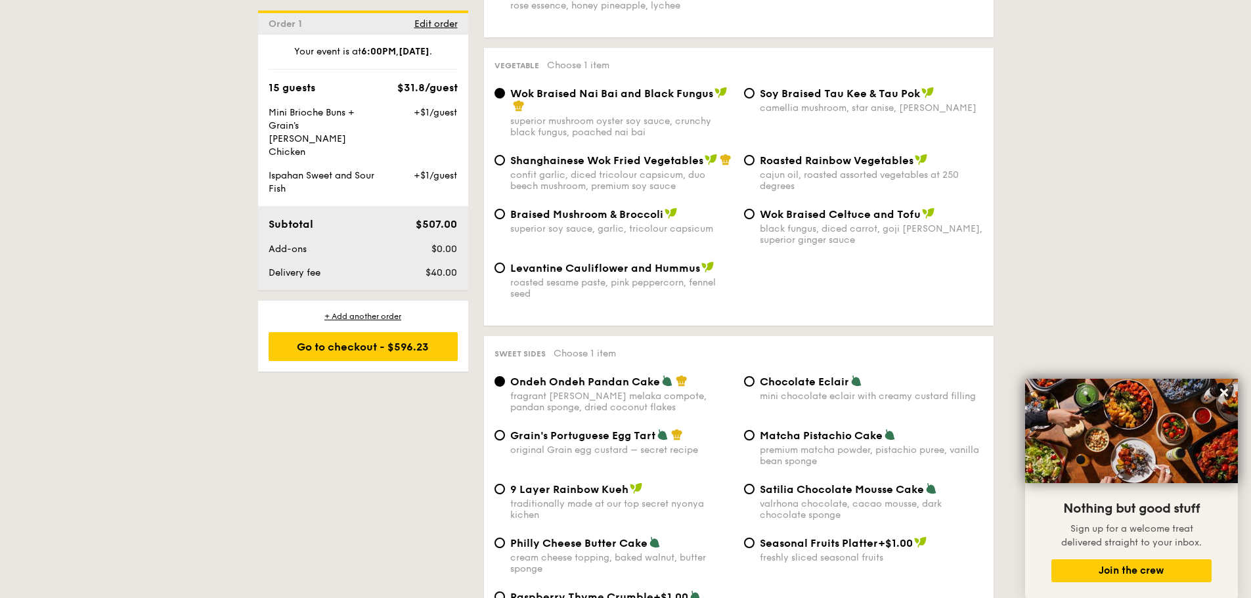
click at [619, 429] on span "Grain's Portuguese Egg Tart" at bounding box center [582, 435] width 145 height 12
click at [505, 430] on input "Grain's Portuguese Egg Tart original Grain egg custard – secret recipe" at bounding box center [499, 435] width 11 height 11
radio input "true"
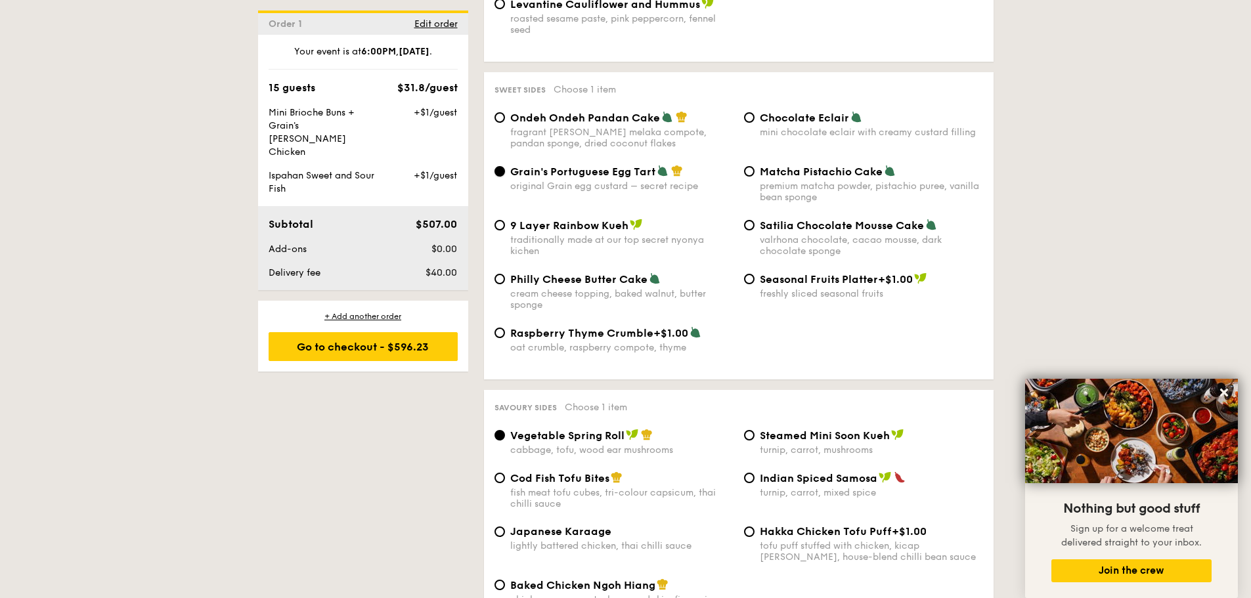
scroll to position [2013, 0]
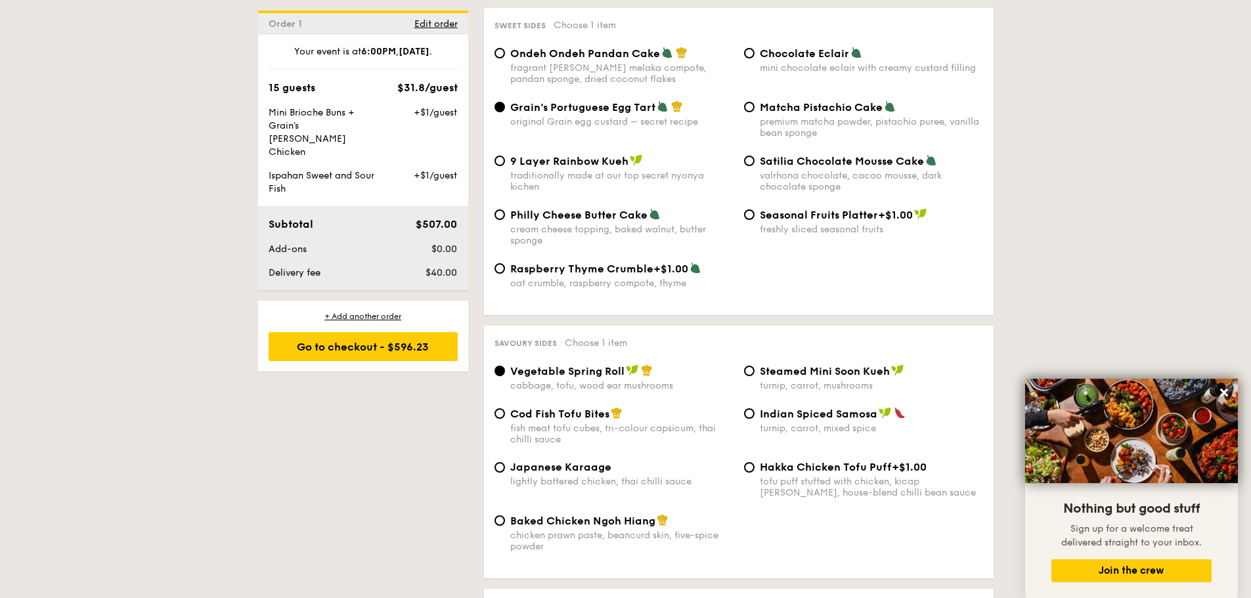
click at [808, 364] on div "Steamed Mini Soon Kueh turnip, carrot, mushrooms" at bounding box center [871, 377] width 223 height 27
click at [754, 366] on input "Steamed Mini Soon Kueh turnip, carrot, mushrooms" at bounding box center [749, 371] width 11 height 11
radio input "true"
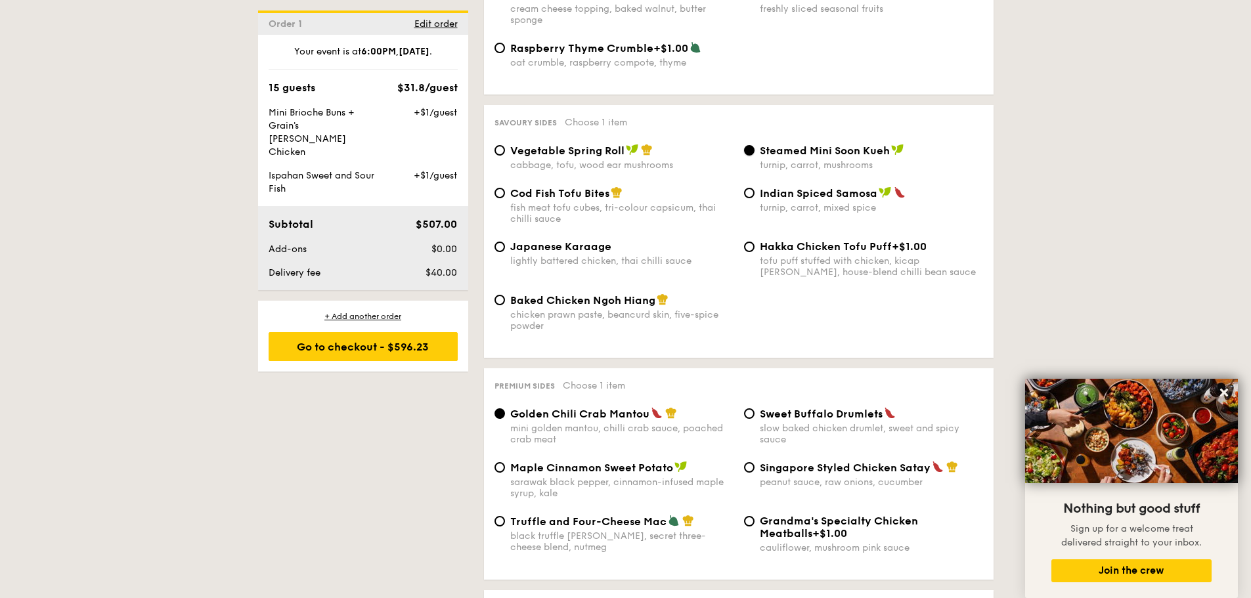
scroll to position [2275, 0]
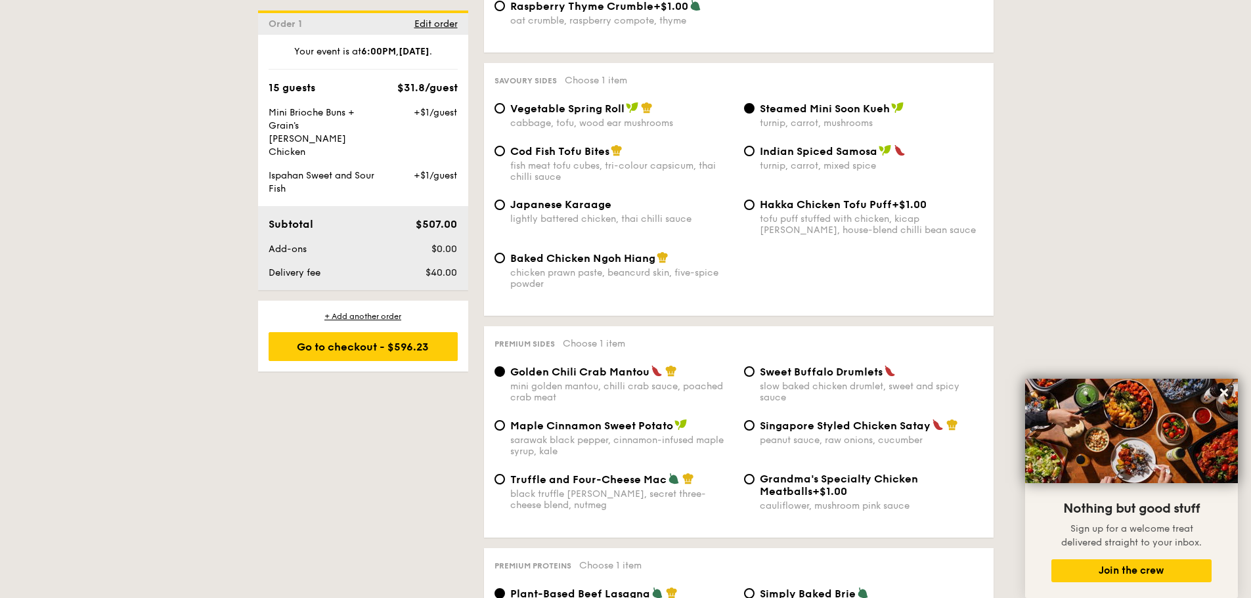
click at [825, 420] on span "Singapore Styled Chicken Satay" at bounding box center [845, 426] width 171 height 12
click at [754, 420] on input "Singapore Styled Chicken Satay peanut sauce, raw onions, cucumber" at bounding box center [749, 425] width 11 height 11
radio input "true"
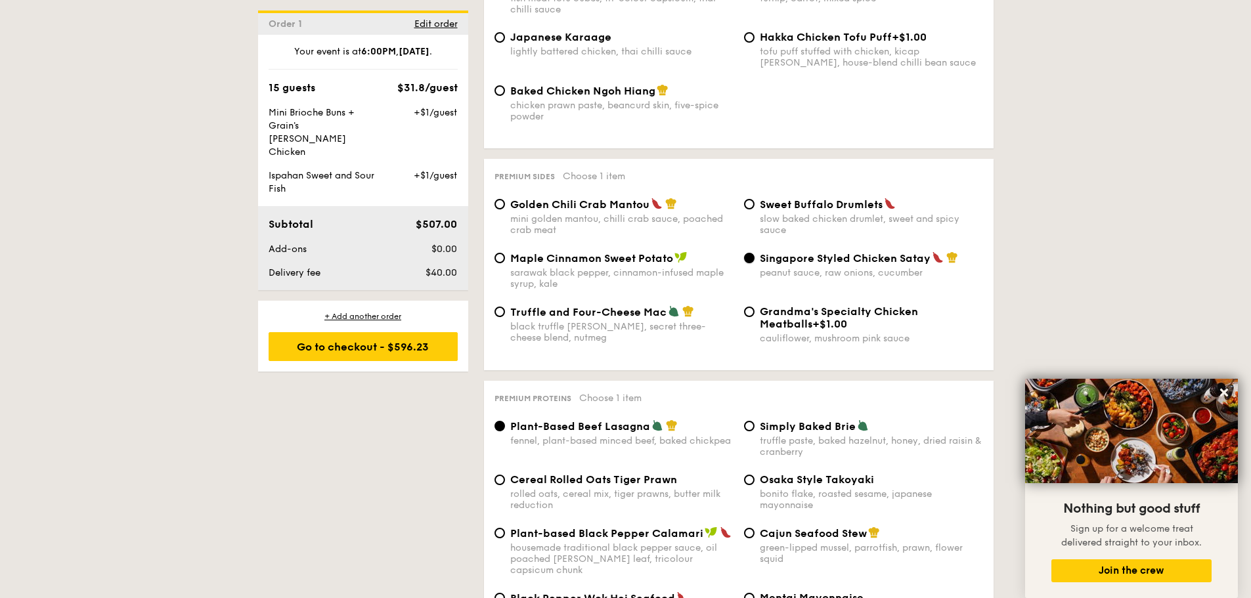
scroll to position [2472, 0]
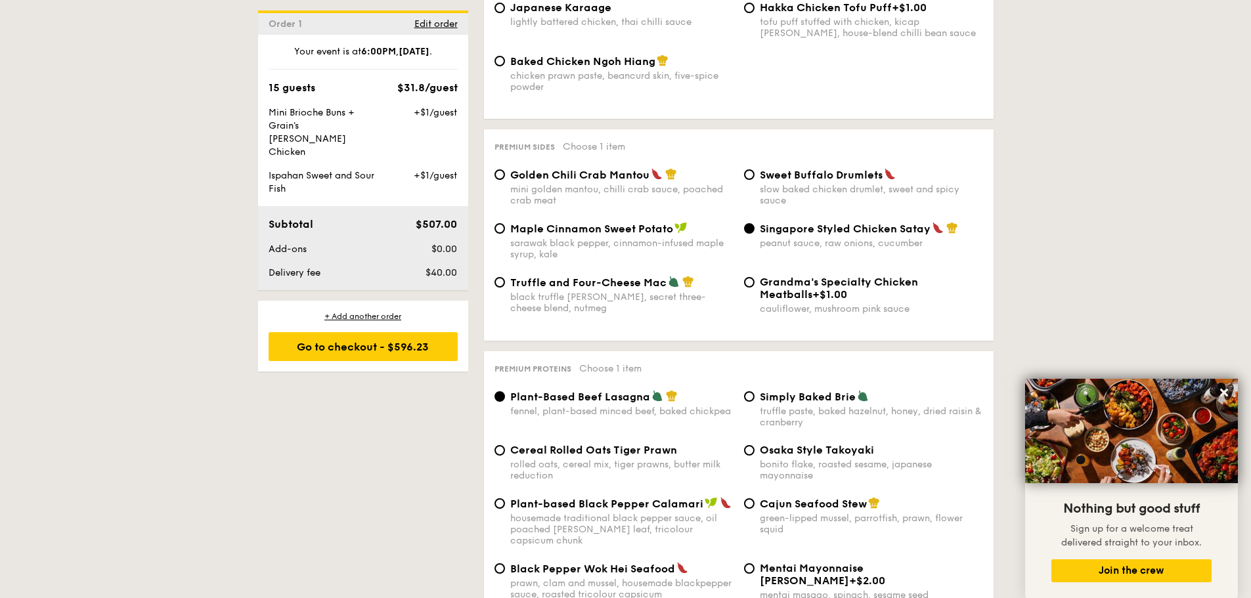
click at [647, 444] on span "Cereal Rolled Oats Tiger Prawn" at bounding box center [593, 450] width 167 height 12
click at [505, 445] on input "Cereal Rolled Oats Tiger Prawn rolled oats, cereal mix, tiger prawns, butter mi…" at bounding box center [499, 450] width 11 height 11
radio input "true"
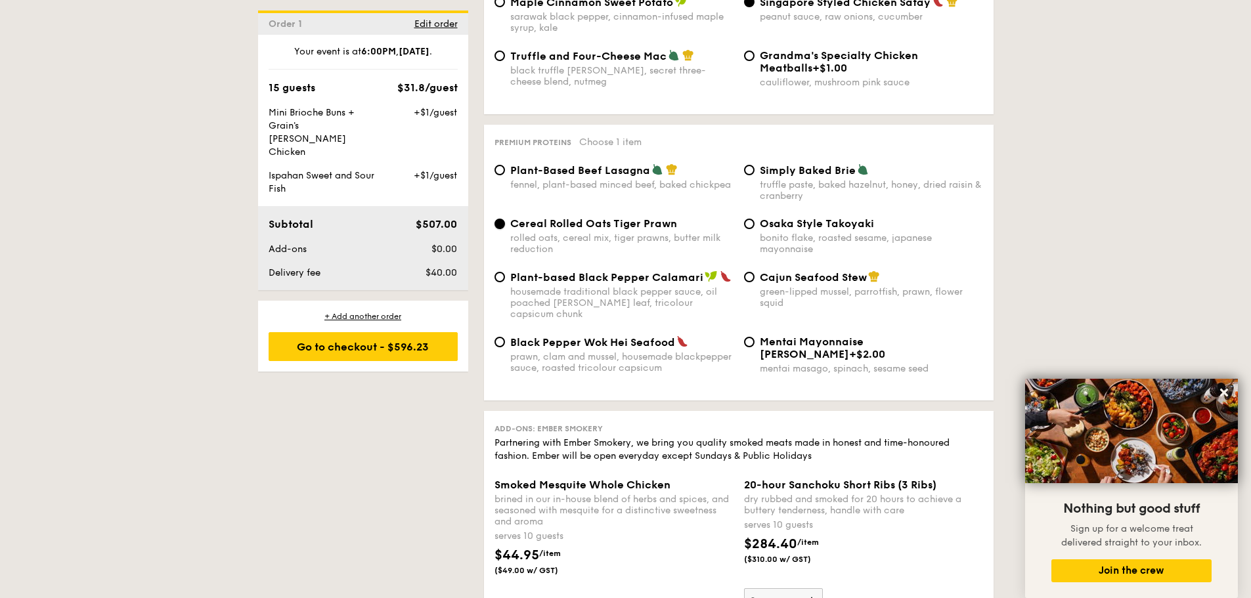
scroll to position [2538, 0]
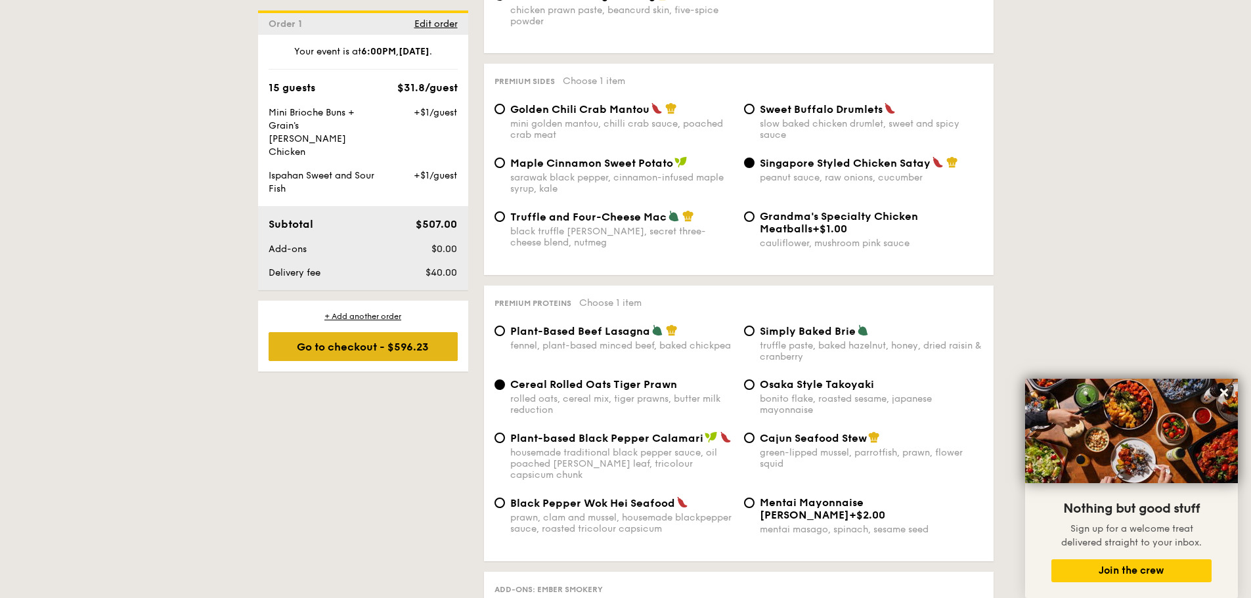
click at [409, 332] on div "Go to checkout - $596.23" at bounding box center [363, 346] width 189 height 29
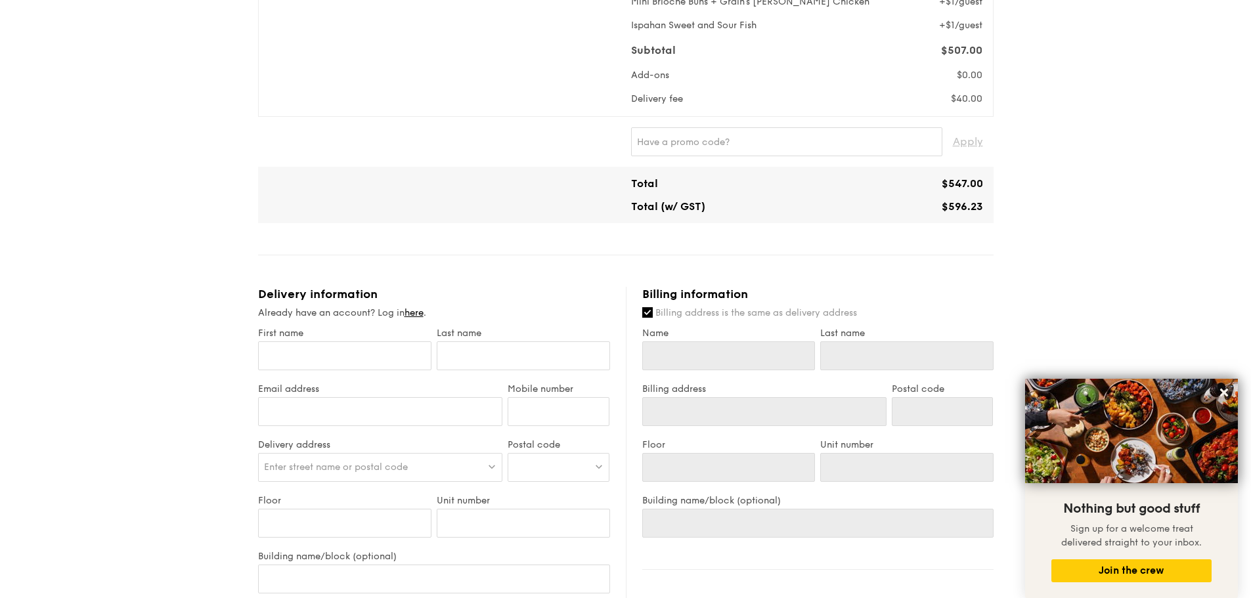
scroll to position [525, 0]
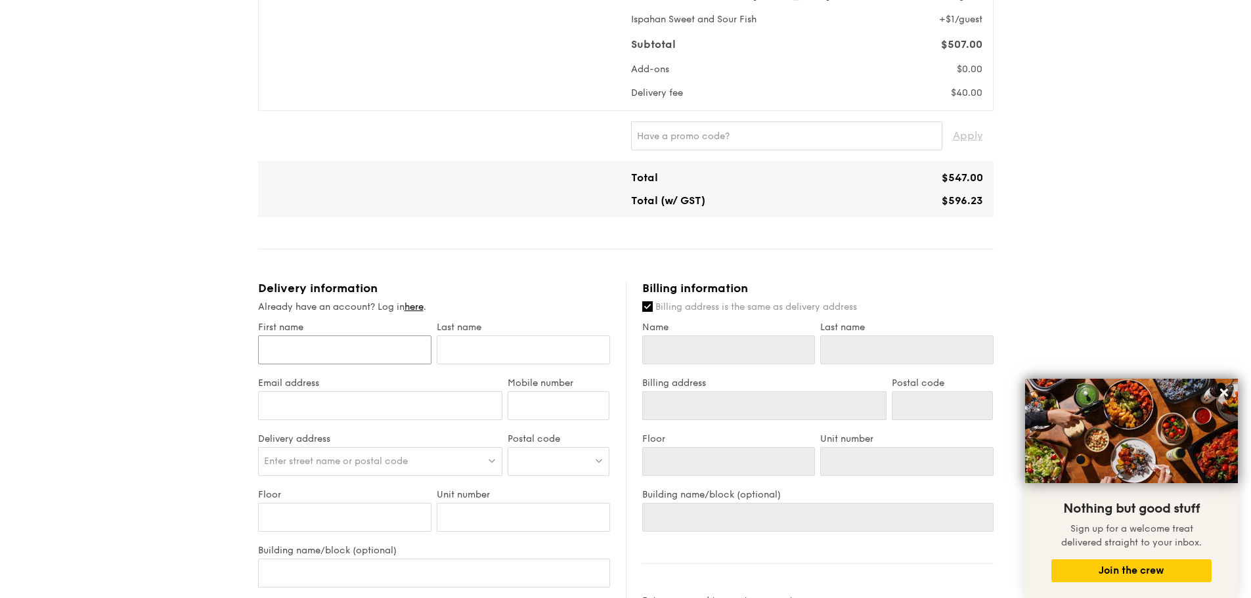
click at [346, 359] on input "First name" at bounding box center [344, 349] width 173 height 29
type input "[PERSON_NAME]"
click at [457, 346] on input "text" at bounding box center [523, 349] width 173 height 29
type input "Chua"
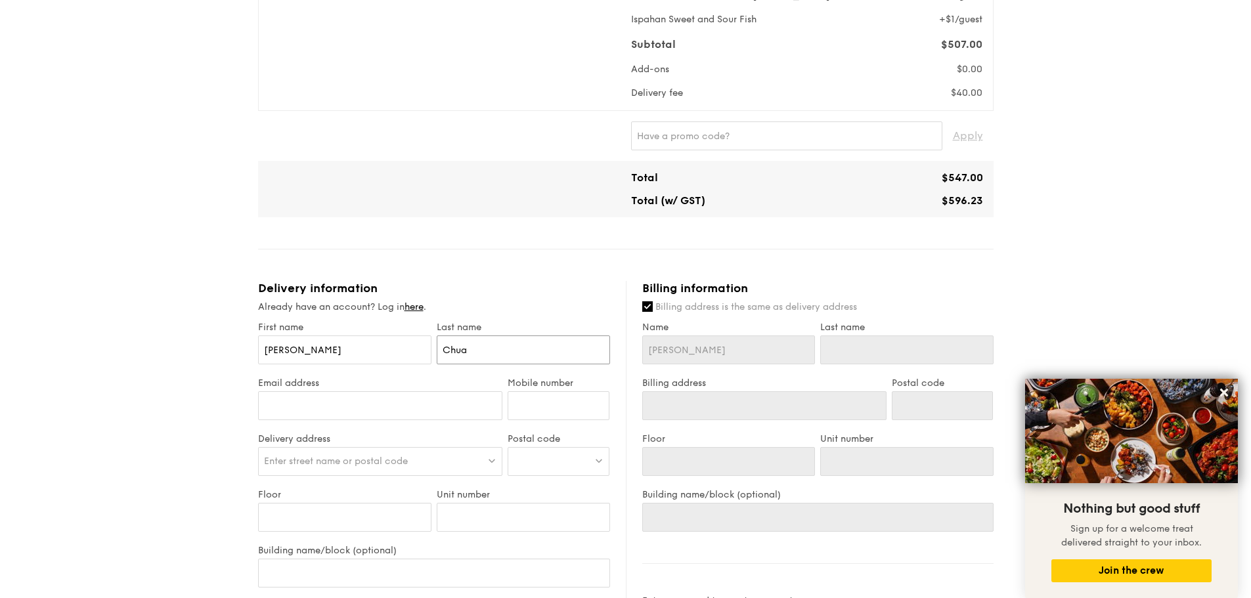
type input "Chua"
click at [433, 410] on input "Email address" at bounding box center [380, 405] width 245 height 29
type input "[PERSON_NAME][EMAIL_ADDRESS][DOMAIN_NAME]"
click at [532, 408] on input "Mobile number" at bounding box center [558, 405] width 102 height 29
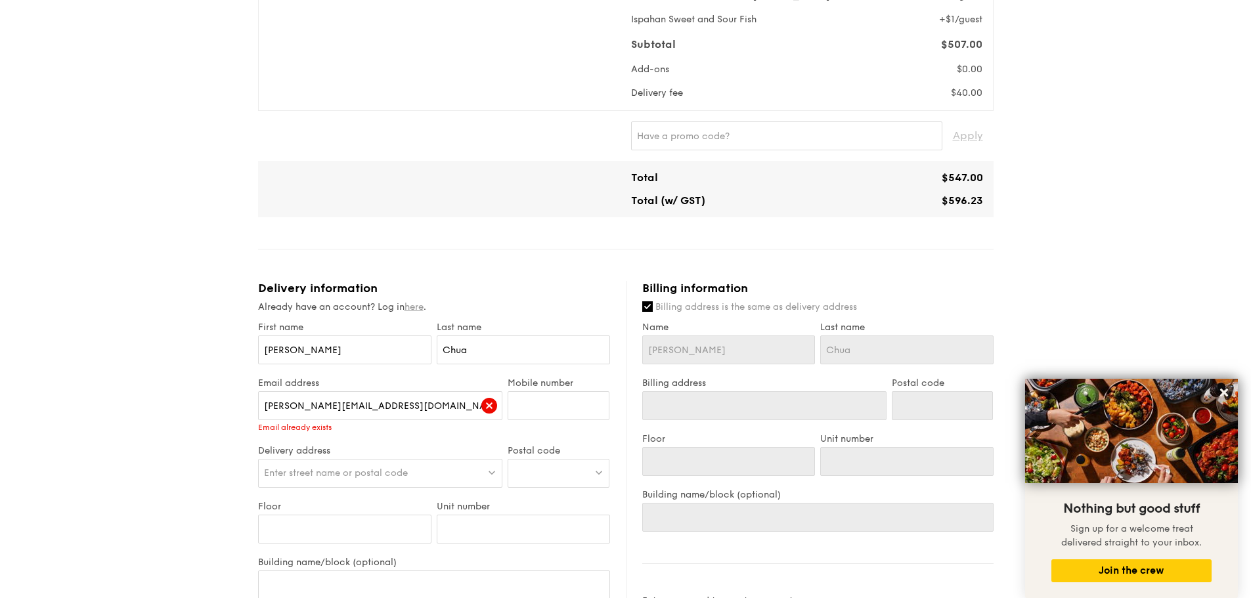
click at [420, 301] on link "here" at bounding box center [413, 306] width 19 height 11
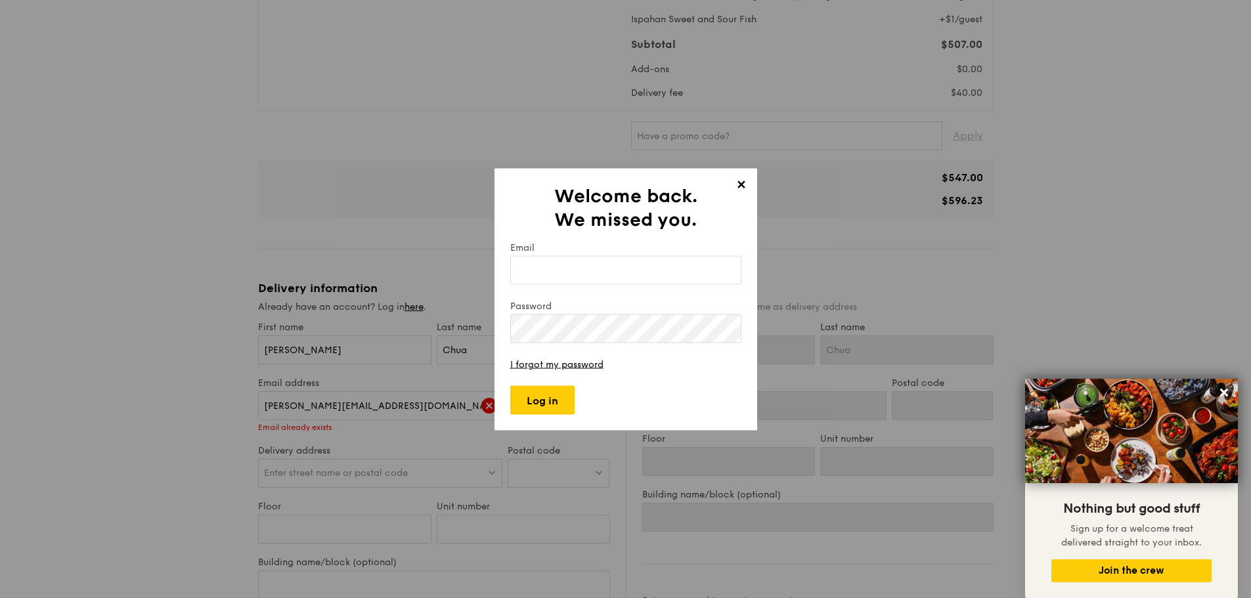
click at [584, 272] on input "Email" at bounding box center [625, 269] width 231 height 29
type input "clarice.chua."
click at [745, 184] on span "✕" at bounding box center [741, 186] width 18 height 18
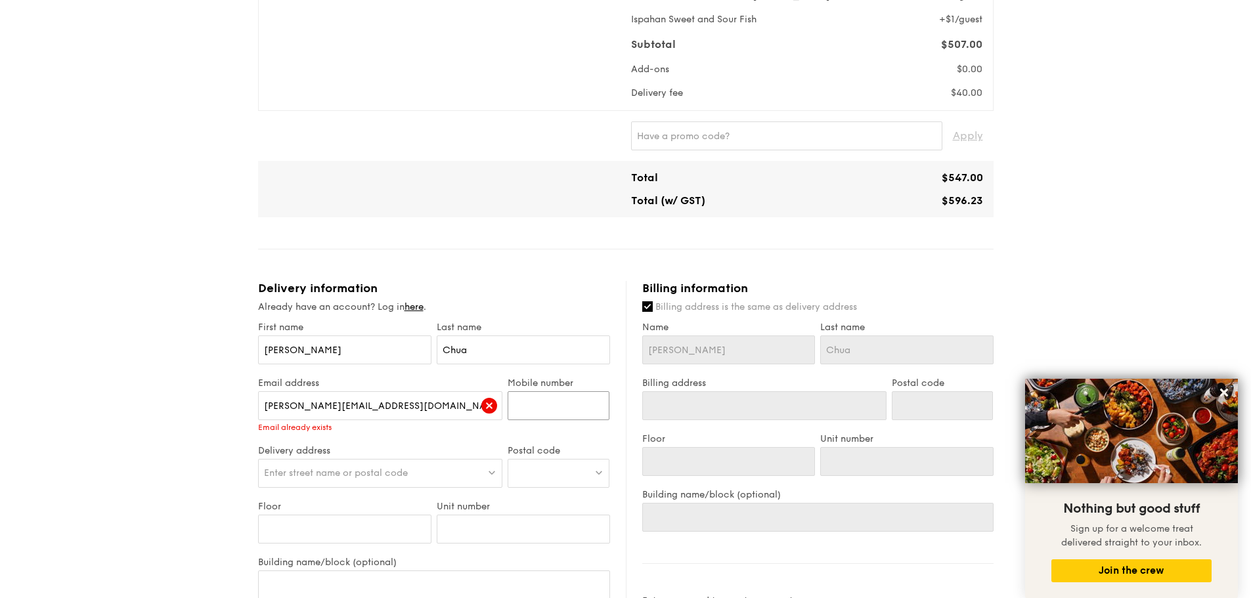
click at [564, 403] on input "Mobile number" at bounding box center [558, 405] width 102 height 29
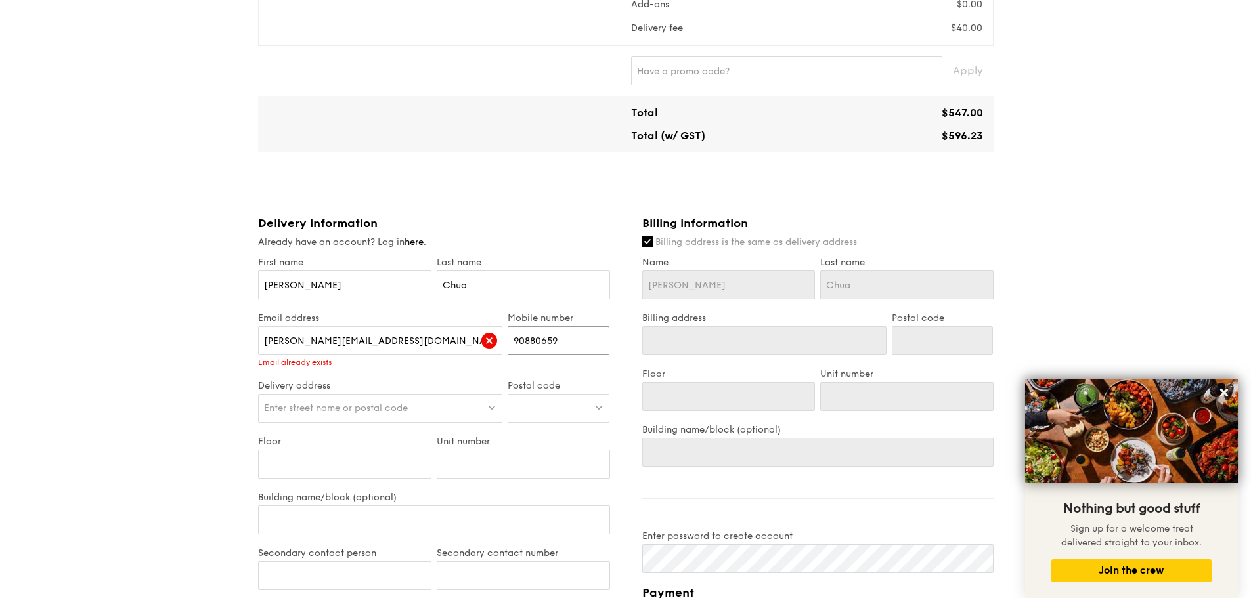
scroll to position [591, 0]
type input "90880659"
click at [408, 405] on span "Enter street name or postal code" at bounding box center [336, 407] width 144 height 11
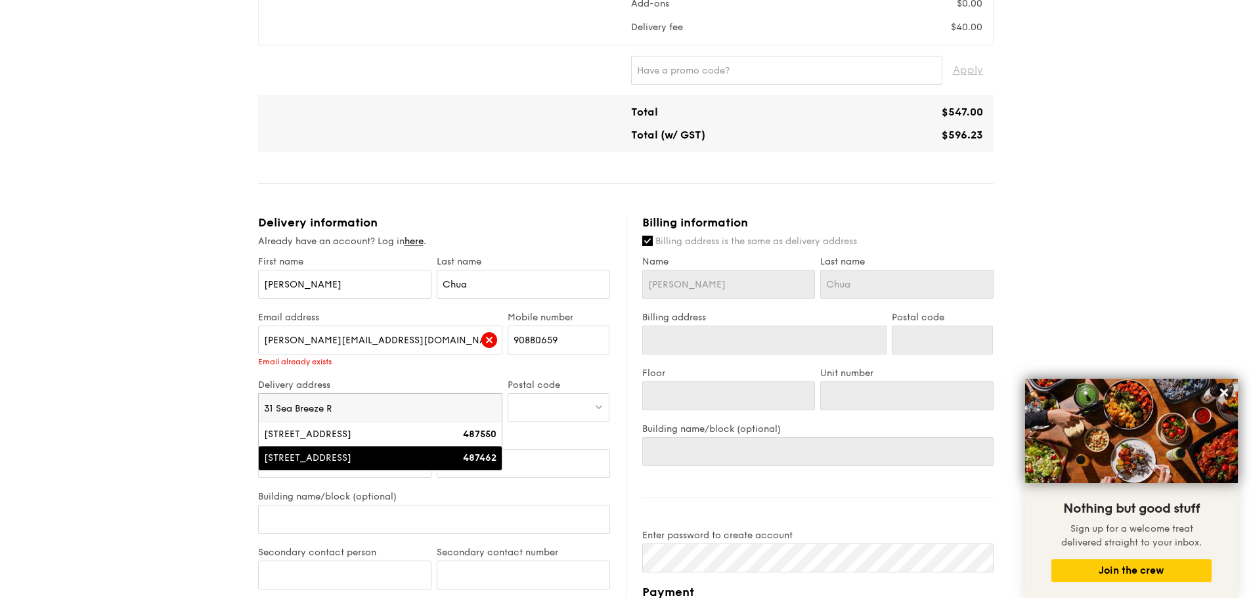
type input "31 Sea Breeze R"
click at [389, 446] on li "31 Sea Breeze Road 487462" at bounding box center [381, 458] width 244 height 24
type input "31 Sea Breeze Road"
type input "487462"
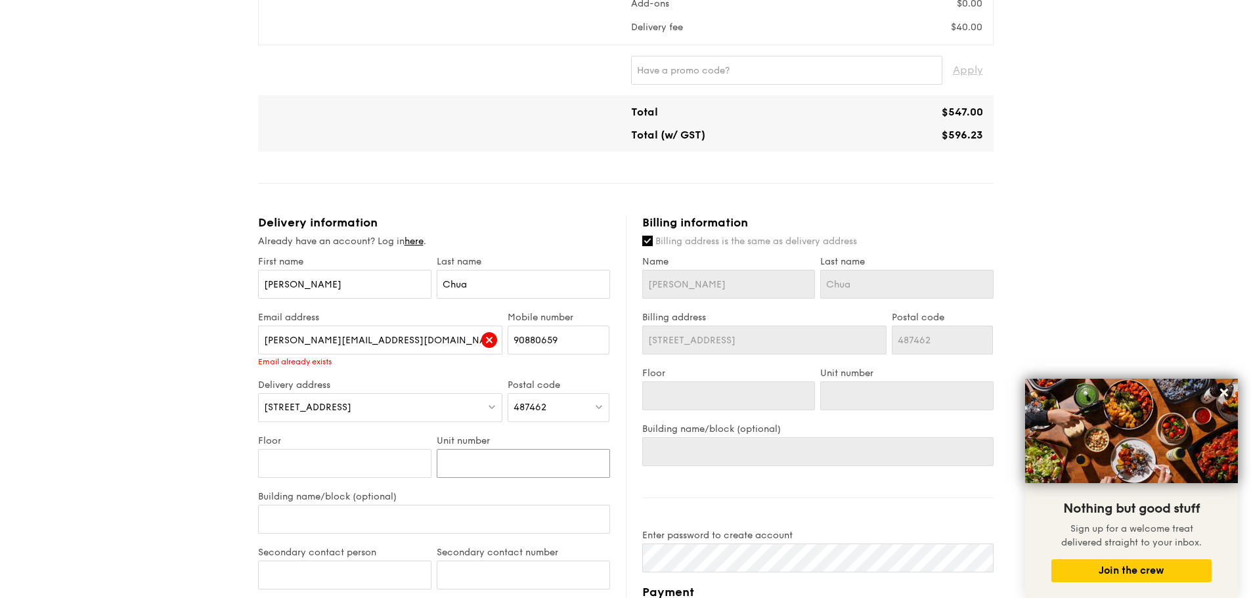
click at [462, 464] on input "Unit number" at bounding box center [523, 463] width 173 height 29
type input "31"
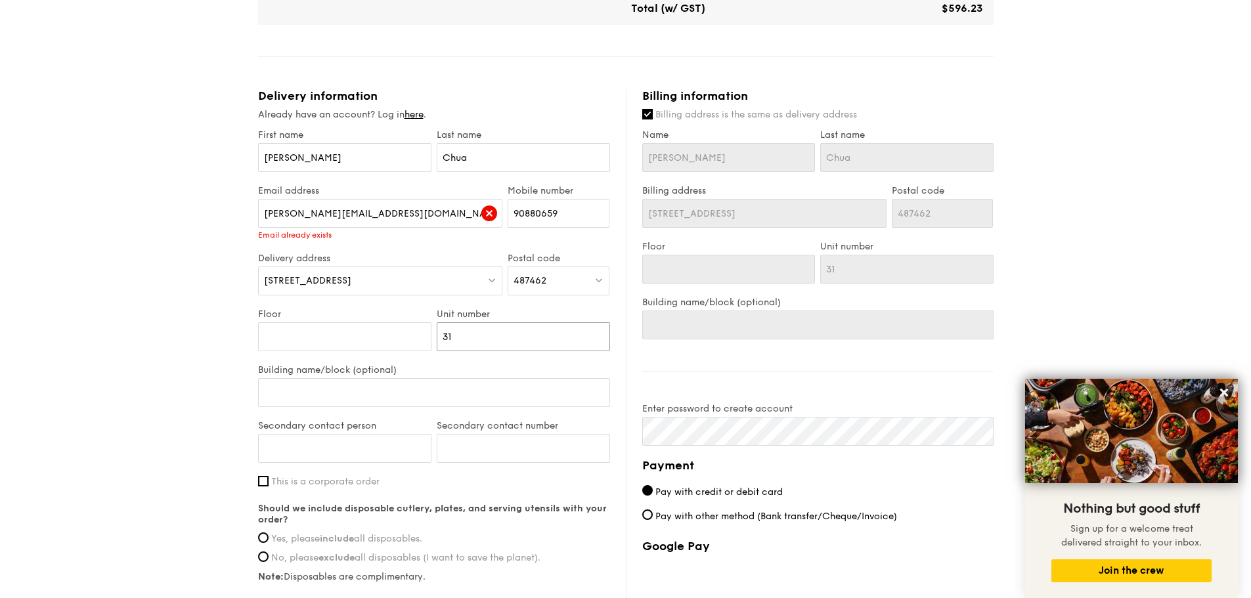
scroll to position [722, 0]
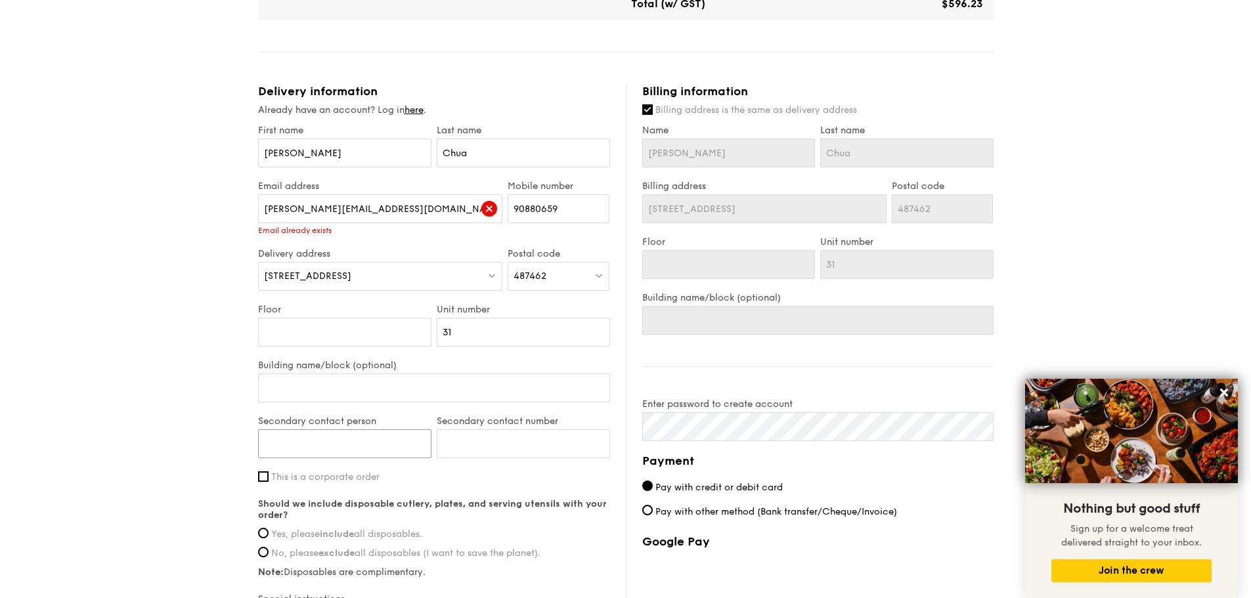
click at [364, 448] on input "Secondary contact person" at bounding box center [344, 443] width 173 height 29
type input "Jesling Tan"
click at [465, 442] on input "Secondary contact number" at bounding box center [523, 443] width 173 height 29
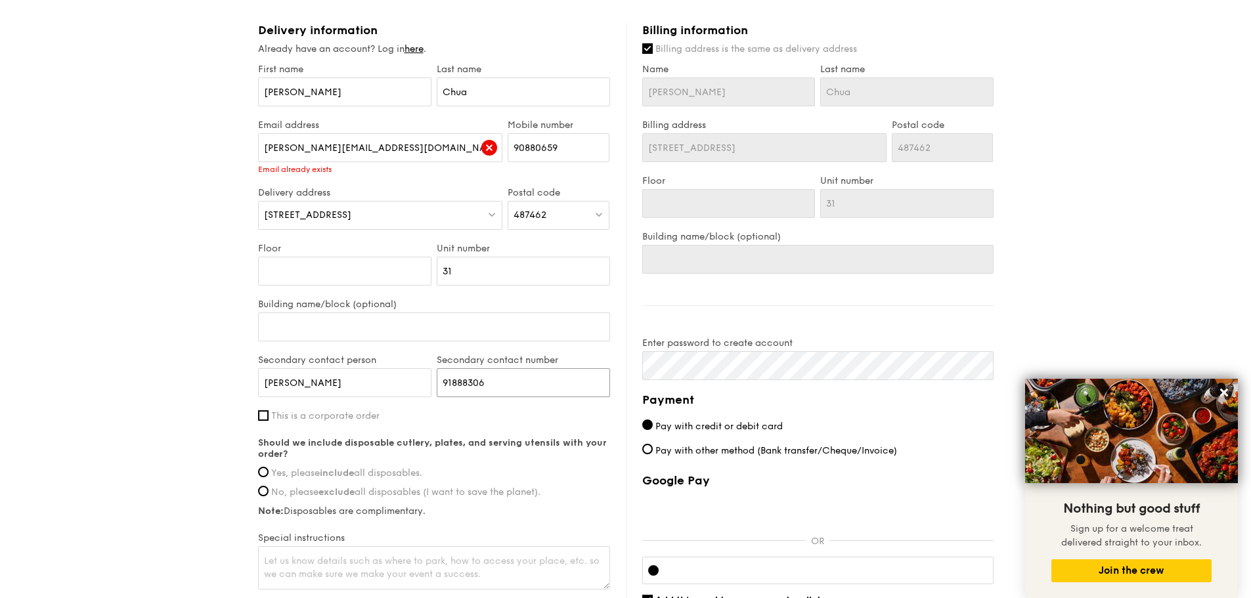
scroll to position [788, 0]
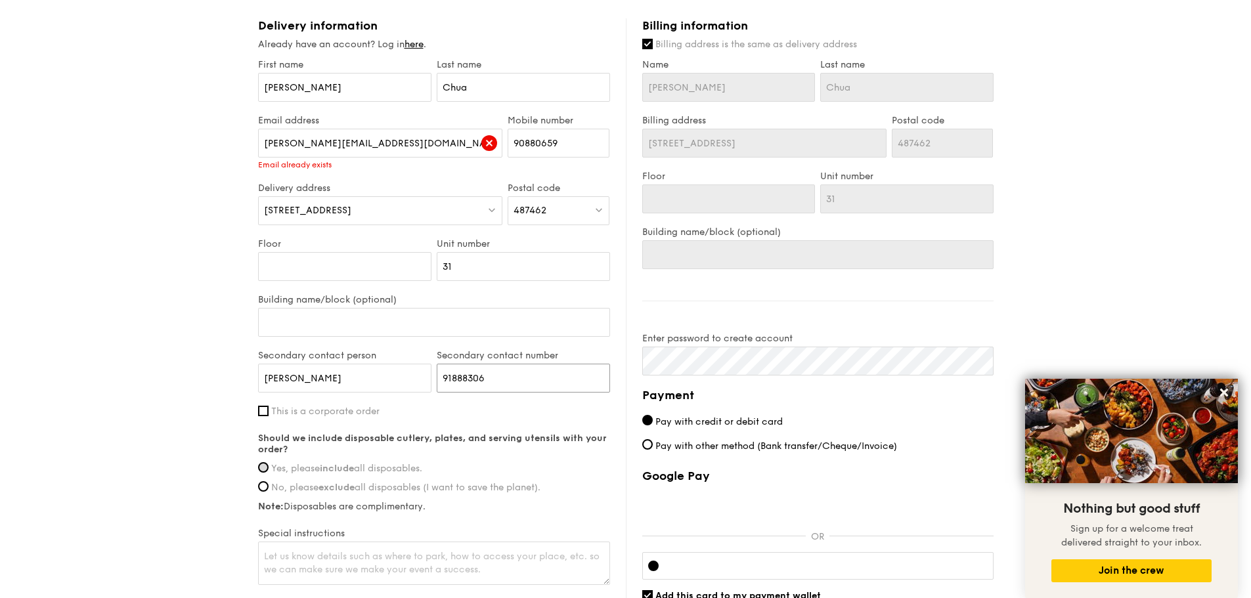
type input "91888306"
click at [263, 464] on input "Yes, please include all disposables." at bounding box center [263, 467] width 11 height 11
radio input "true"
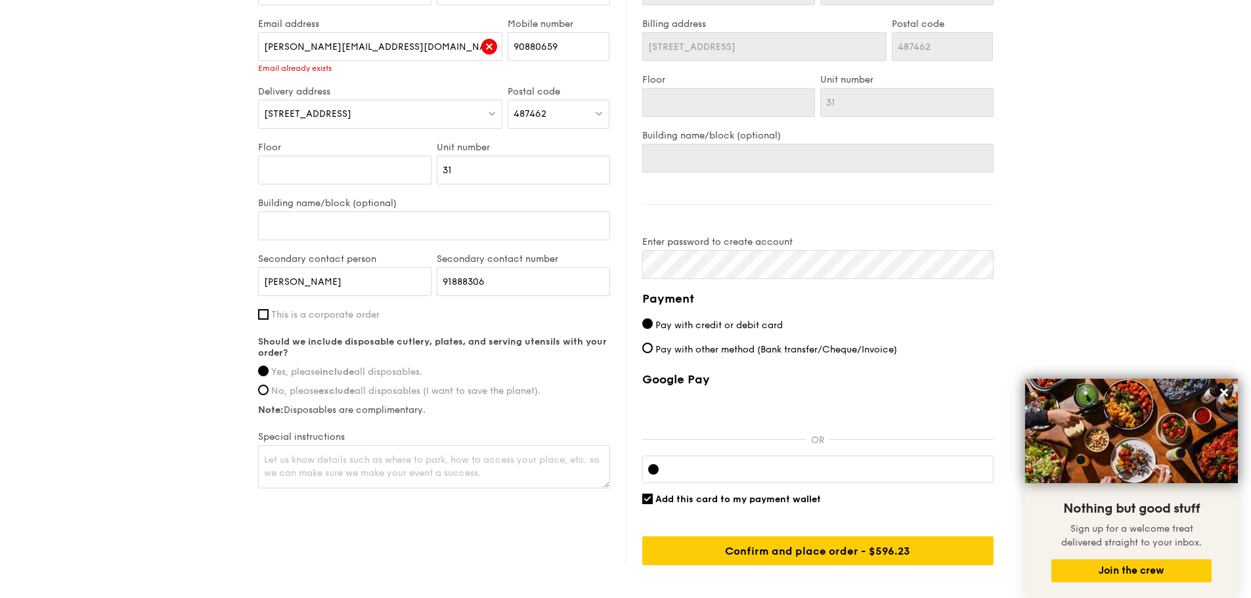
scroll to position [957, 0]
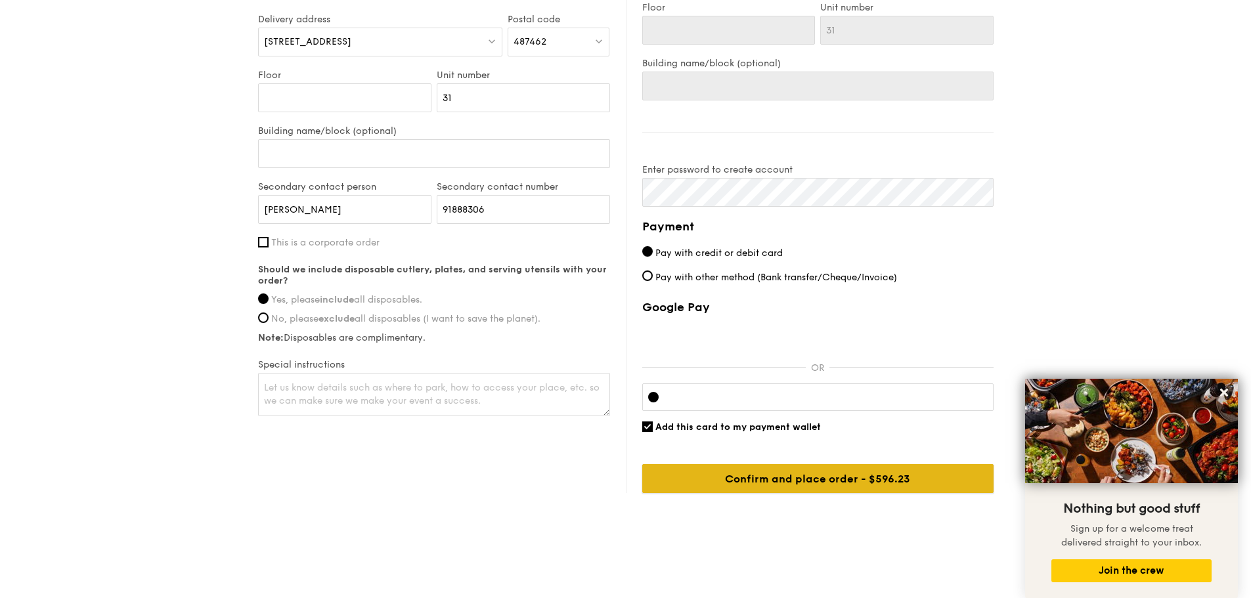
click at [695, 480] on input "Confirm and place order - $596.23" at bounding box center [817, 478] width 351 height 29
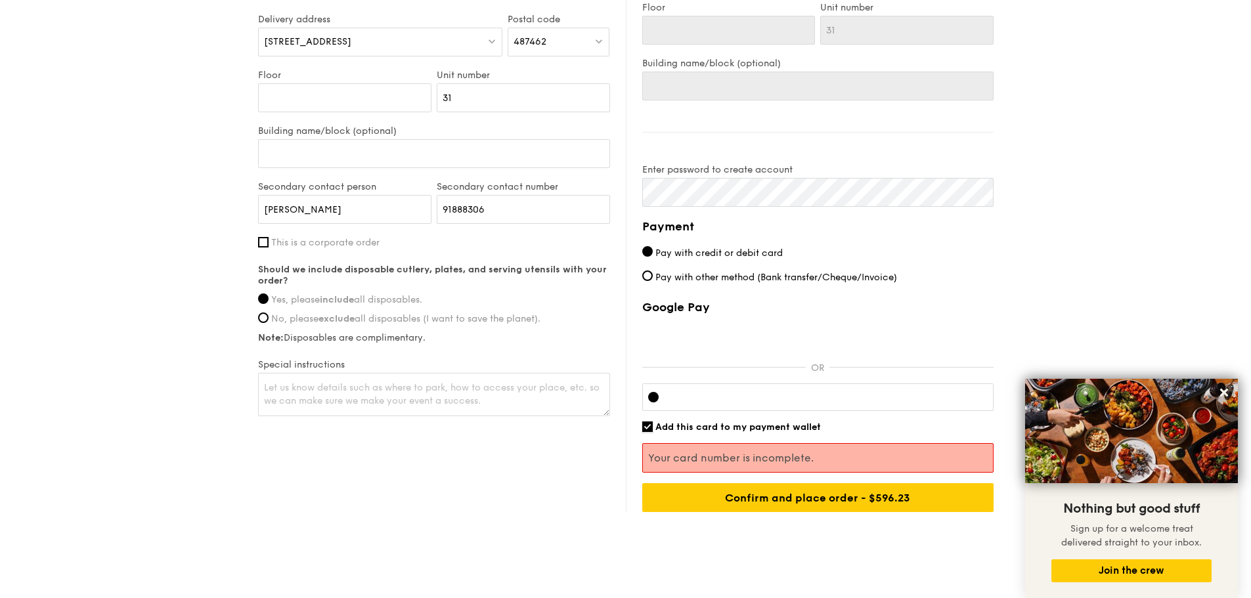
click at [645, 424] on input "Add this card to my payment wallet" at bounding box center [647, 426] width 11 height 11
checkbox input "false"
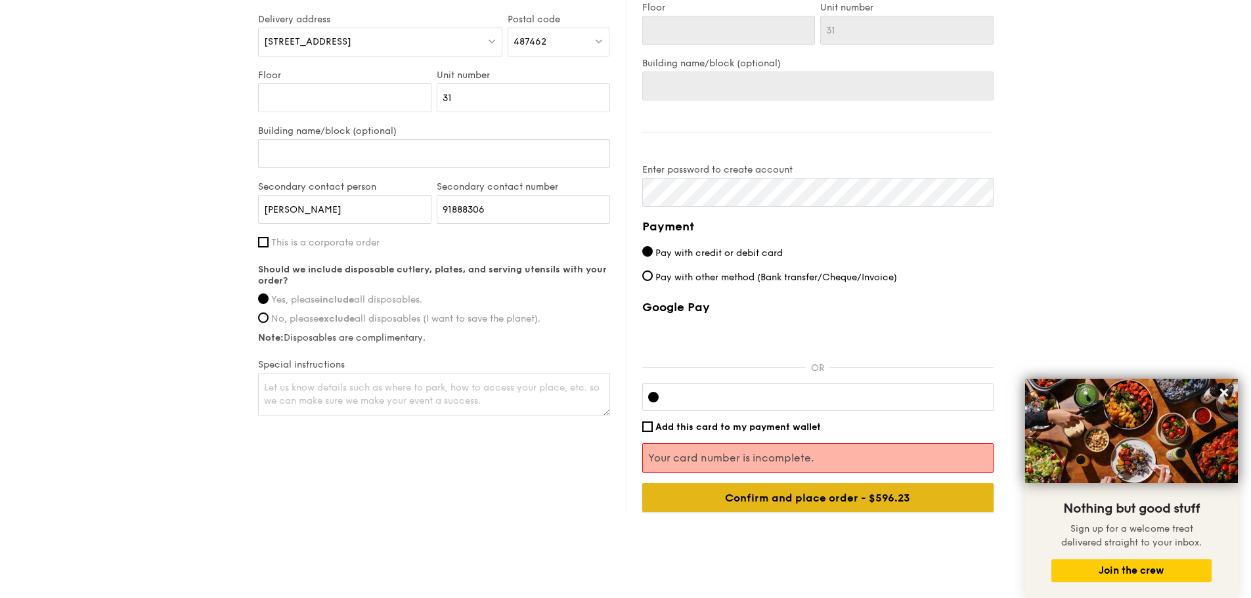
click at [800, 504] on input "Confirm and place order - $596.23" at bounding box center [817, 497] width 351 height 29
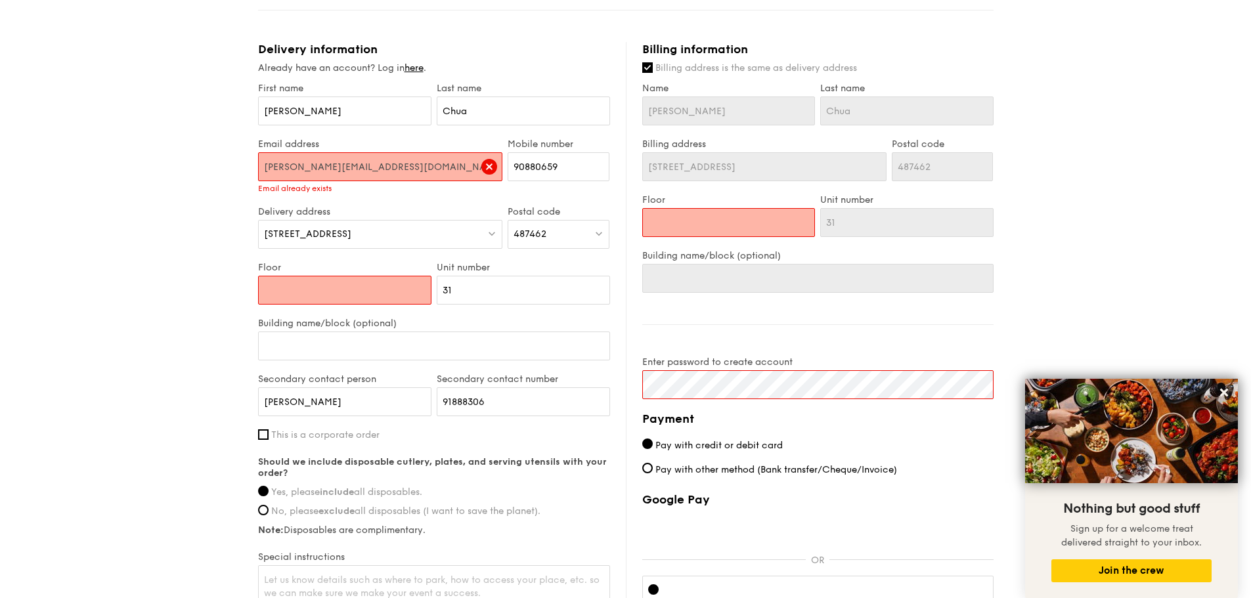
scroll to position [760, 0]
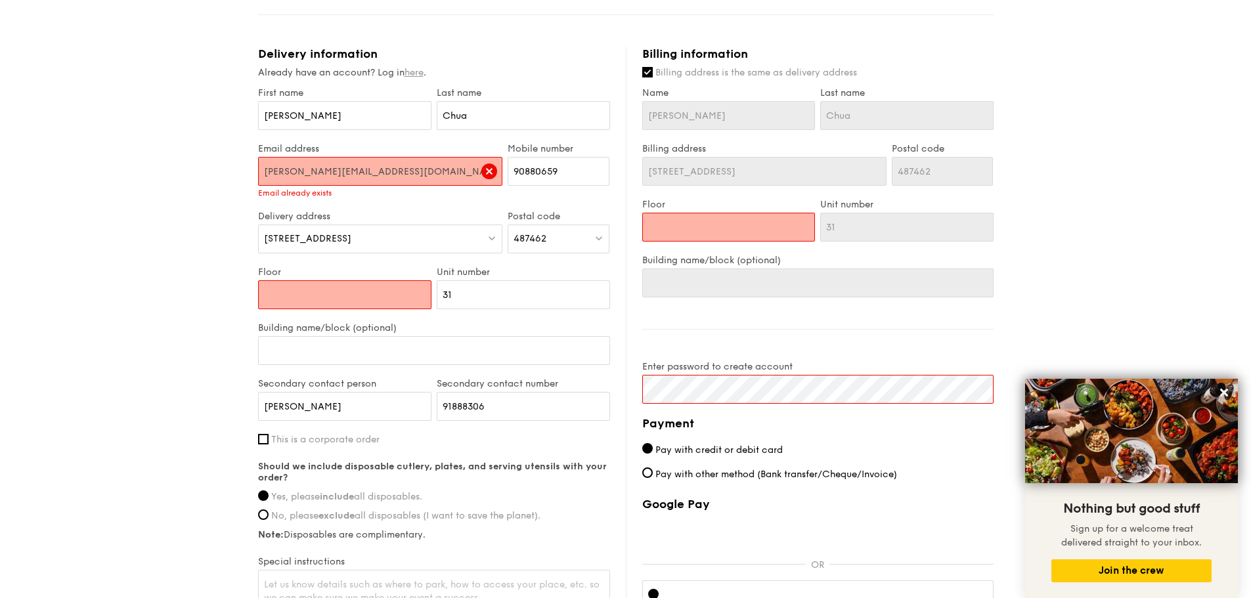
click at [423, 71] on link "here" at bounding box center [413, 72] width 19 height 11
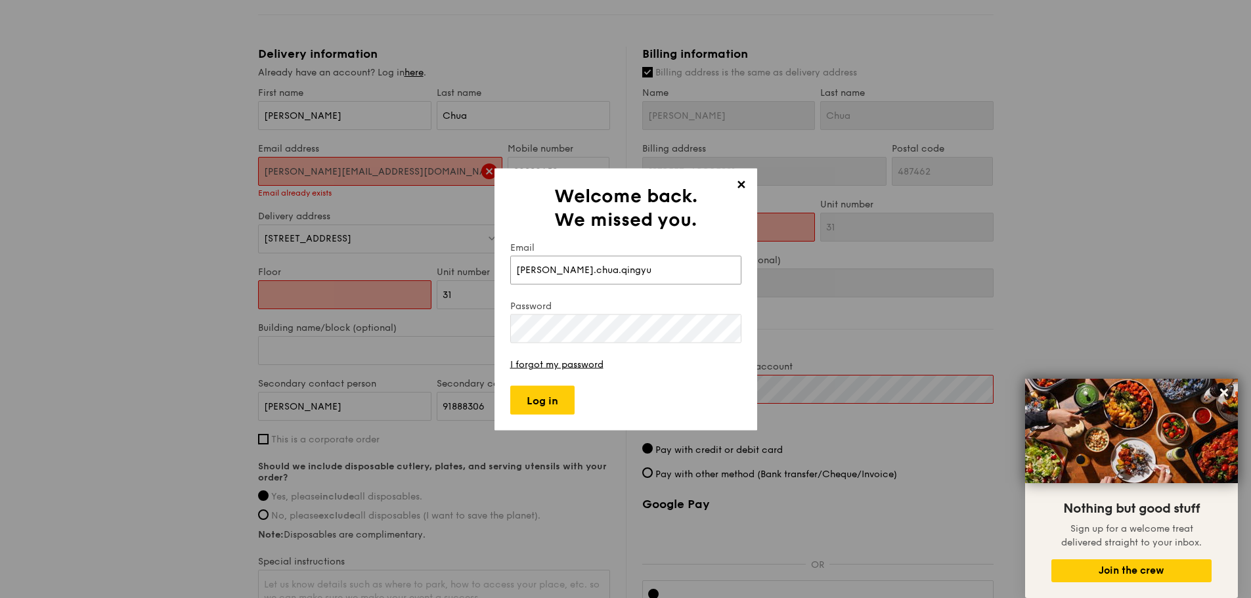
click at [643, 264] on input "clarice.chua.qingyu" at bounding box center [625, 269] width 231 height 29
type input "[PERSON_NAME][EMAIL_ADDRESS][DOMAIN_NAME]"
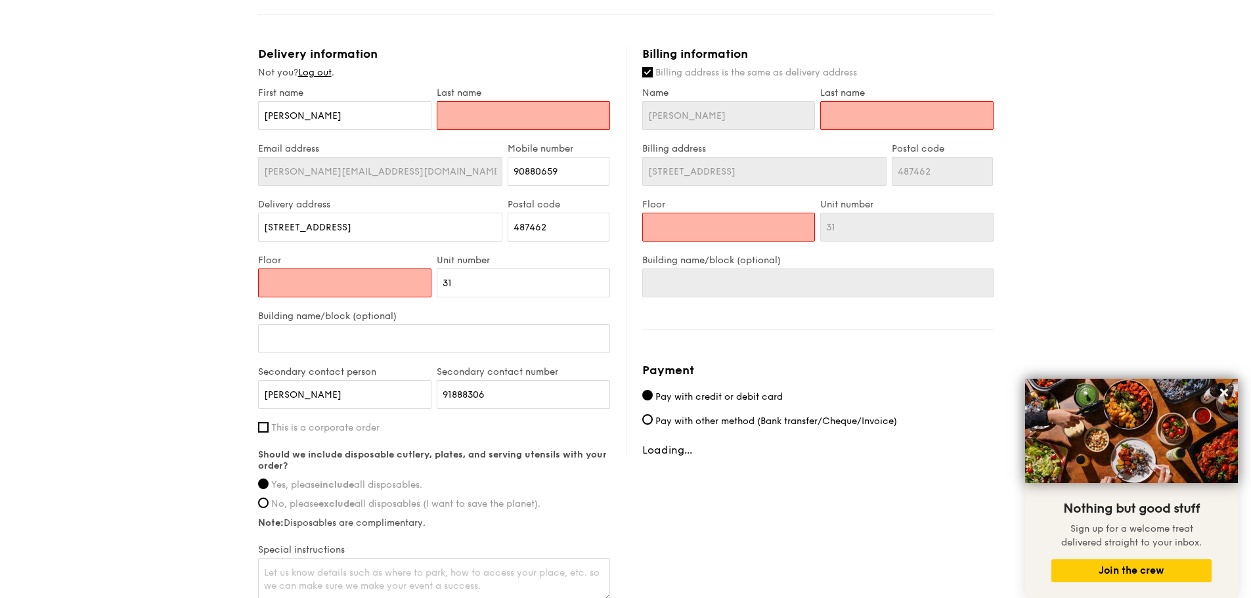
type input "0"
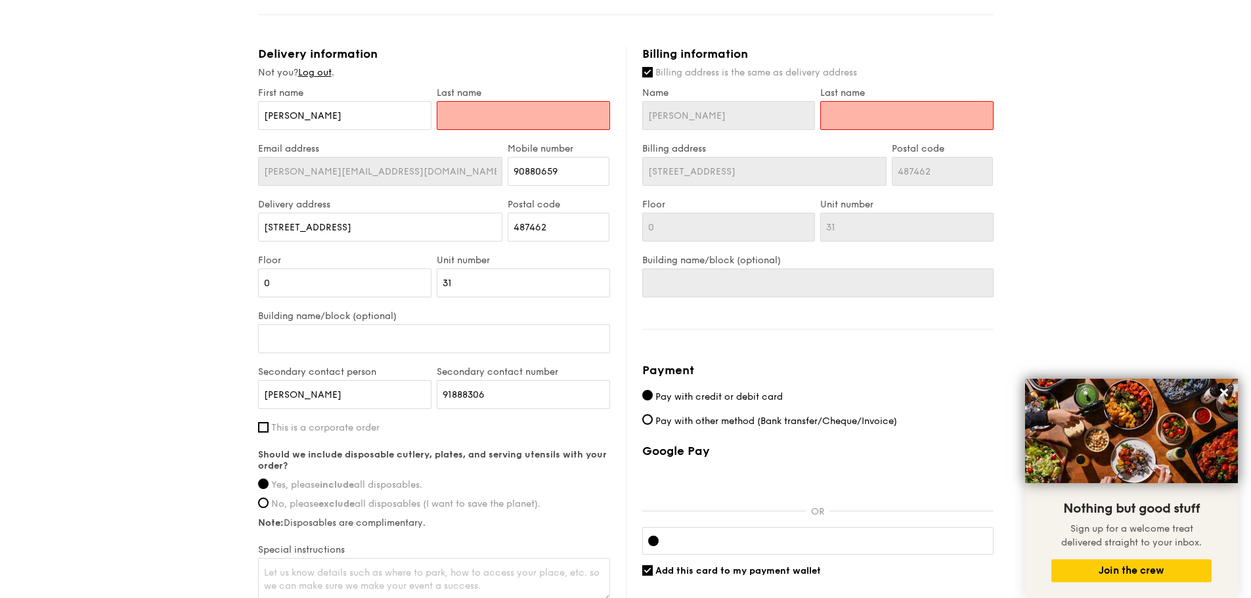
click at [494, 112] on input "text" at bounding box center [523, 115] width 173 height 29
type input "Chua"
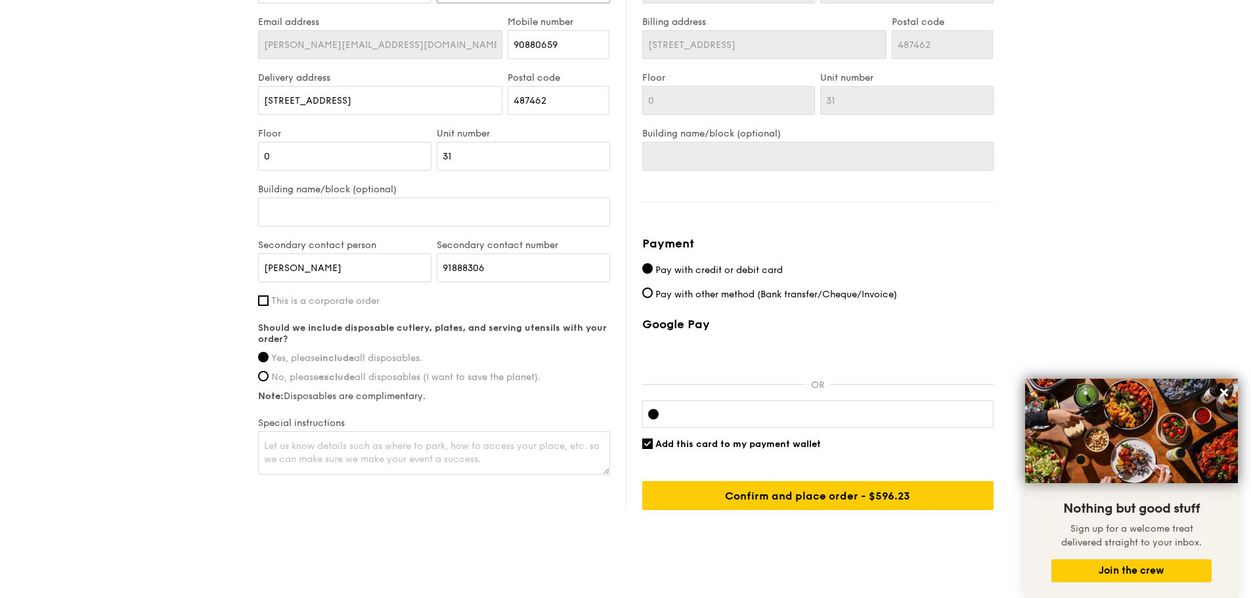
scroll to position [891, 0]
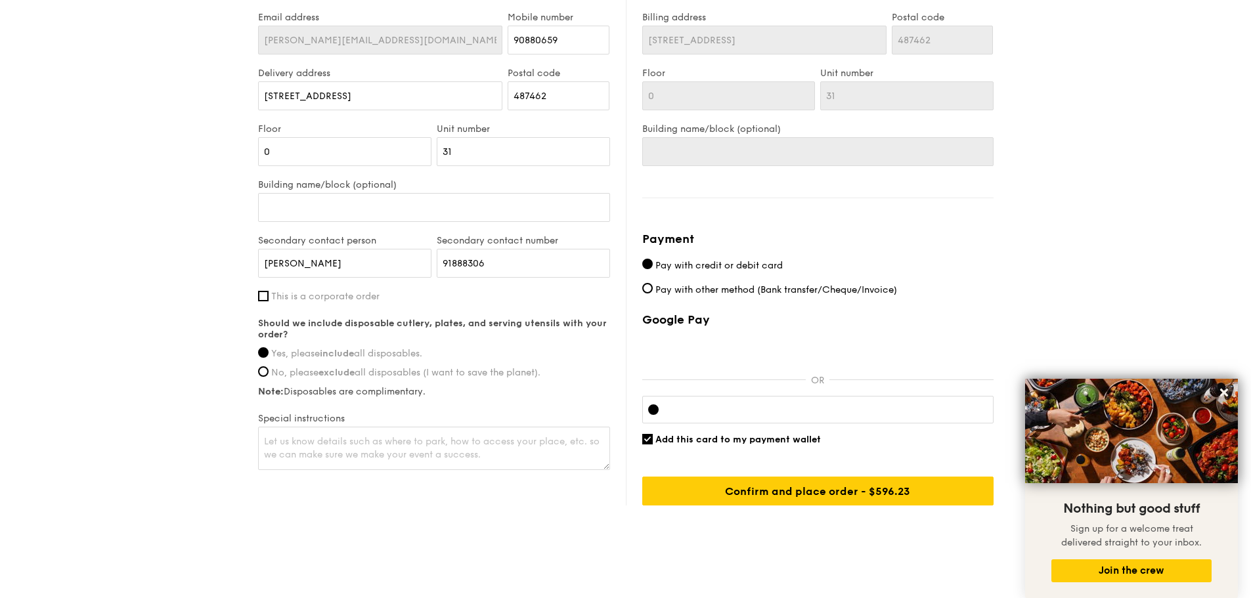
click at [653, 442] on div "Add this card to my payment wallet" at bounding box center [817, 439] width 351 height 11
click at [647, 441] on input "Add this card to my payment wallet" at bounding box center [647, 439] width 11 height 11
checkbox input "false"
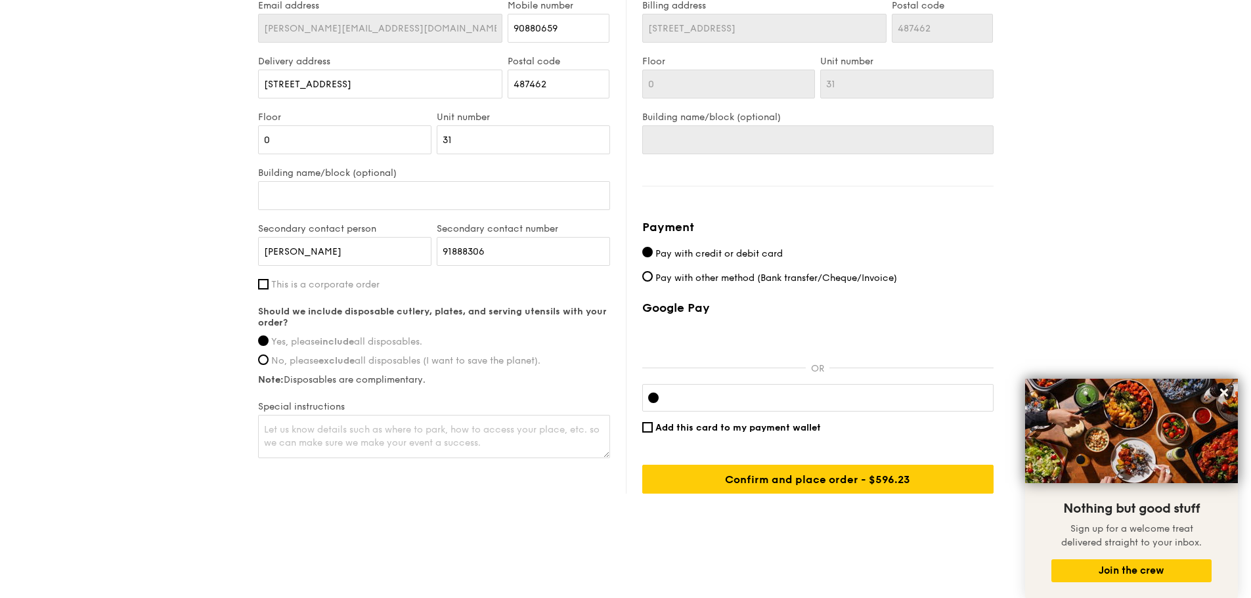
scroll to position [903, 0]
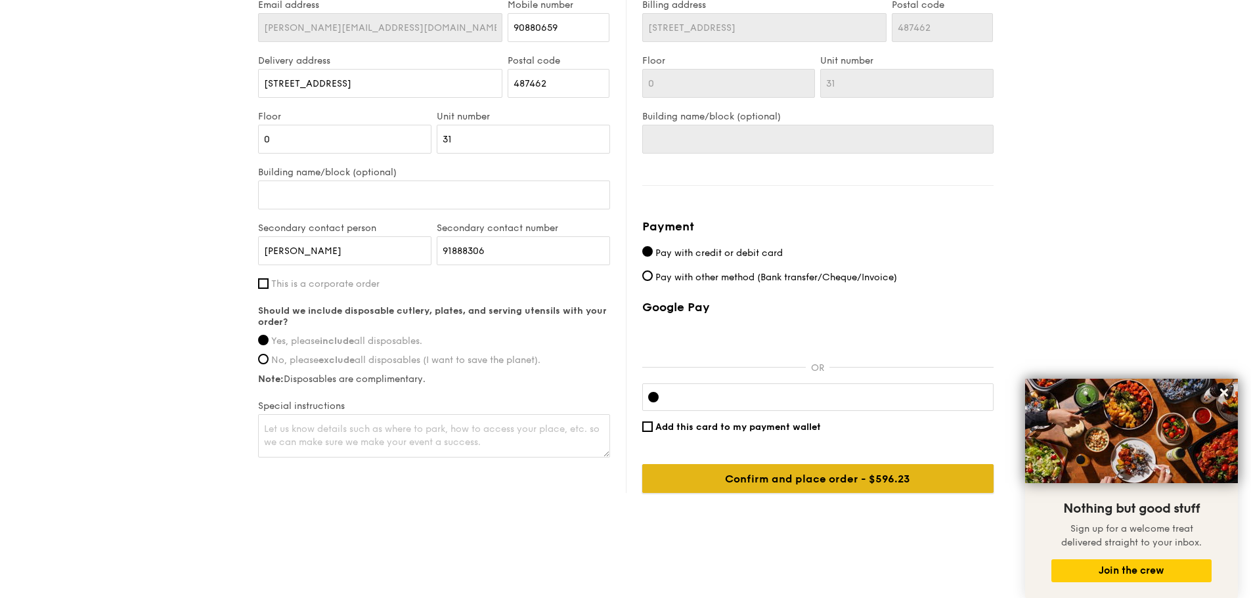
click at [767, 477] on input "Confirm and place order - $596.23" at bounding box center [817, 478] width 351 height 29
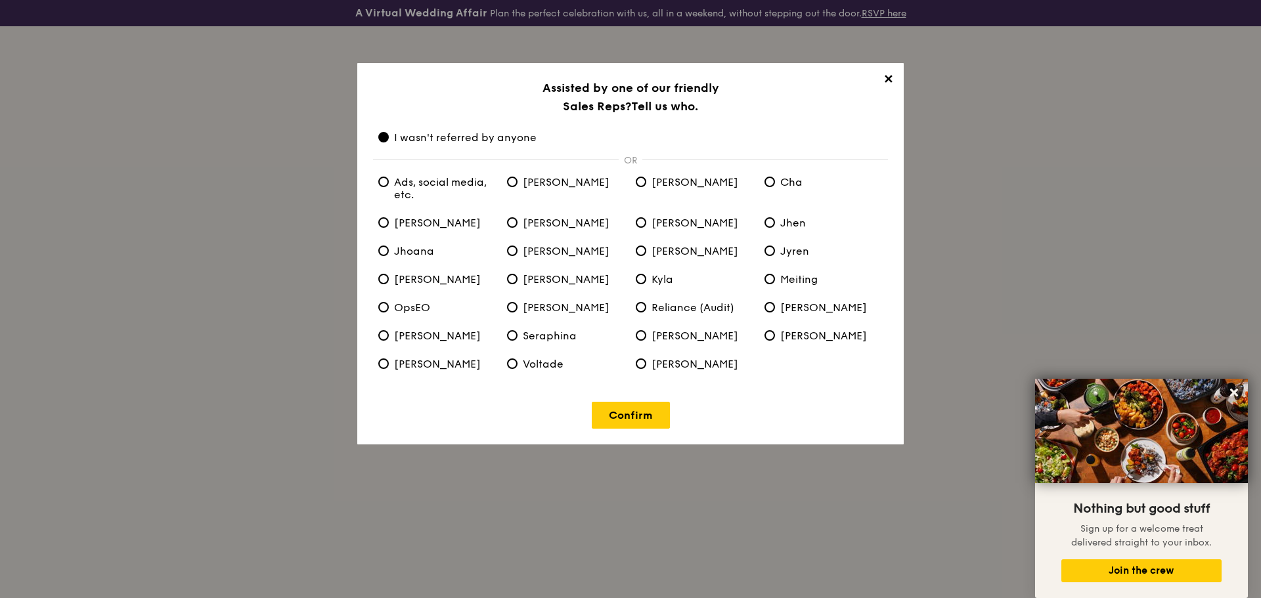
click at [887, 77] on span "✕" at bounding box center [887, 81] width 18 height 18
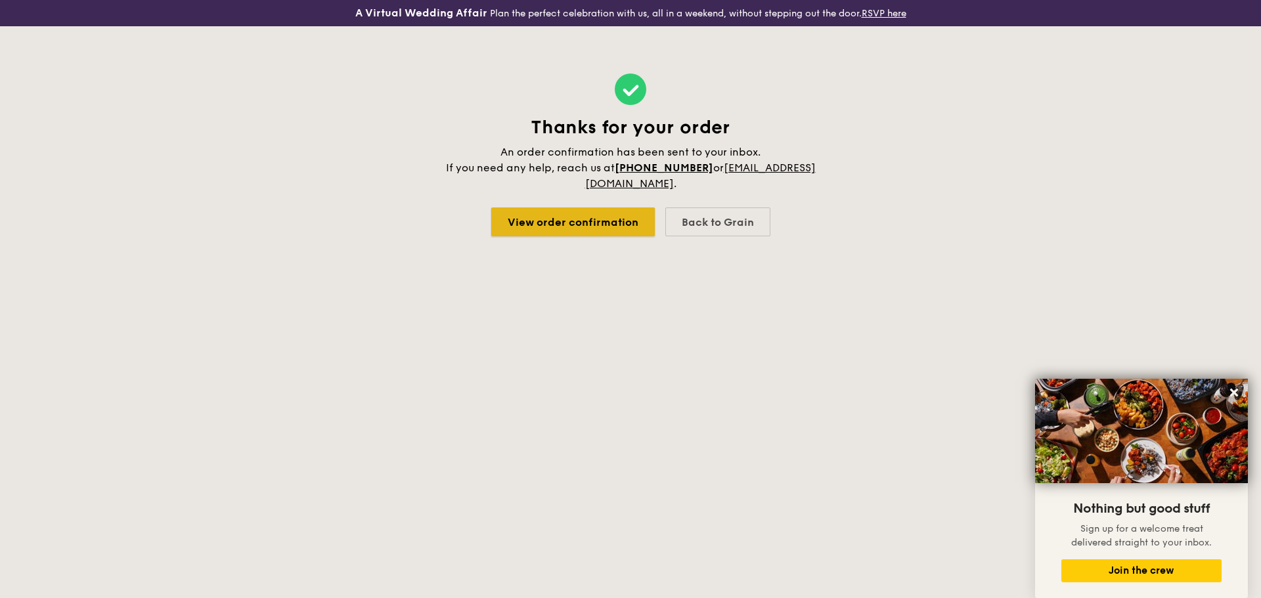
click at [571, 223] on link "View order confirmation" at bounding box center [572, 221] width 163 height 29
click at [679, 223] on div "Back to Grain" at bounding box center [717, 221] width 105 height 29
select select
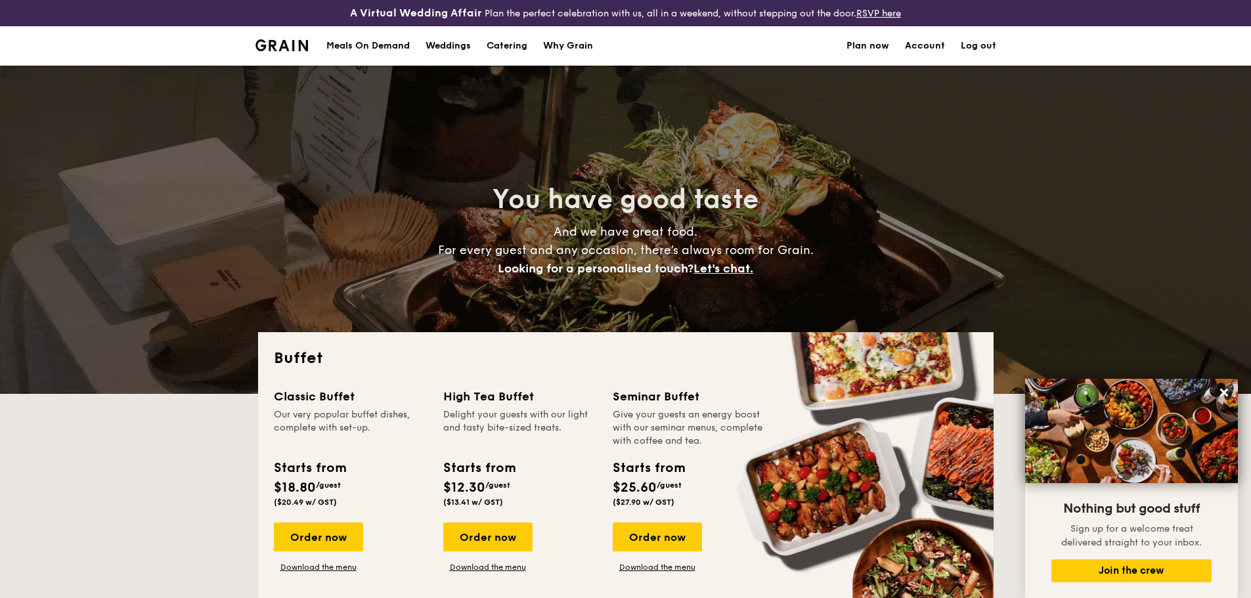
click at [918, 39] on link "Account" at bounding box center [925, 45] width 40 height 39
